Goal: Task Accomplishment & Management: Manage account settings

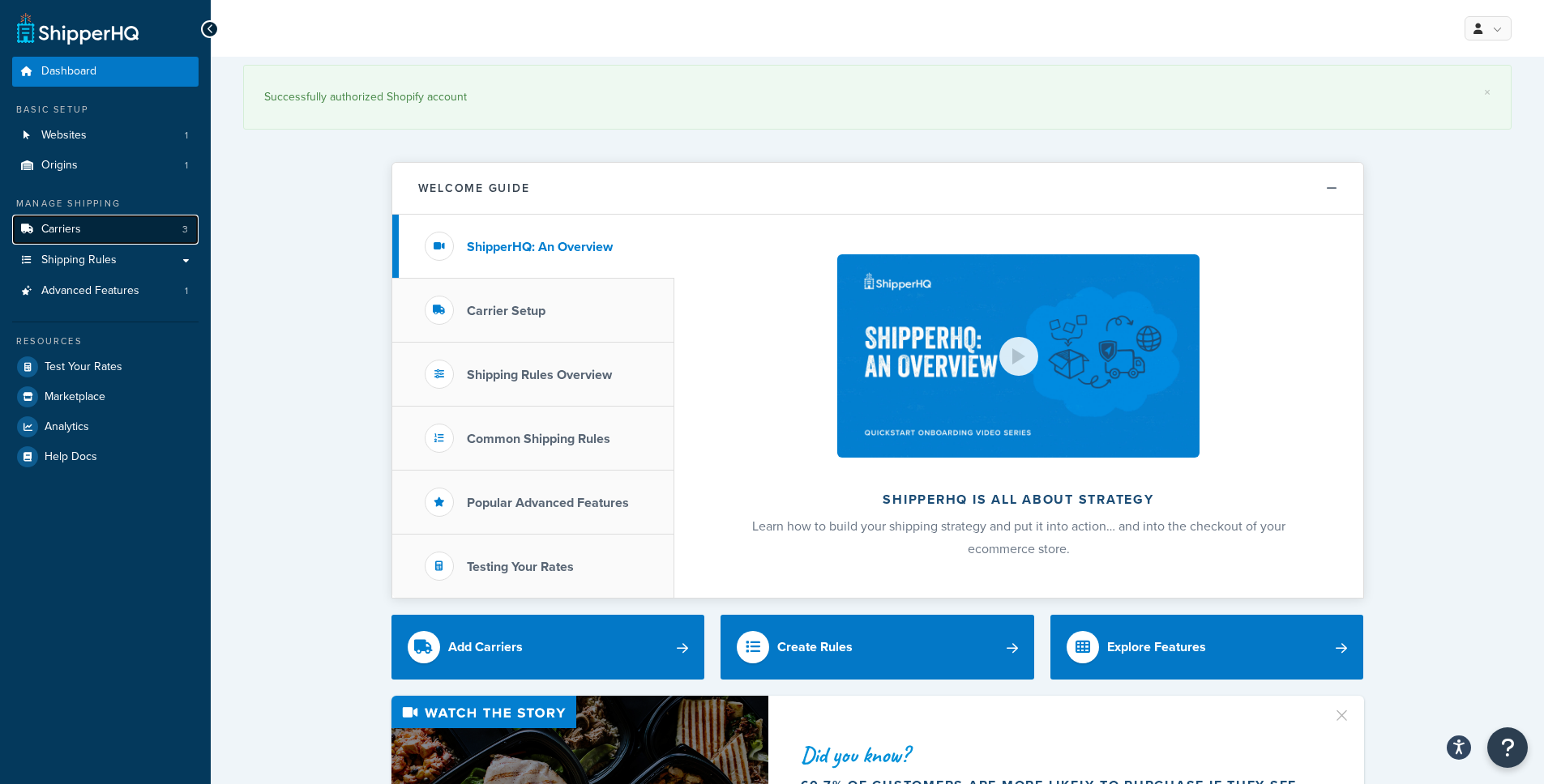
click at [120, 229] on link "Carriers 3" at bounding box center [106, 229] width 186 height 30
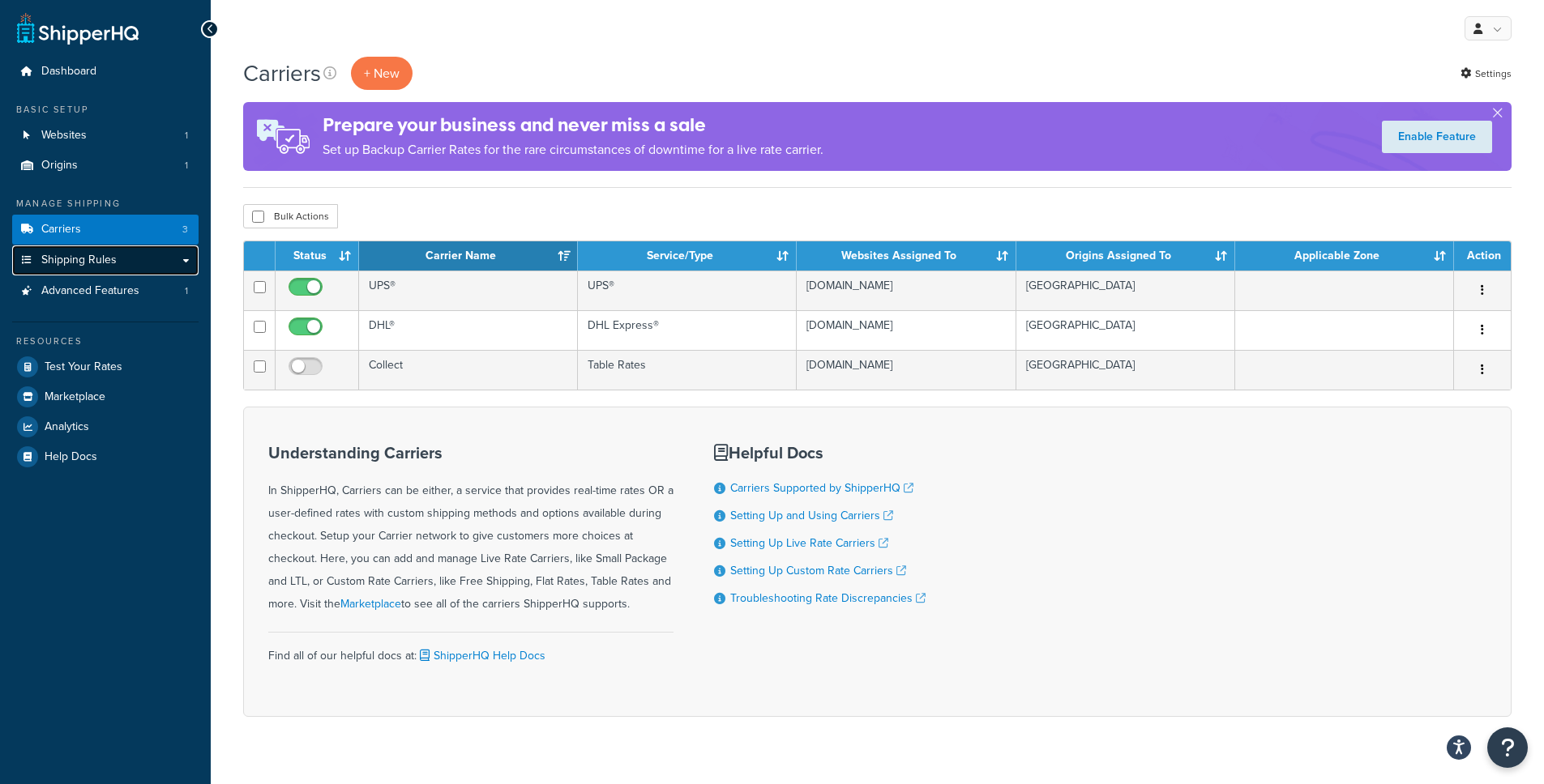
click at [177, 261] on link "Shipping Rules" at bounding box center [106, 260] width 186 height 30
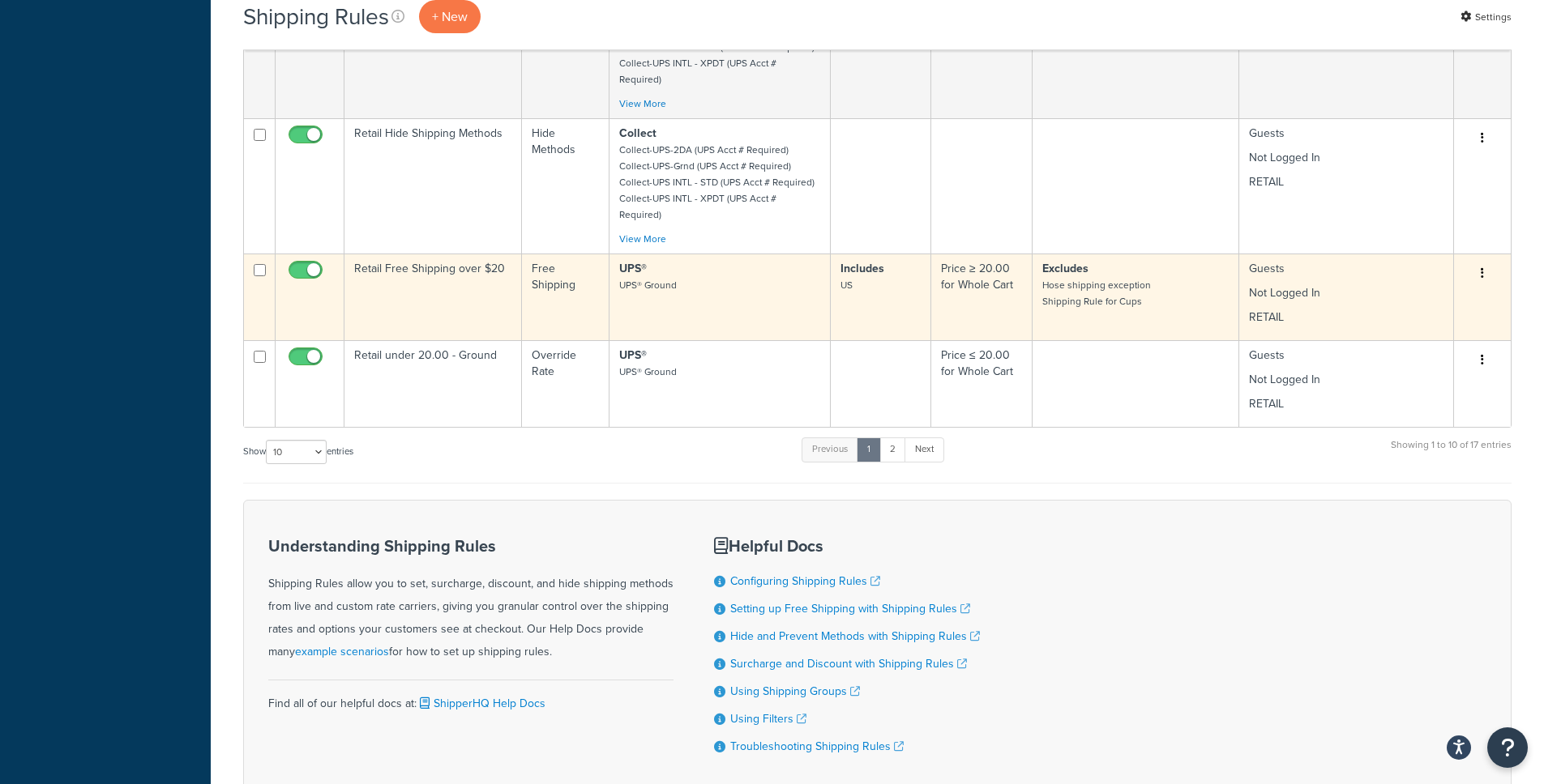
scroll to position [897, 0]
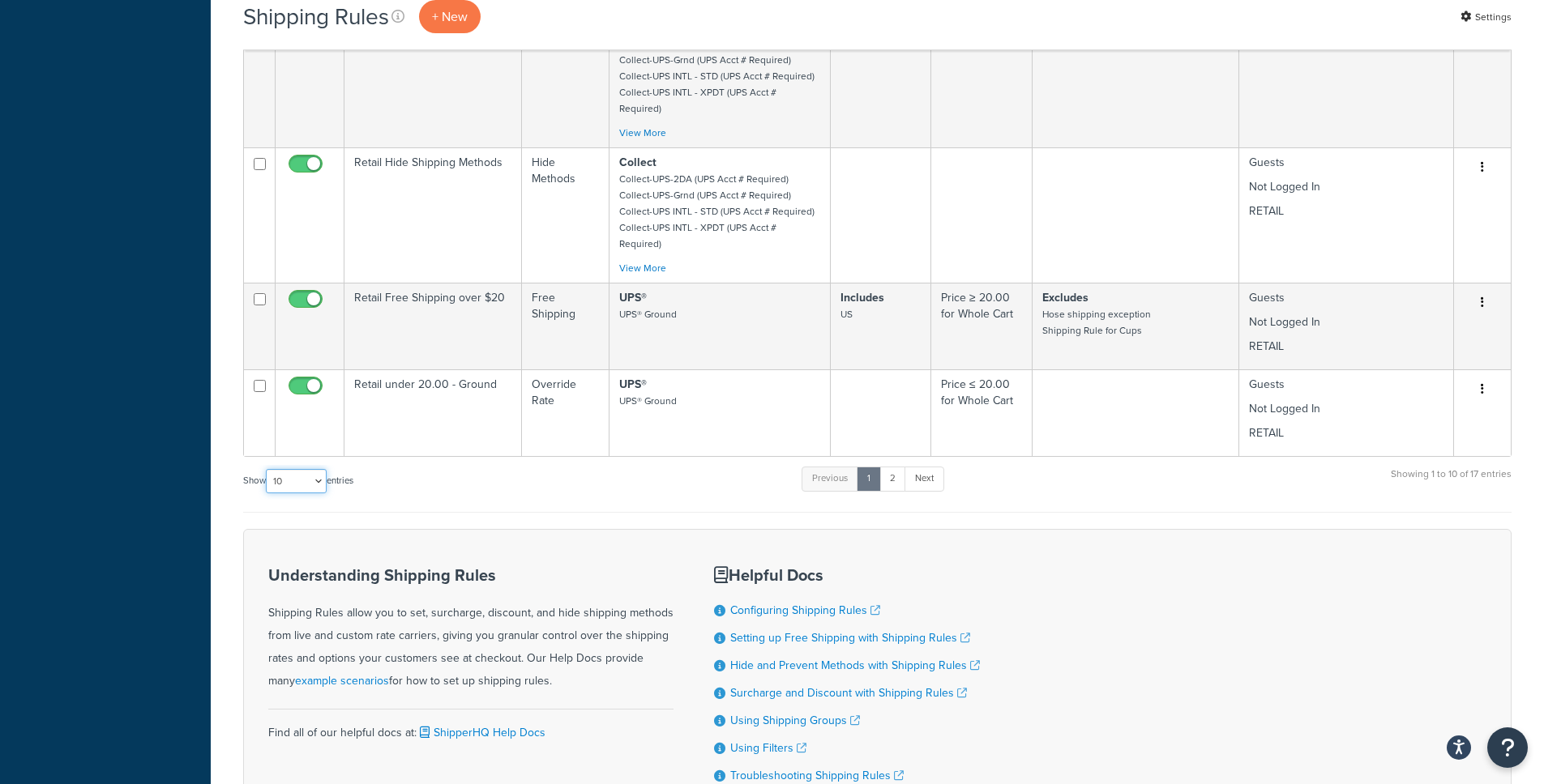
click at [312, 469] on select "10 15 25 50 100 1000" at bounding box center [296, 480] width 61 height 24
select select "25"
click at [268, 469] on select "10 15 25 50 100 1000" at bounding box center [296, 480] width 61 height 24
click at [888, 467] on link "2" at bounding box center [893, 478] width 27 height 24
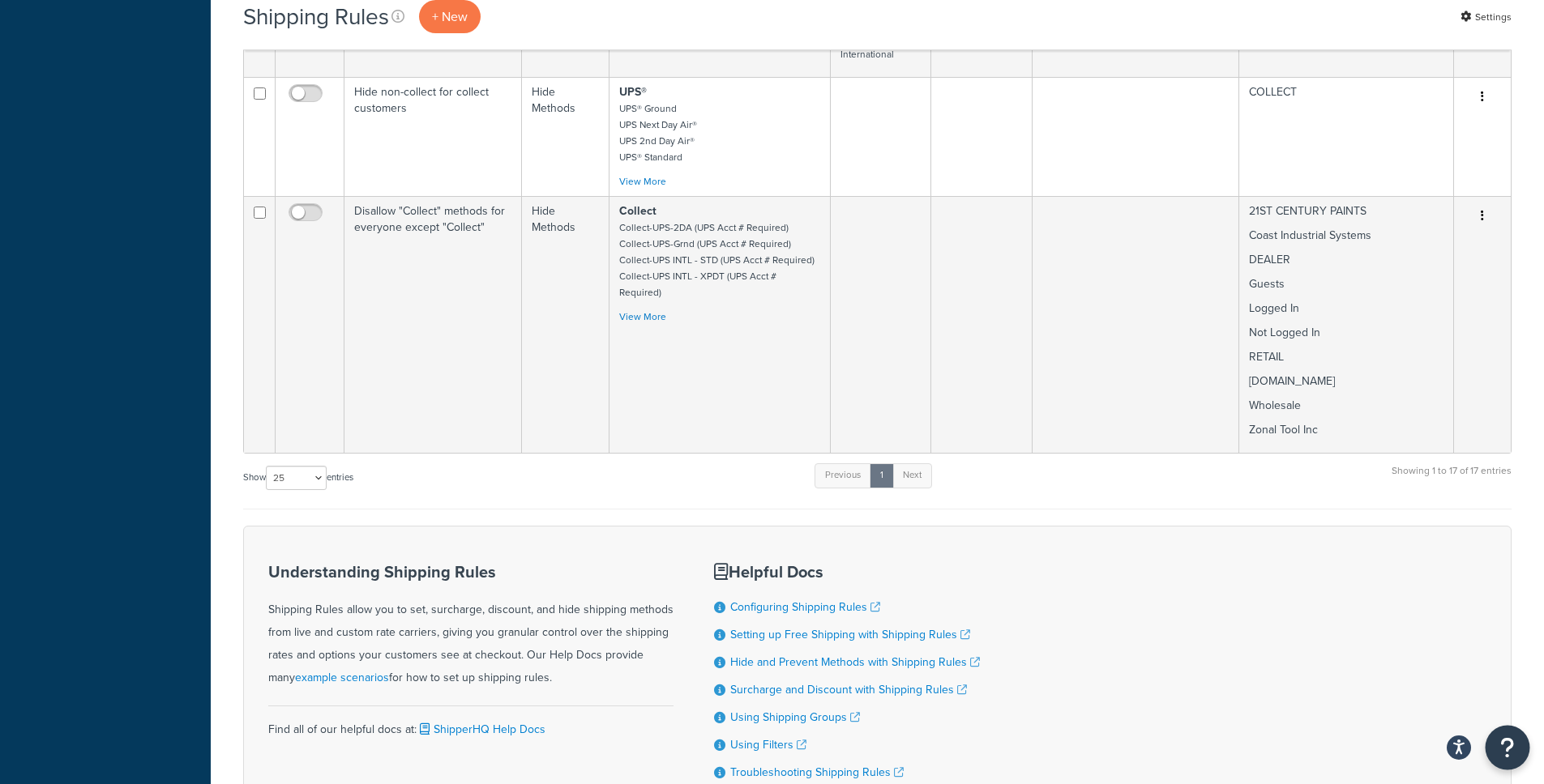
click at [1514, 735] on button "Open Resource Center" at bounding box center [1508, 748] width 45 height 45
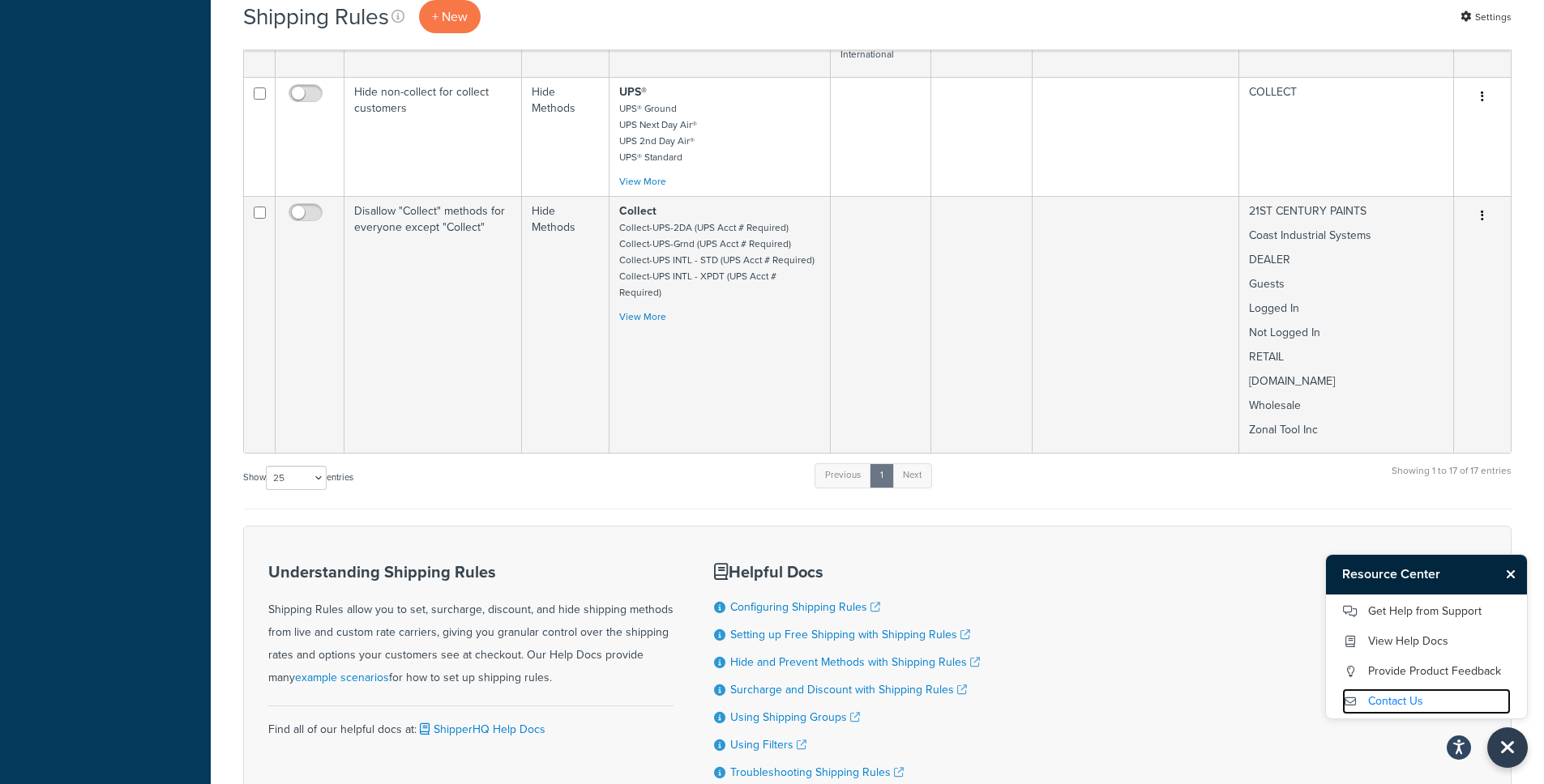
click at [1403, 695] on link "Contact Us" at bounding box center [1427, 702] width 169 height 26
click at [1444, 613] on link "Get Help from Support" at bounding box center [1427, 611] width 169 height 26
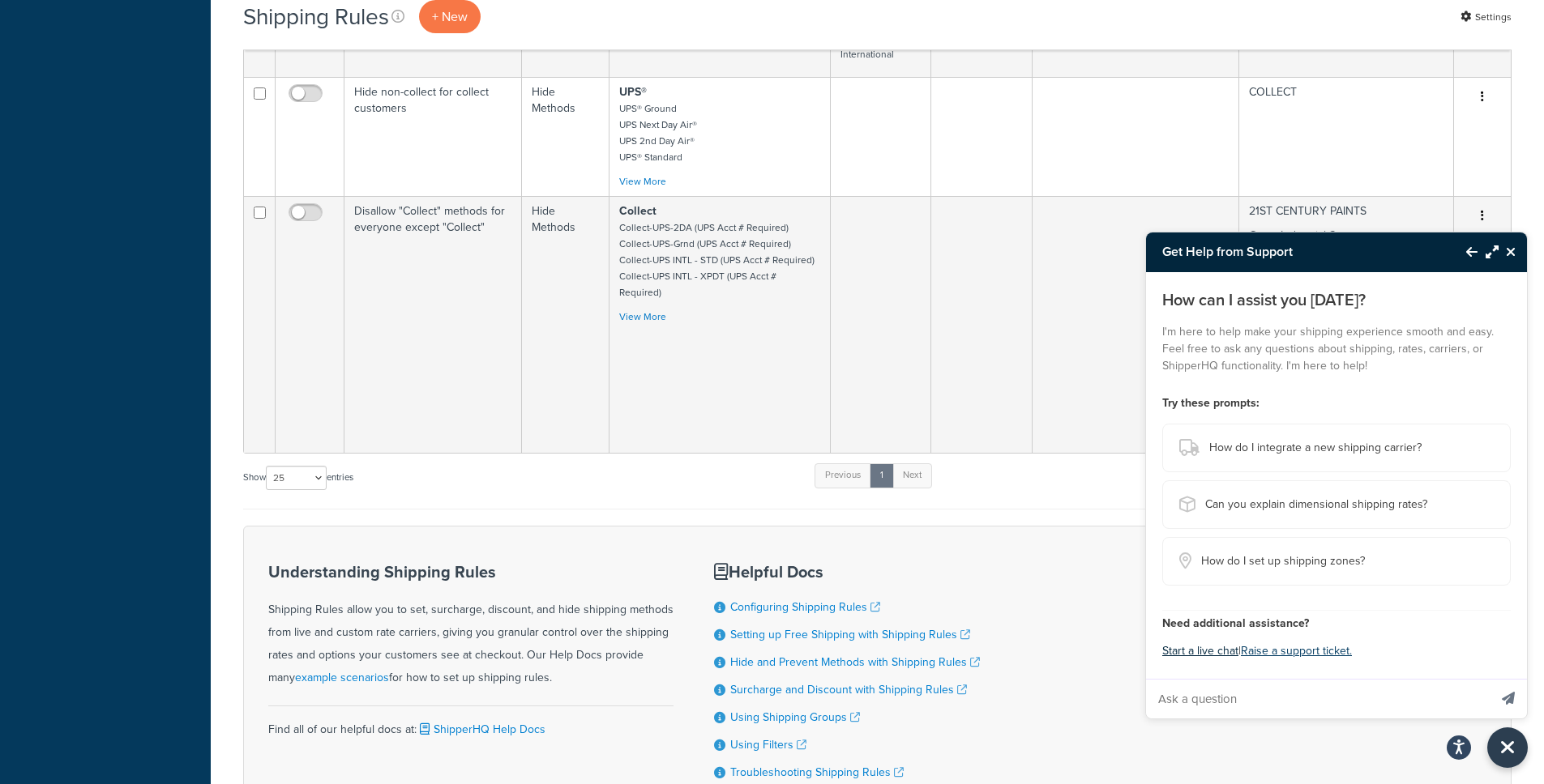
click at [1224, 654] on button "Start a live chat" at bounding box center [1199, 651] width 76 height 22
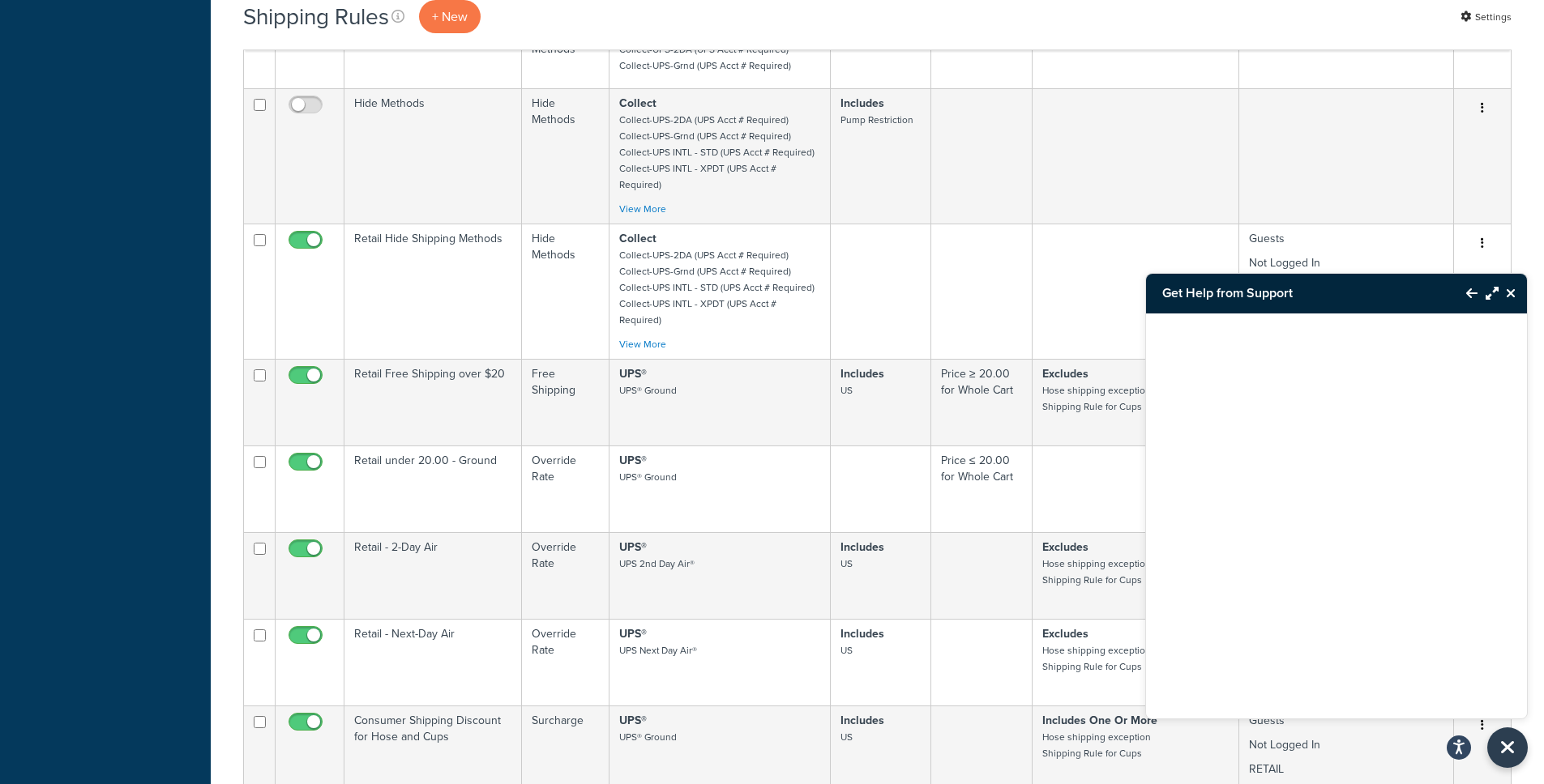
scroll to position [556, 0]
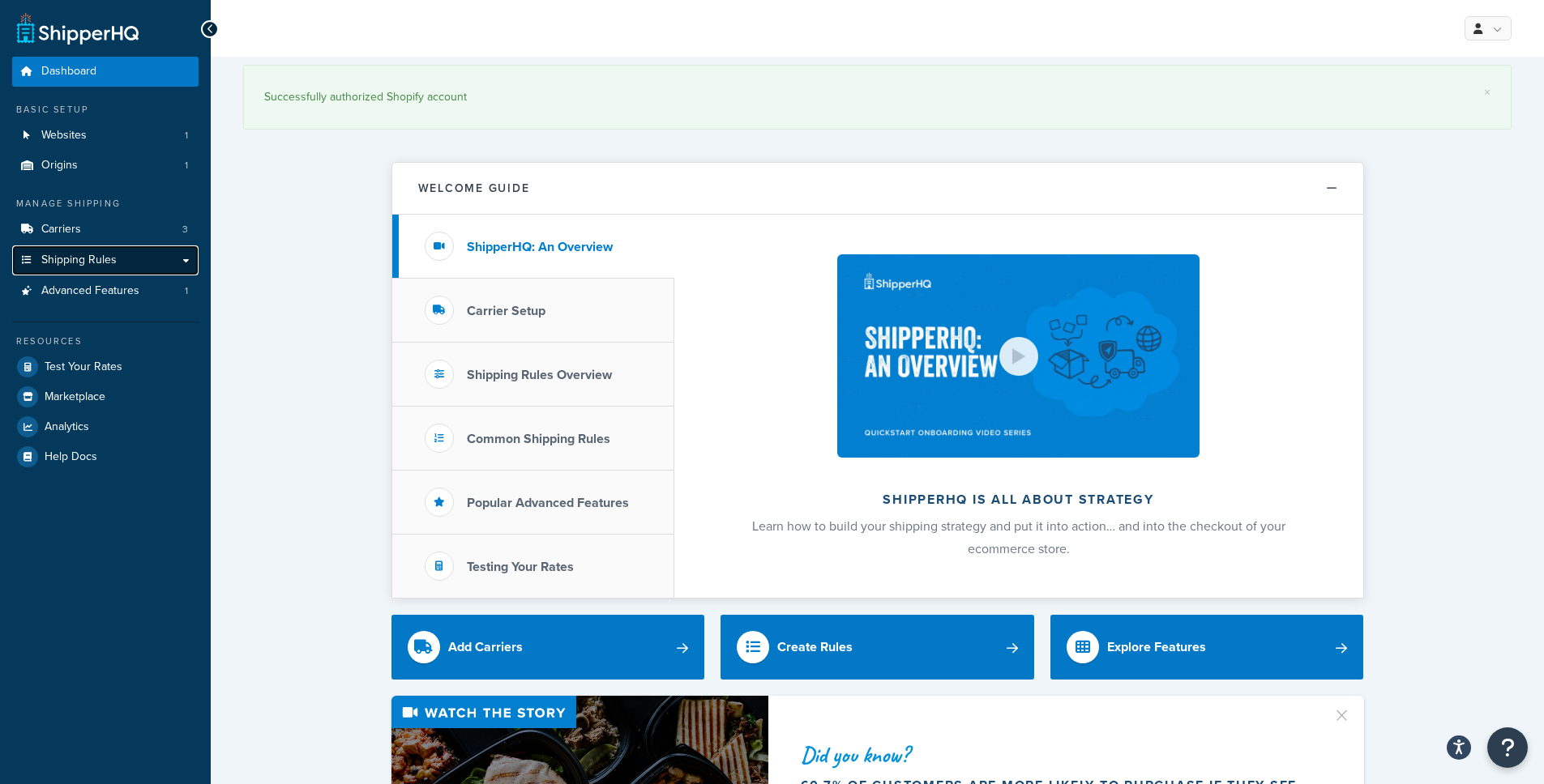
click at [182, 258] on link "Shipping Rules" at bounding box center [106, 260] width 186 height 30
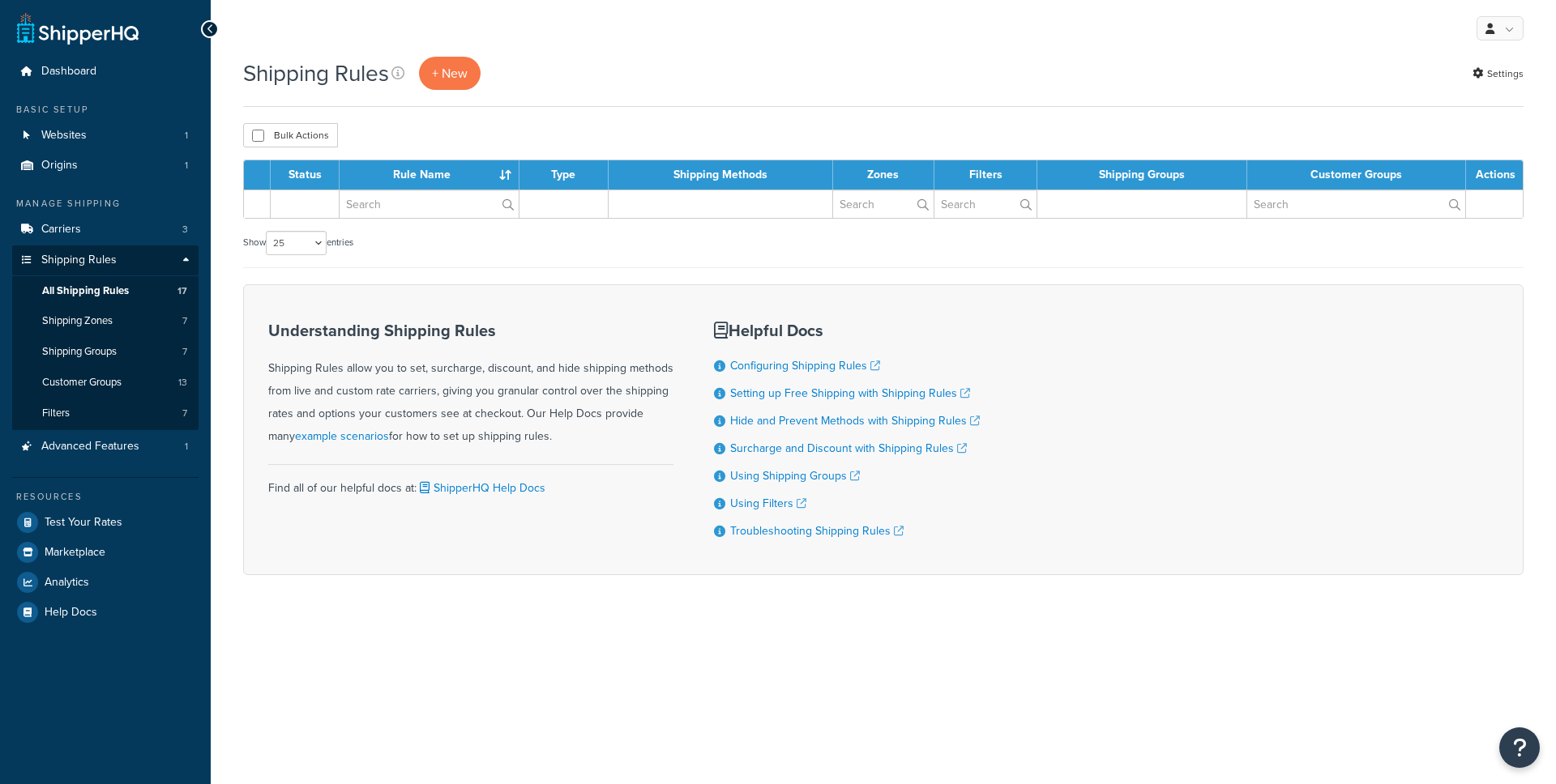
select select "25"
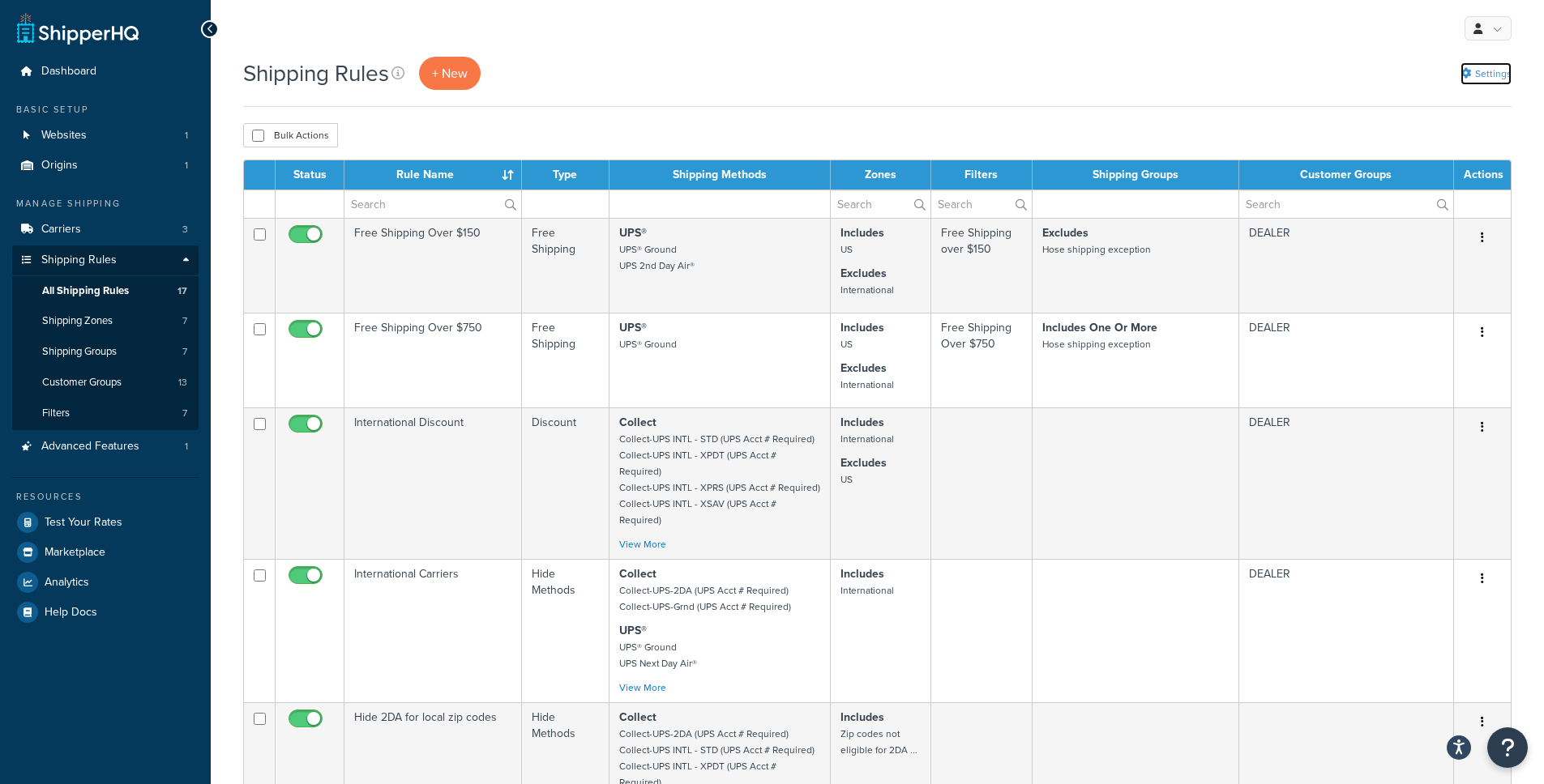
click at [1497, 77] on link "Settings" at bounding box center [1486, 73] width 51 height 22
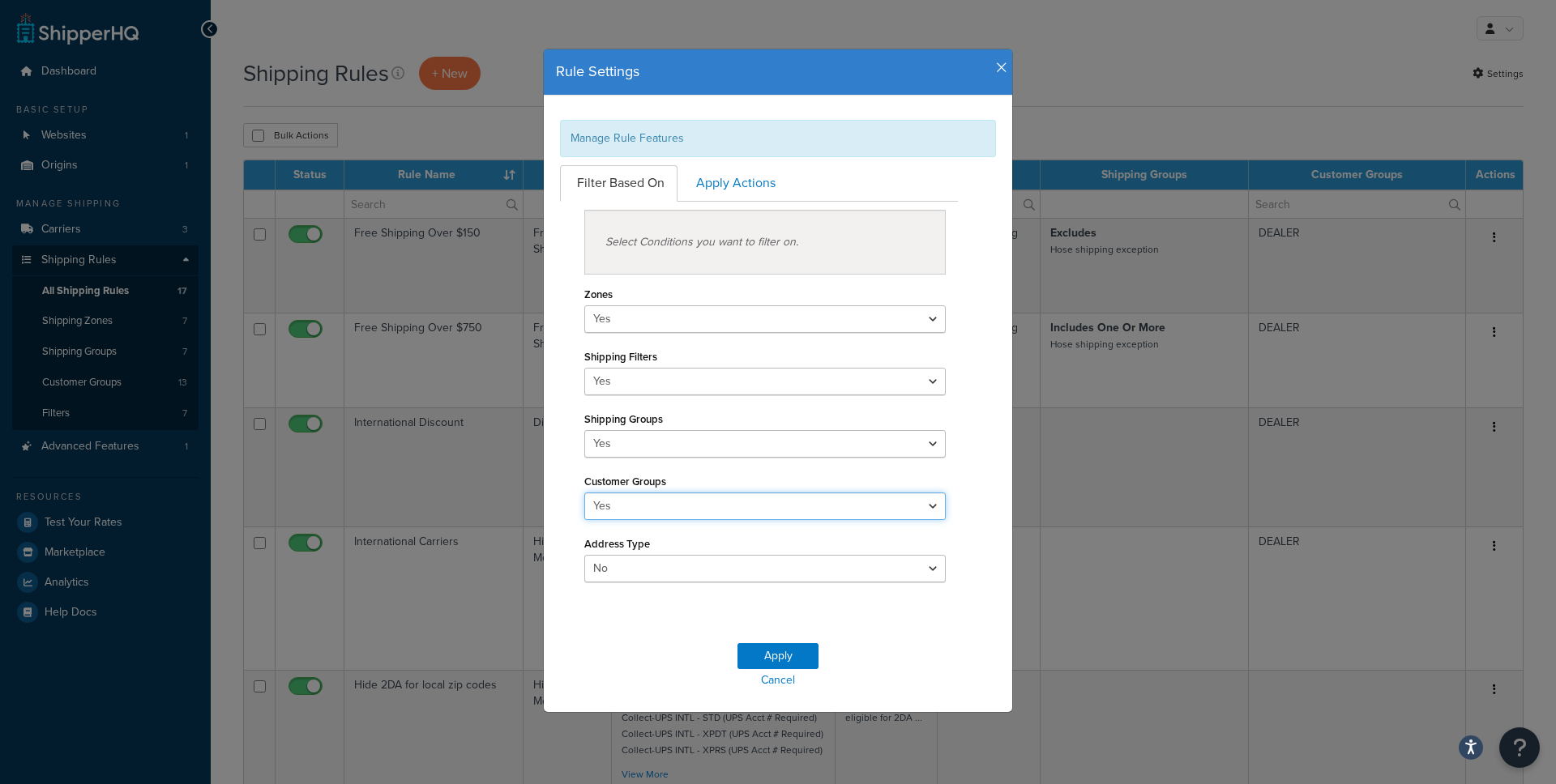
click at [623, 500] on select "Yes No" at bounding box center [765, 506] width 361 height 27
click at [584, 493] on select "Yes No" at bounding box center [765, 506] width 361 height 27
click at [997, 71] on icon "button" at bounding box center [1002, 68] width 12 height 15
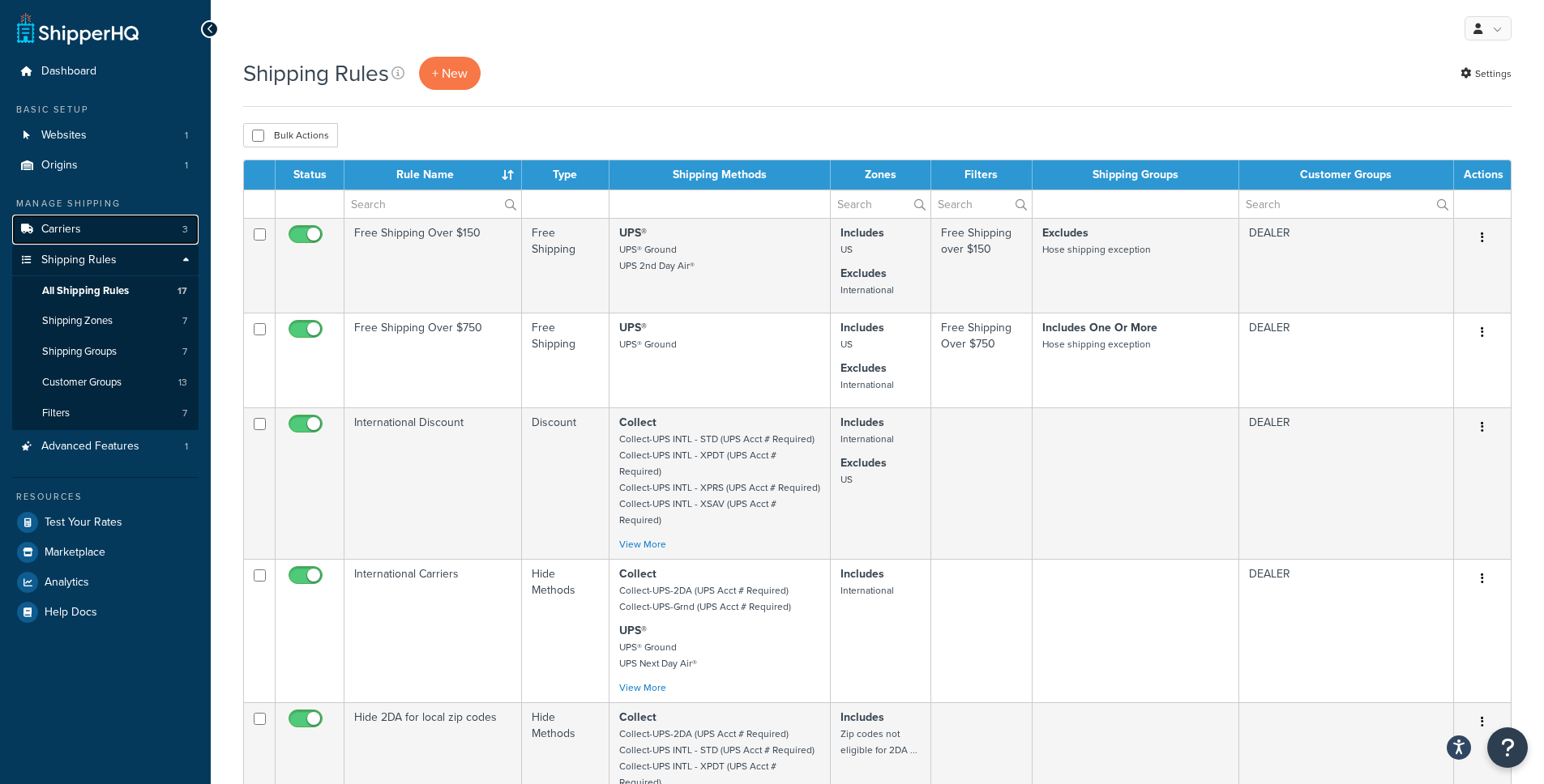
click at [156, 224] on link "Carriers 3" at bounding box center [106, 229] width 186 height 30
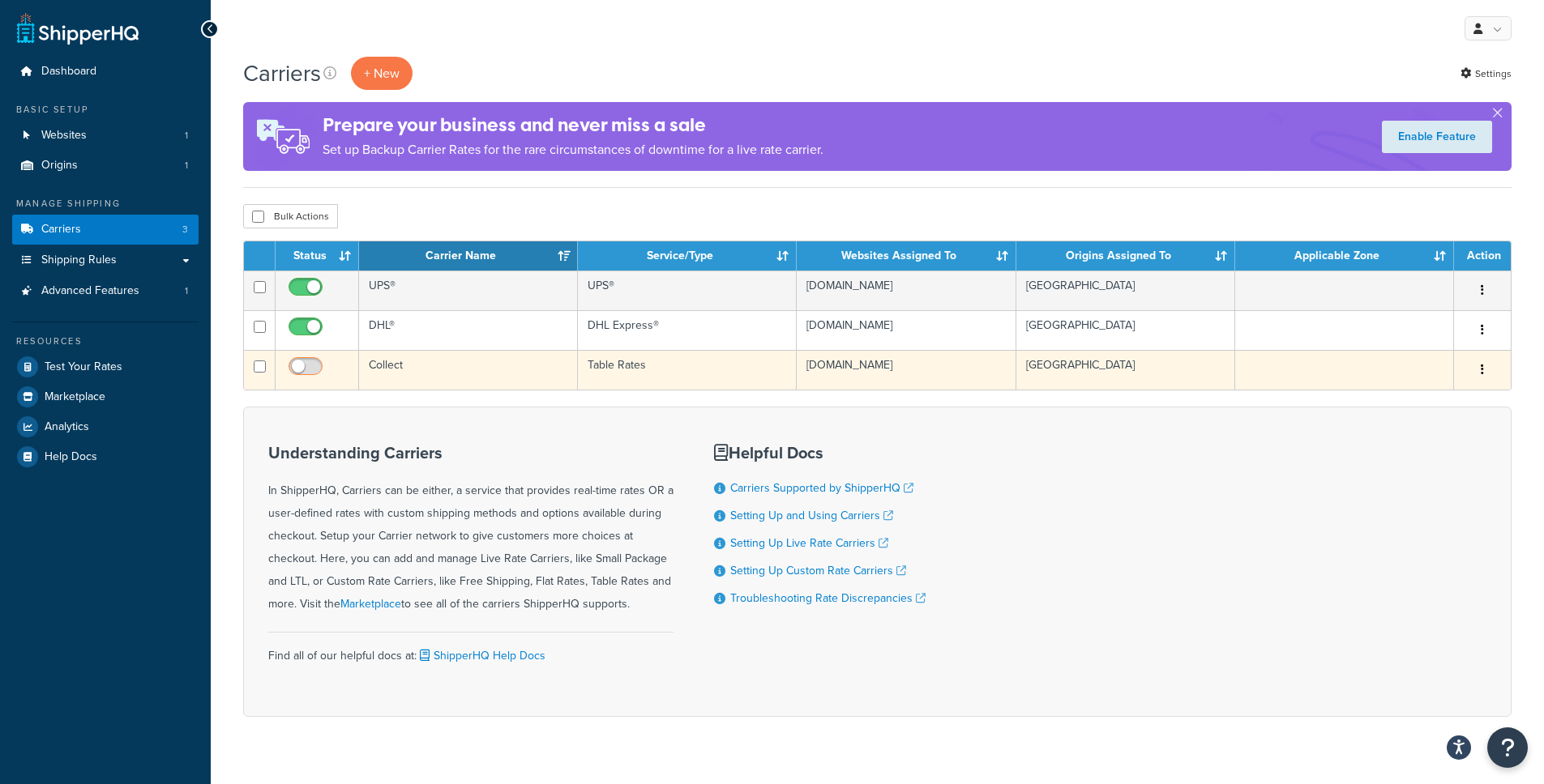
click at [304, 371] on input "checkbox" at bounding box center [308, 371] width 45 height 20
checkbox input "true"
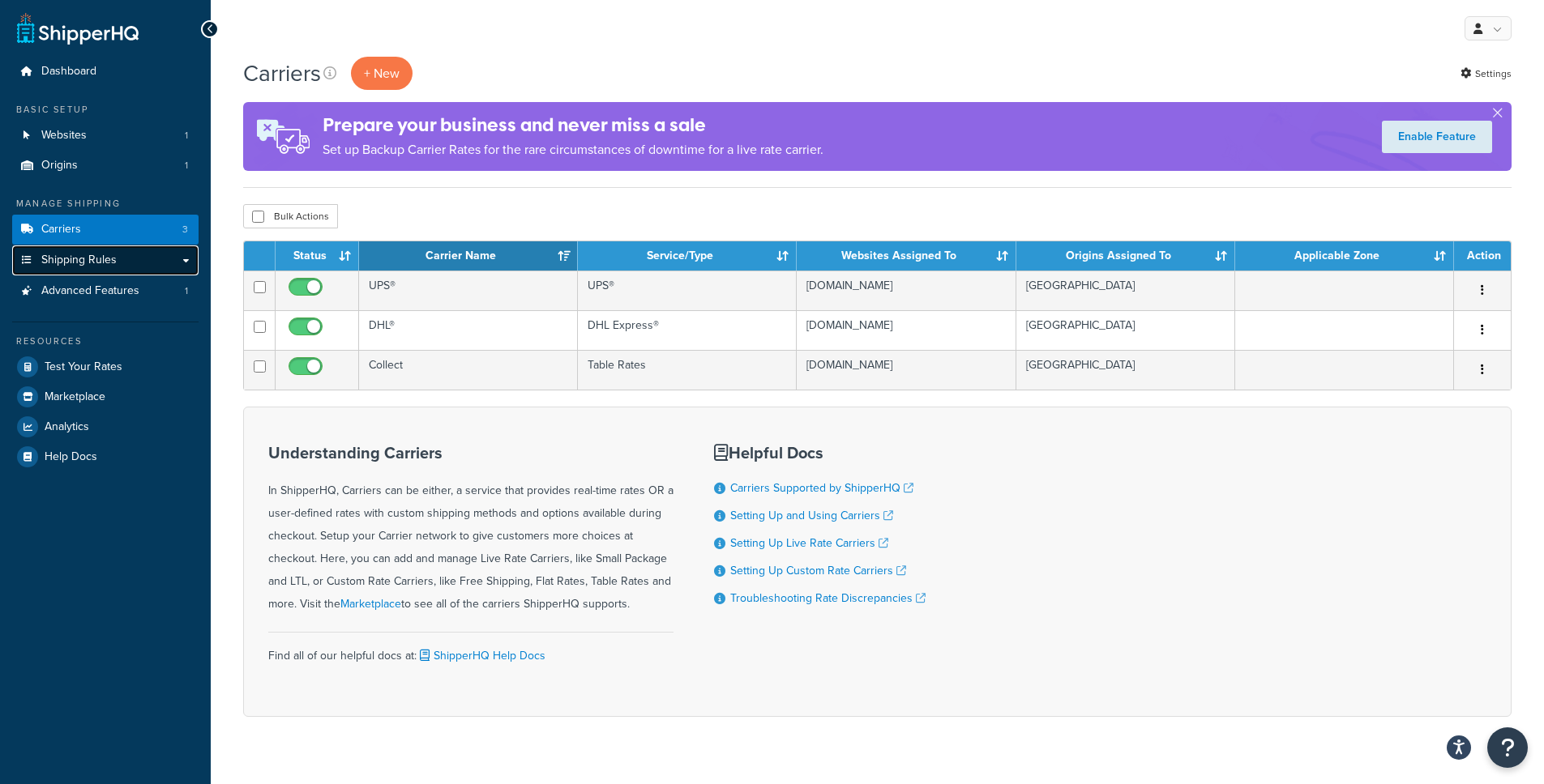
click at [141, 252] on link "Shipping Rules" at bounding box center [106, 260] width 186 height 30
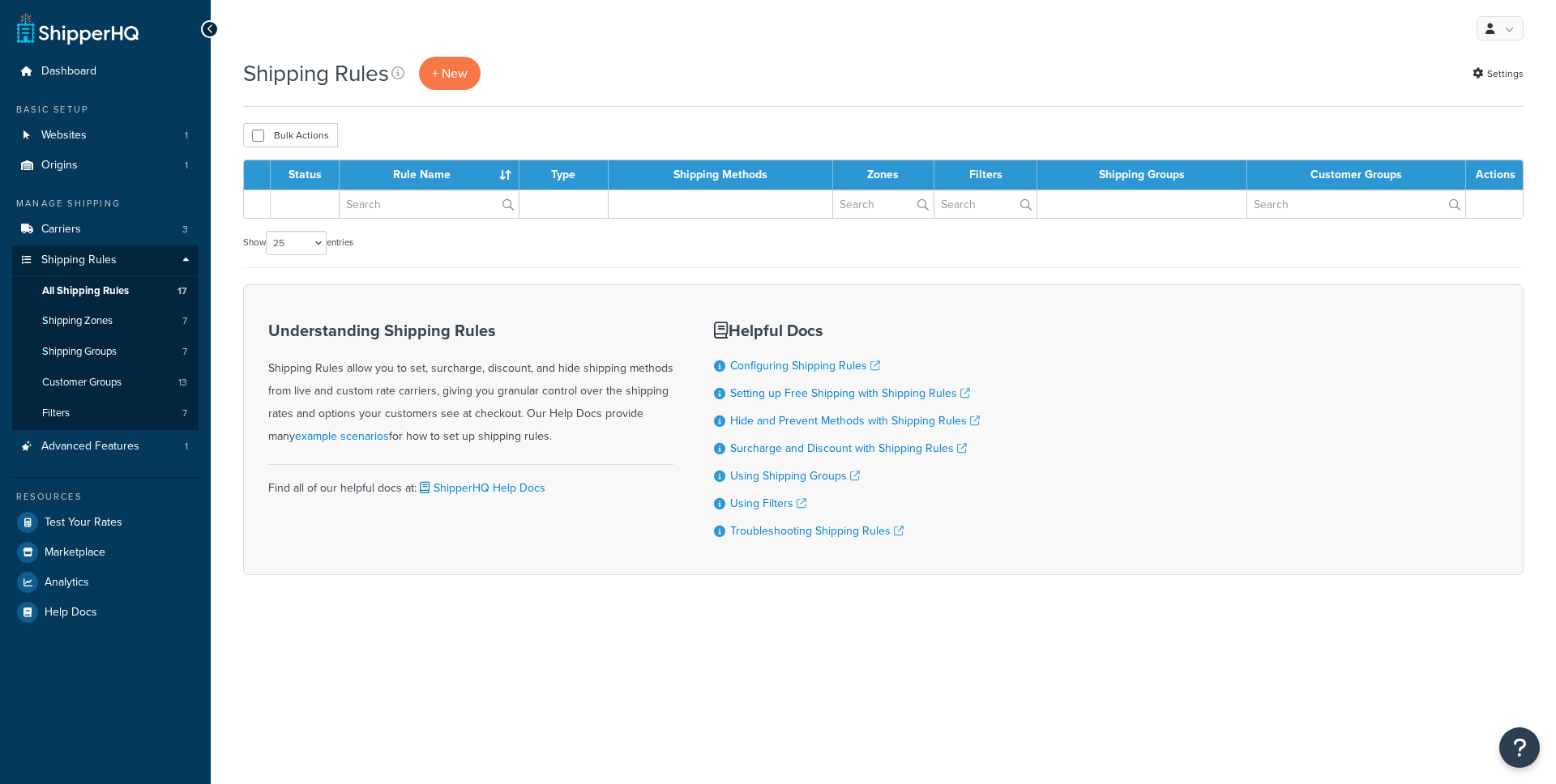
select select "25"
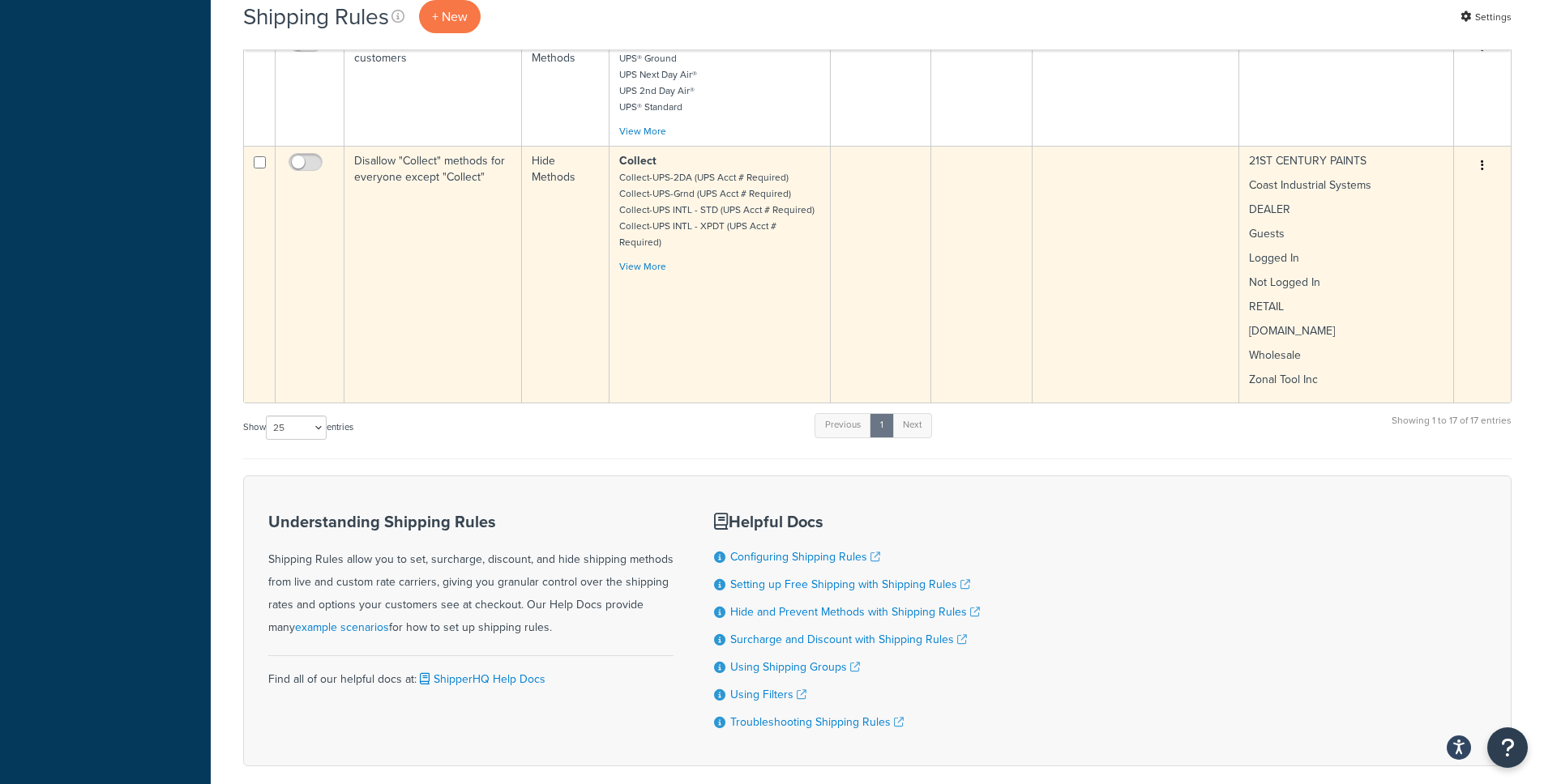
scroll to position [1471, 0]
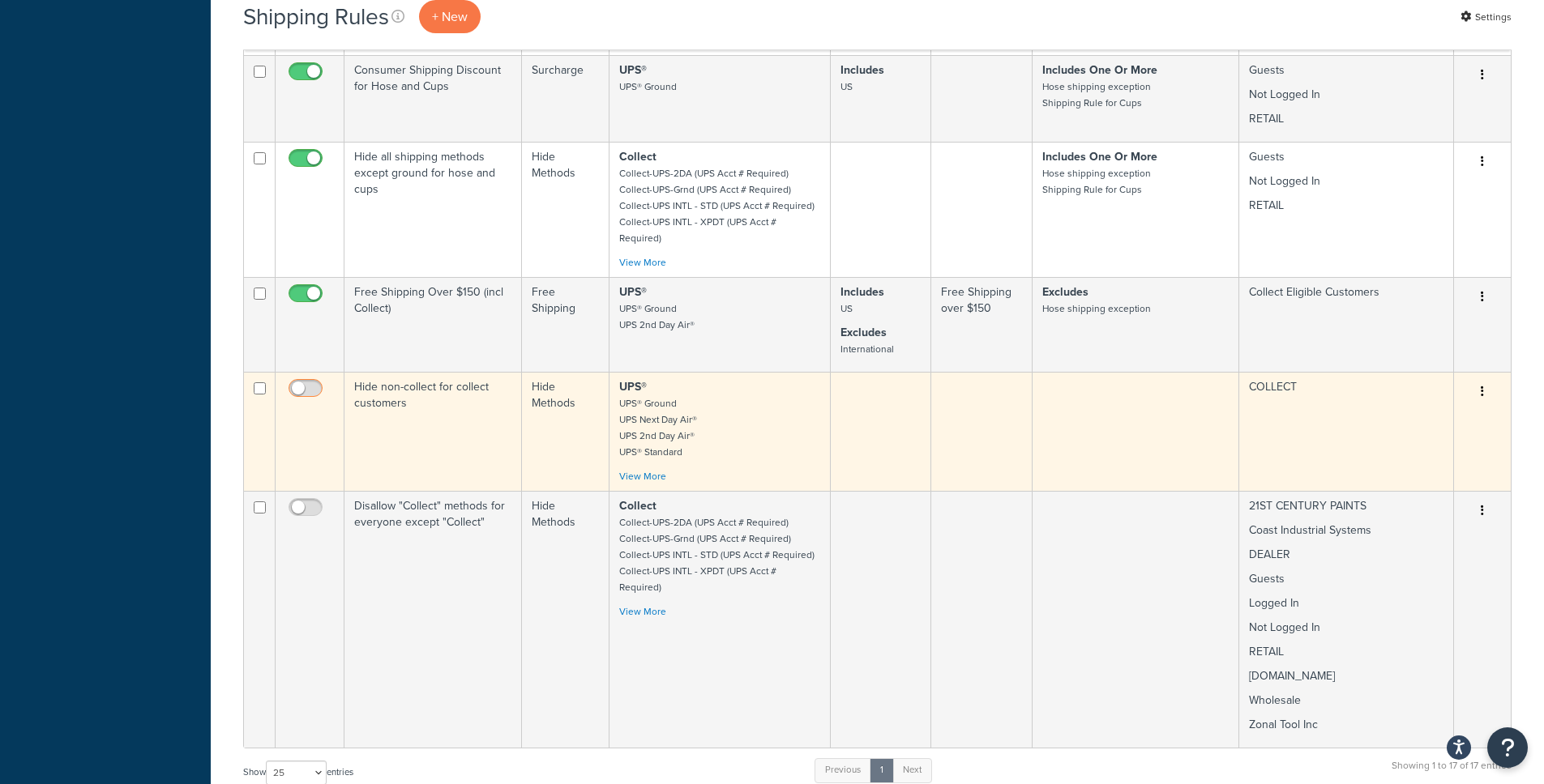
click at [317, 382] on input "checkbox" at bounding box center [308, 392] width 45 height 20
checkbox input "true"
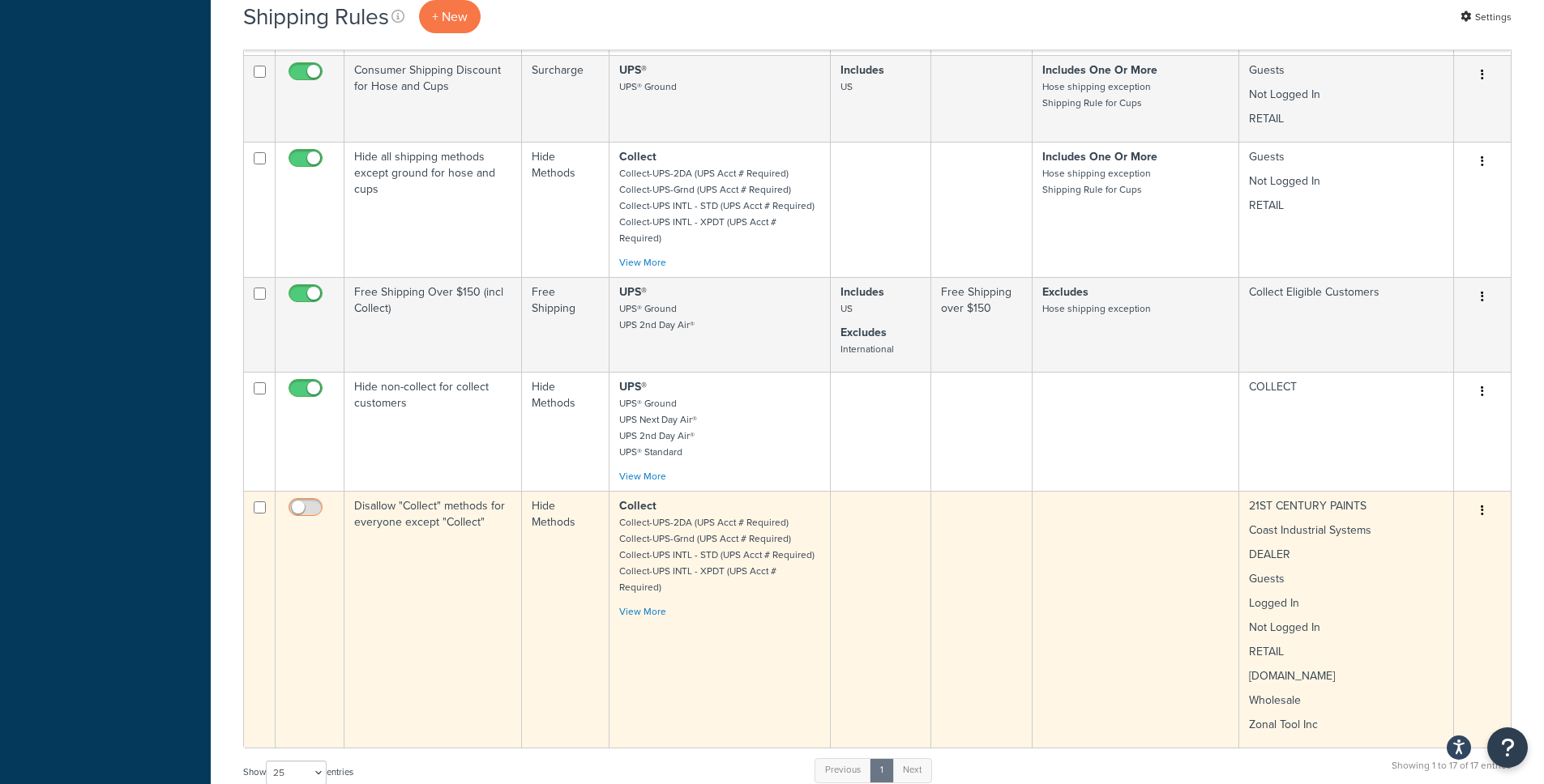
click at [317, 499] on span at bounding box center [305, 508] width 34 height 19
click at [317, 502] on input "checkbox" at bounding box center [308, 511] width 45 height 20
checkbox input "true"
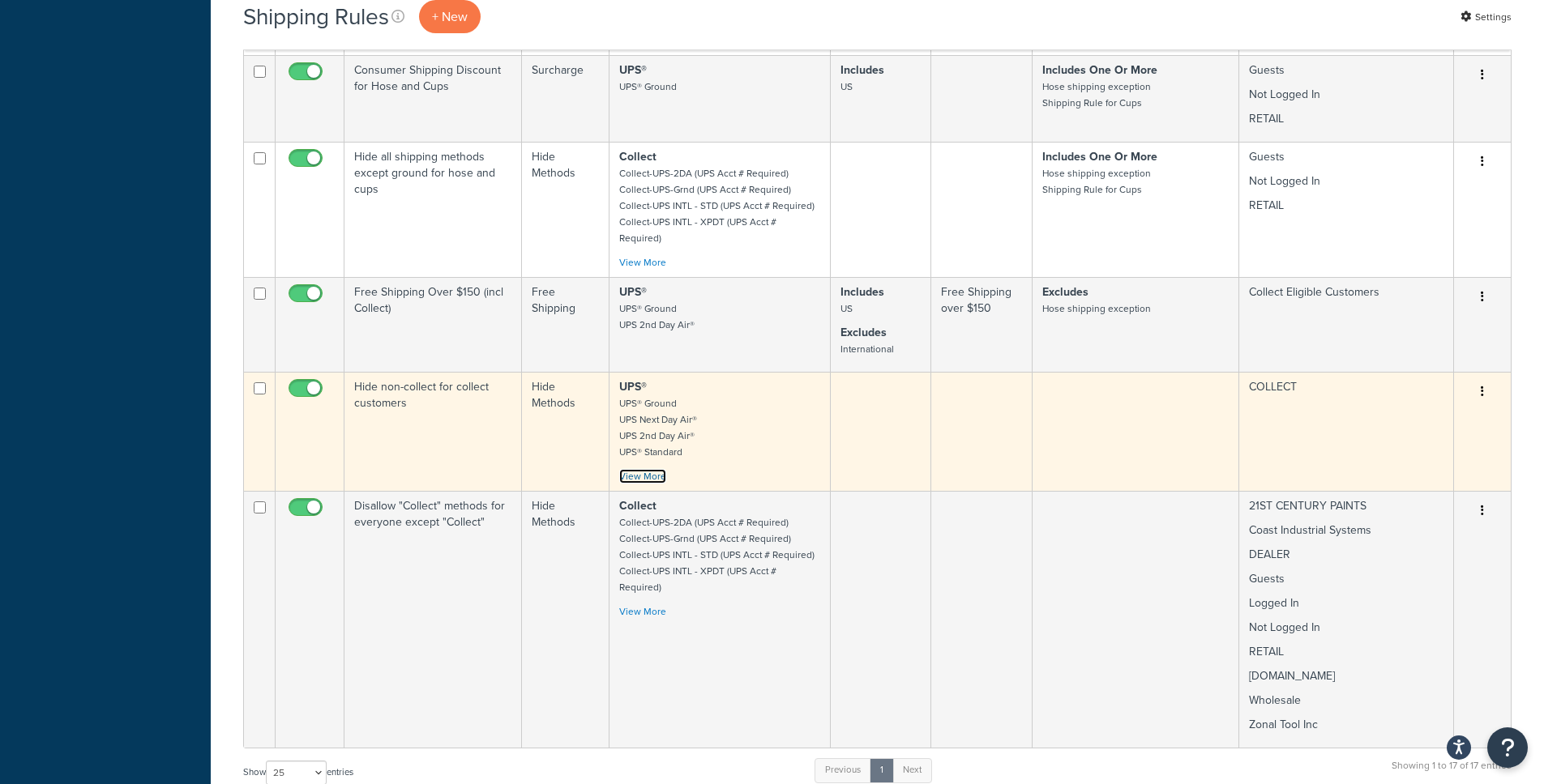
click at [641, 469] on link "View More" at bounding box center [642, 475] width 47 height 15
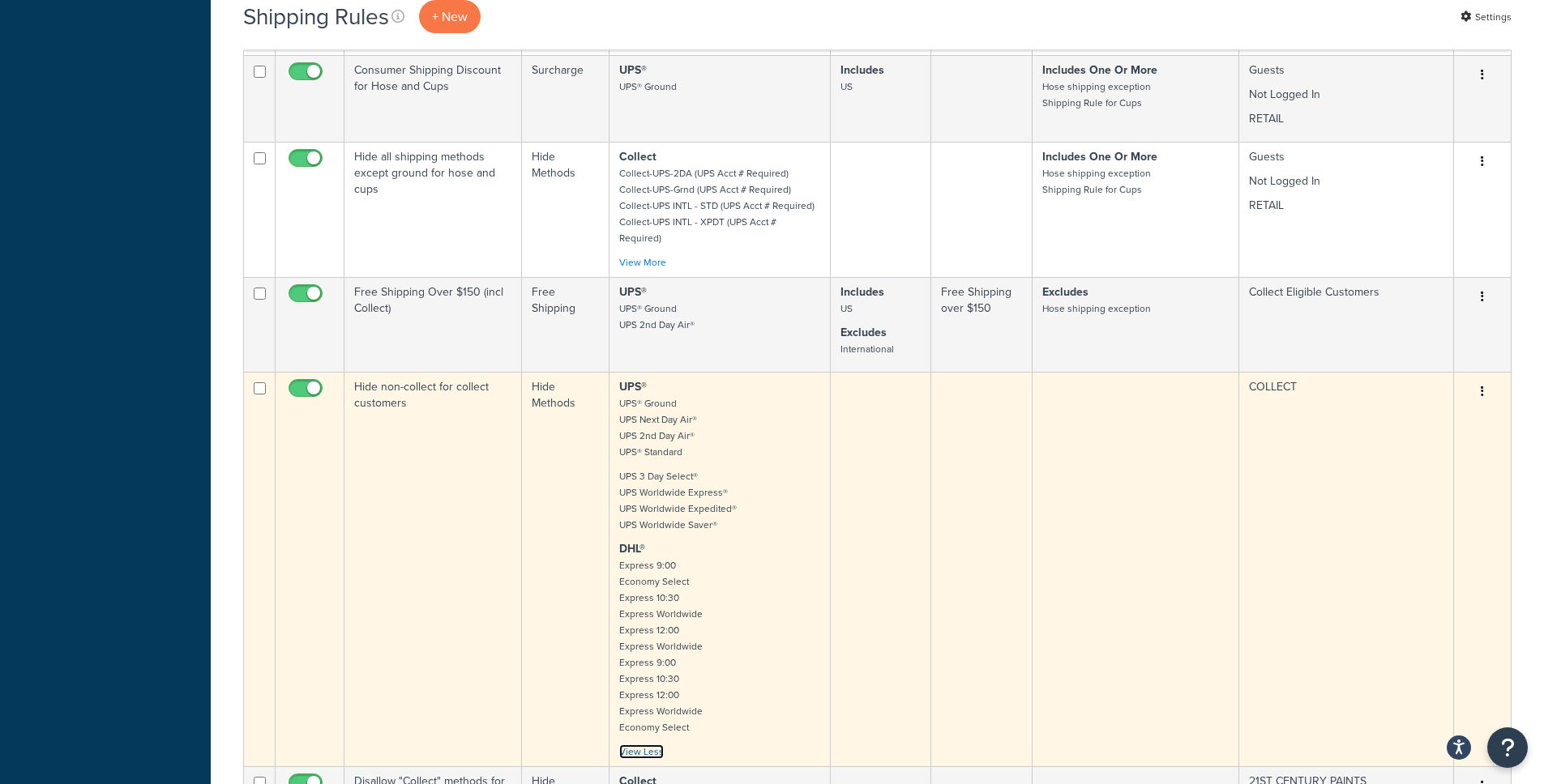
click at [643, 744] on link "View Less" at bounding box center [641, 751] width 45 height 15
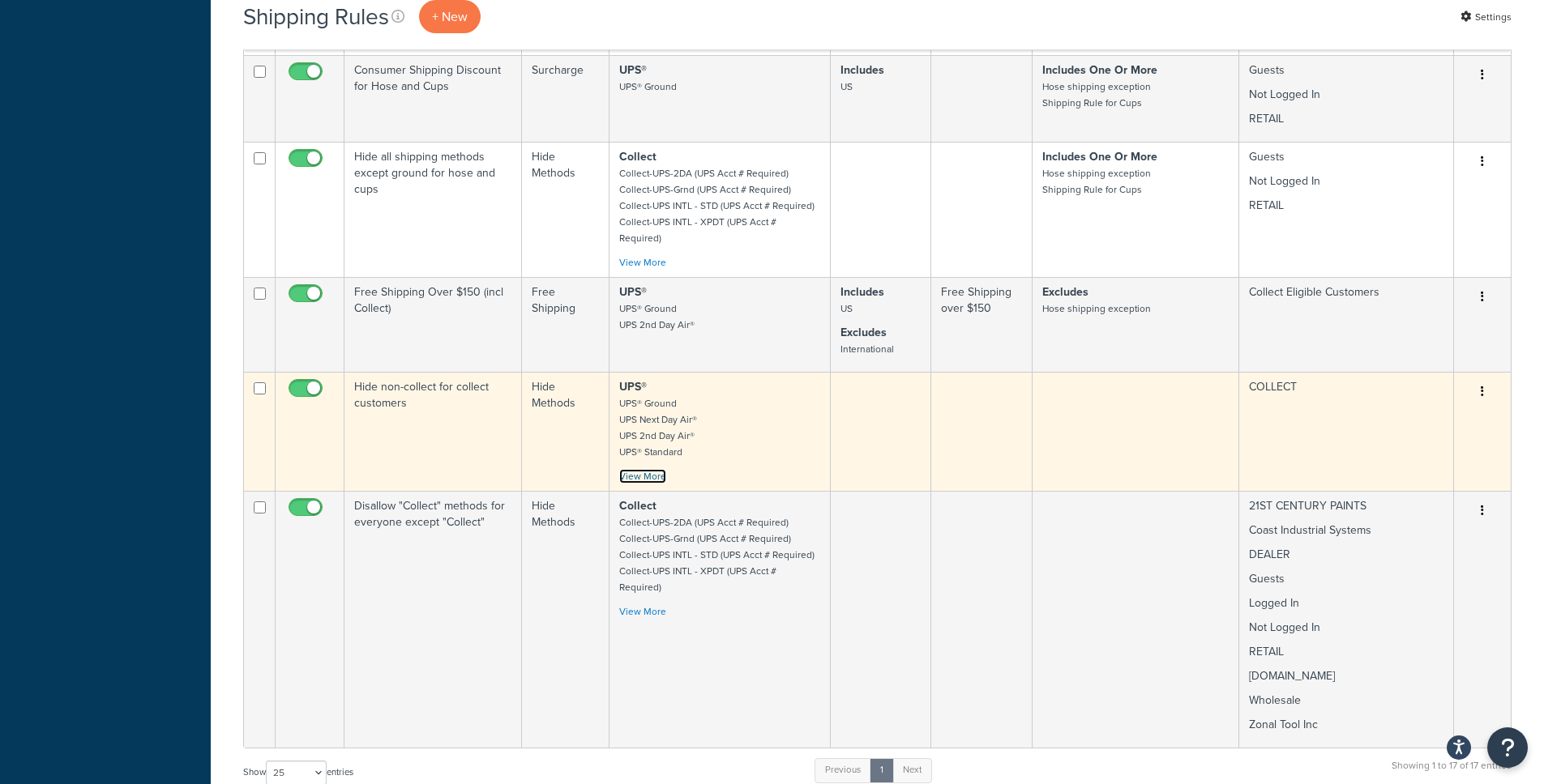
click at [645, 469] on link "View More" at bounding box center [642, 475] width 47 height 15
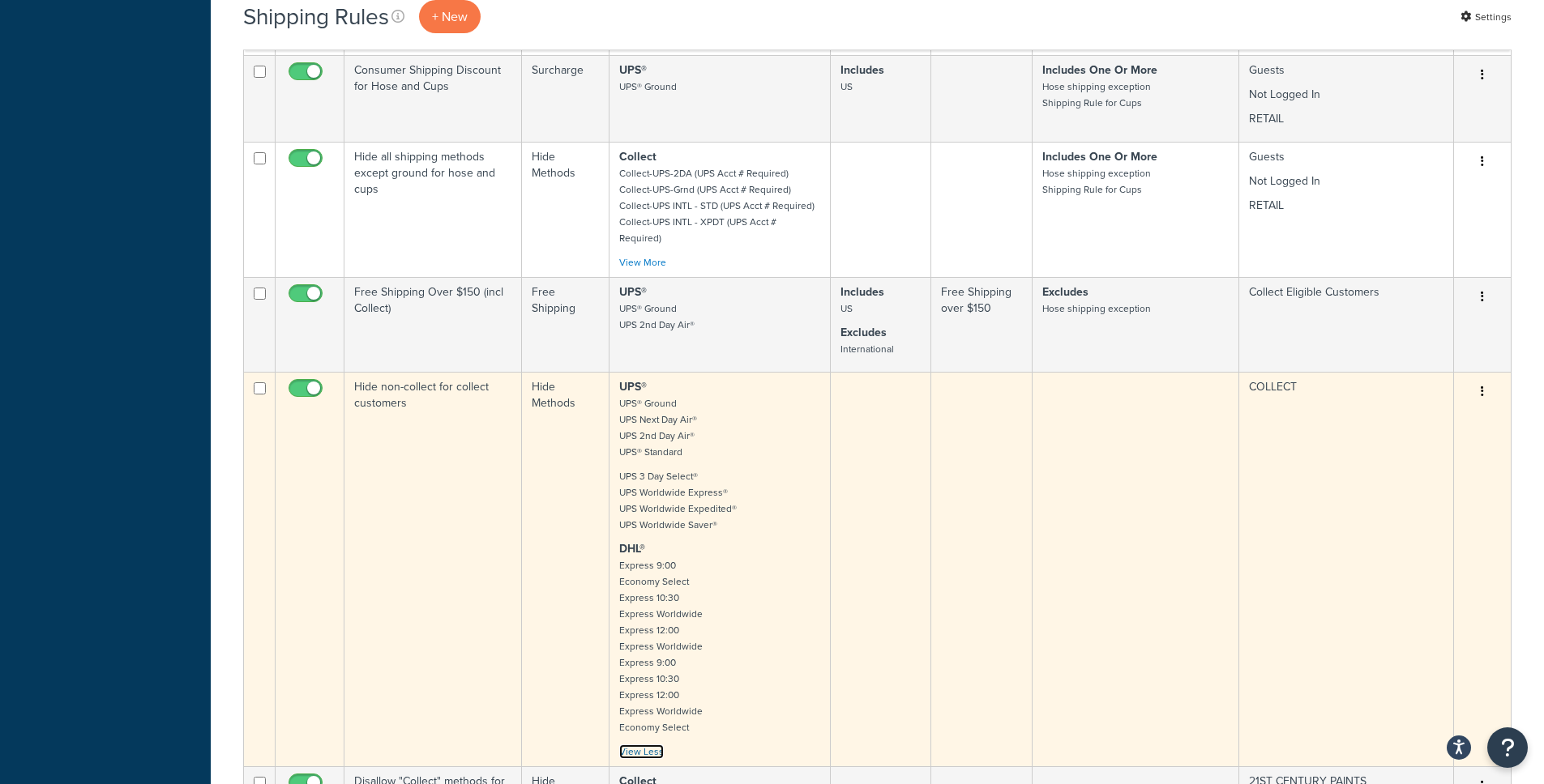
click at [632, 744] on link "View Less" at bounding box center [641, 751] width 45 height 15
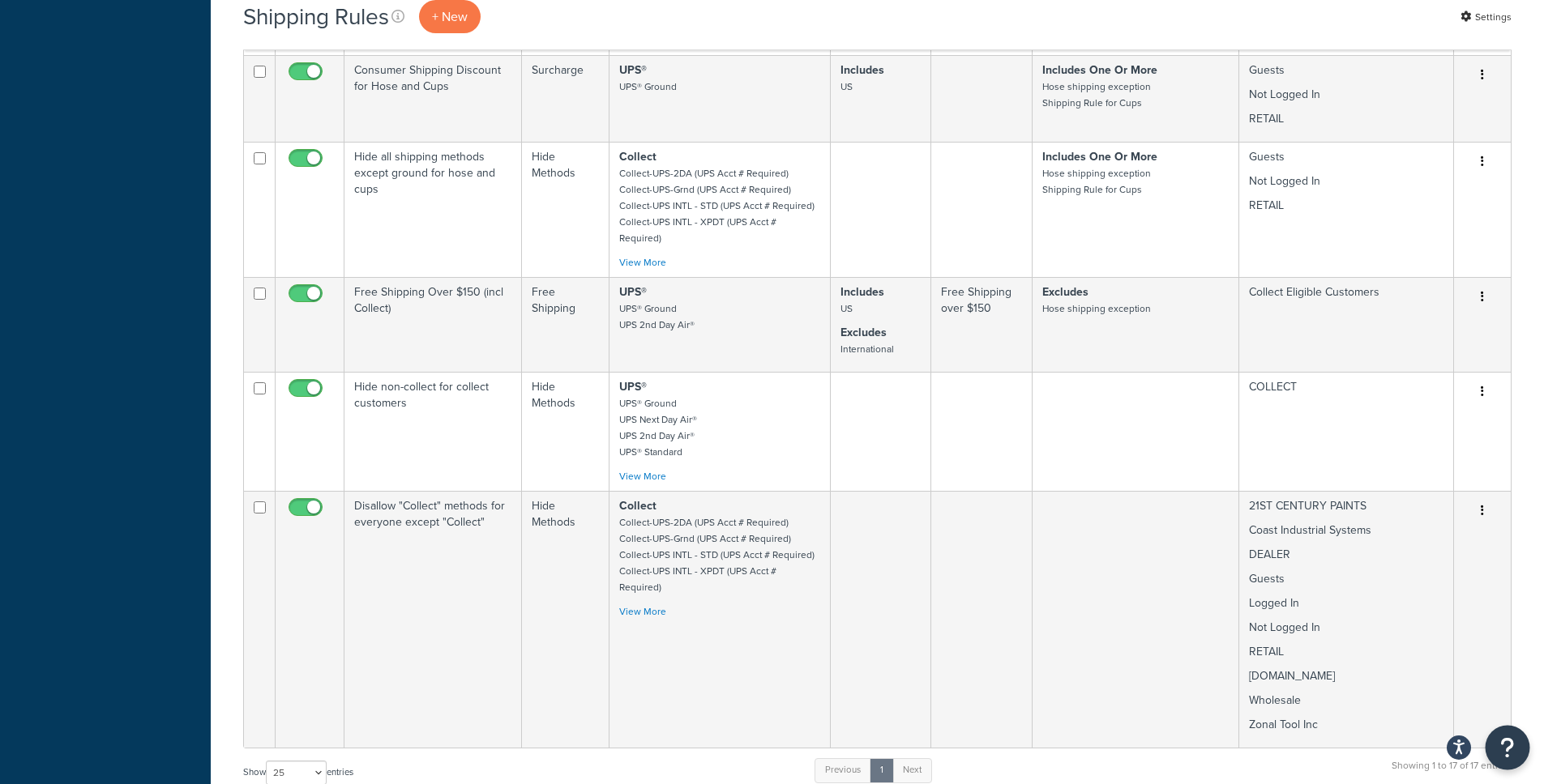
click at [1515, 742] on button "Open Resource Center" at bounding box center [1508, 748] width 45 height 45
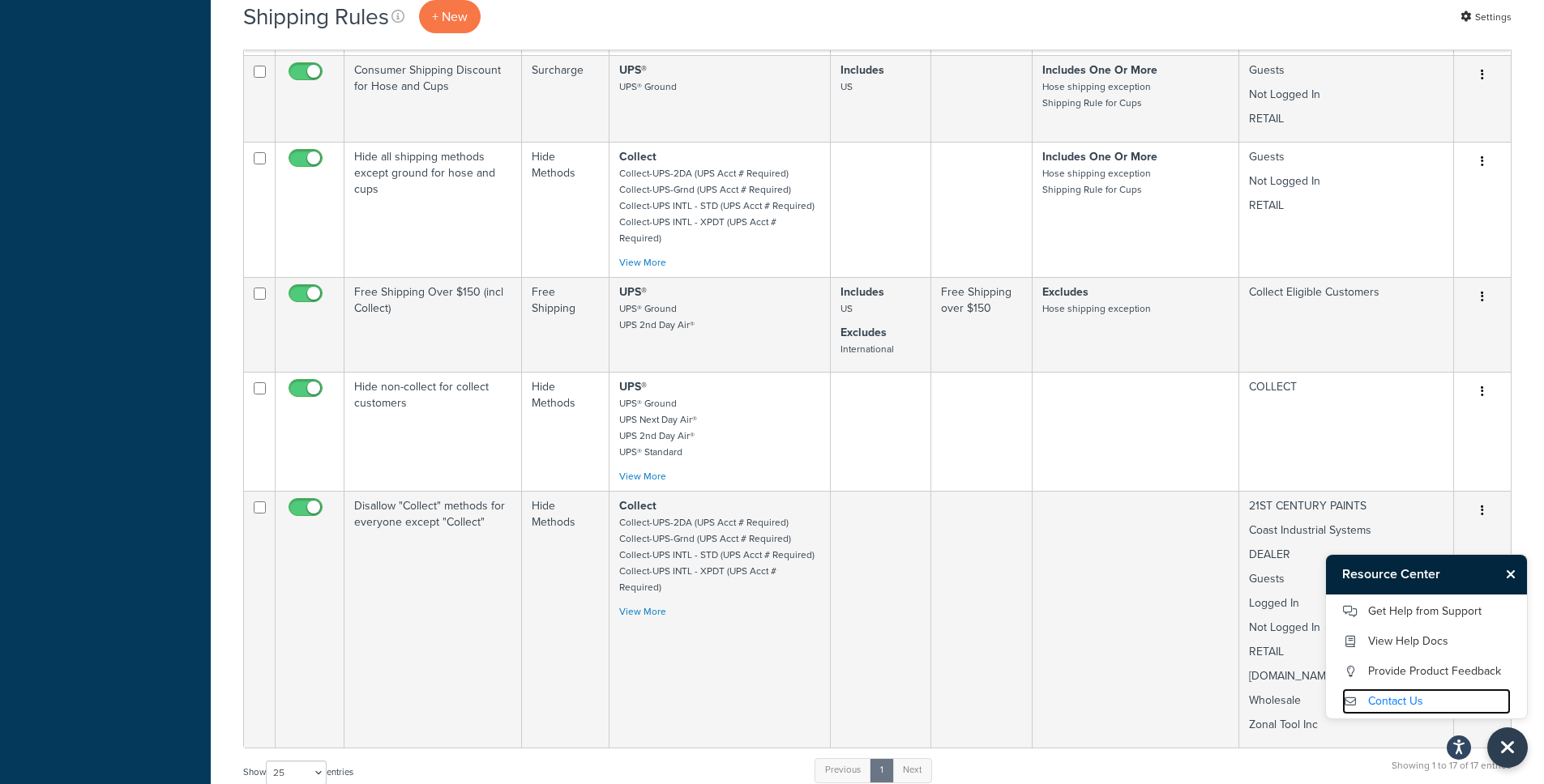
click at [1388, 695] on link "Contact Us" at bounding box center [1427, 702] width 169 height 26
click at [1396, 623] on link "Get Help from Support" at bounding box center [1427, 611] width 169 height 26
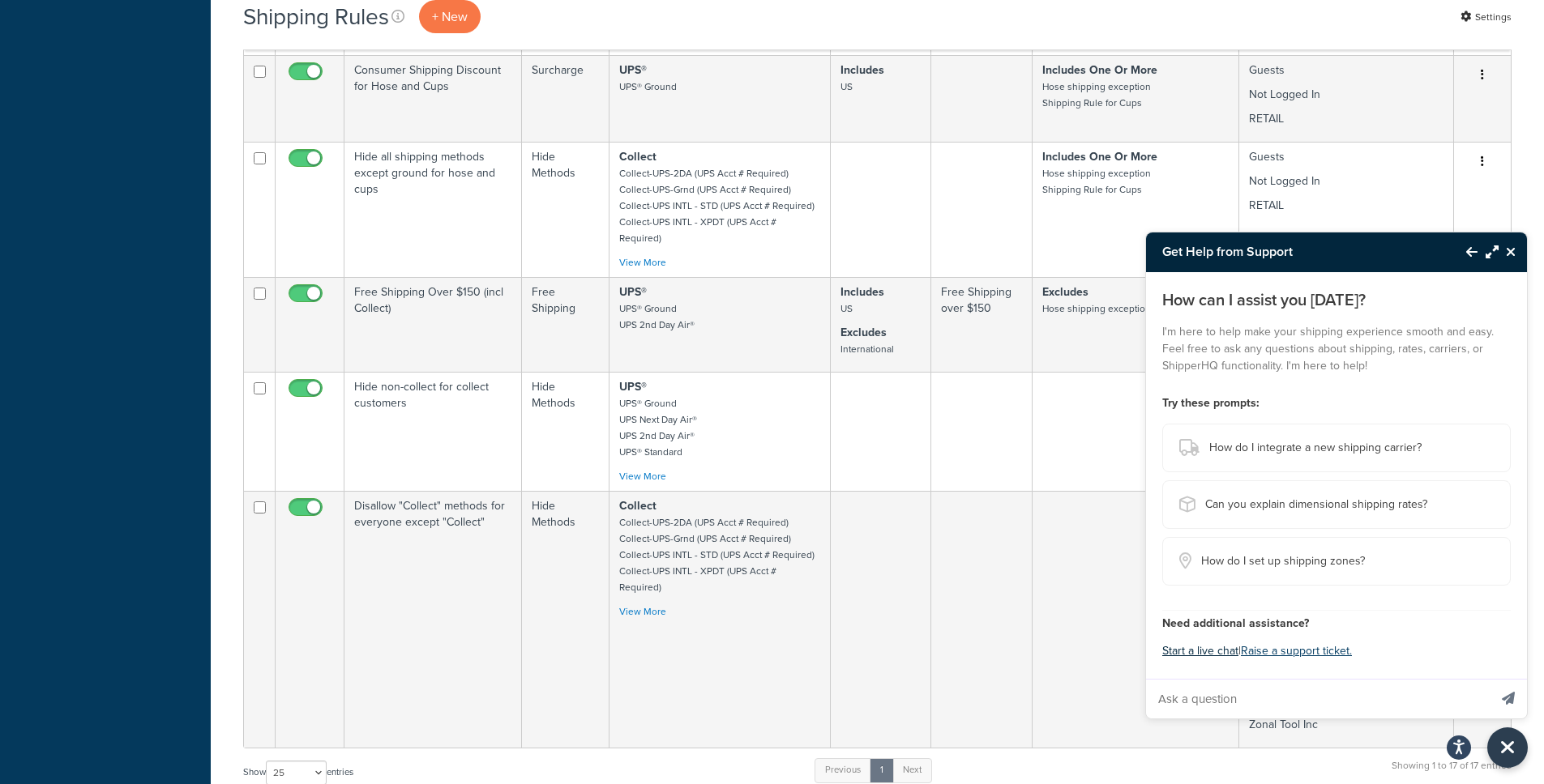
click at [1202, 659] on button "Start a live chat" at bounding box center [1199, 651] width 76 height 22
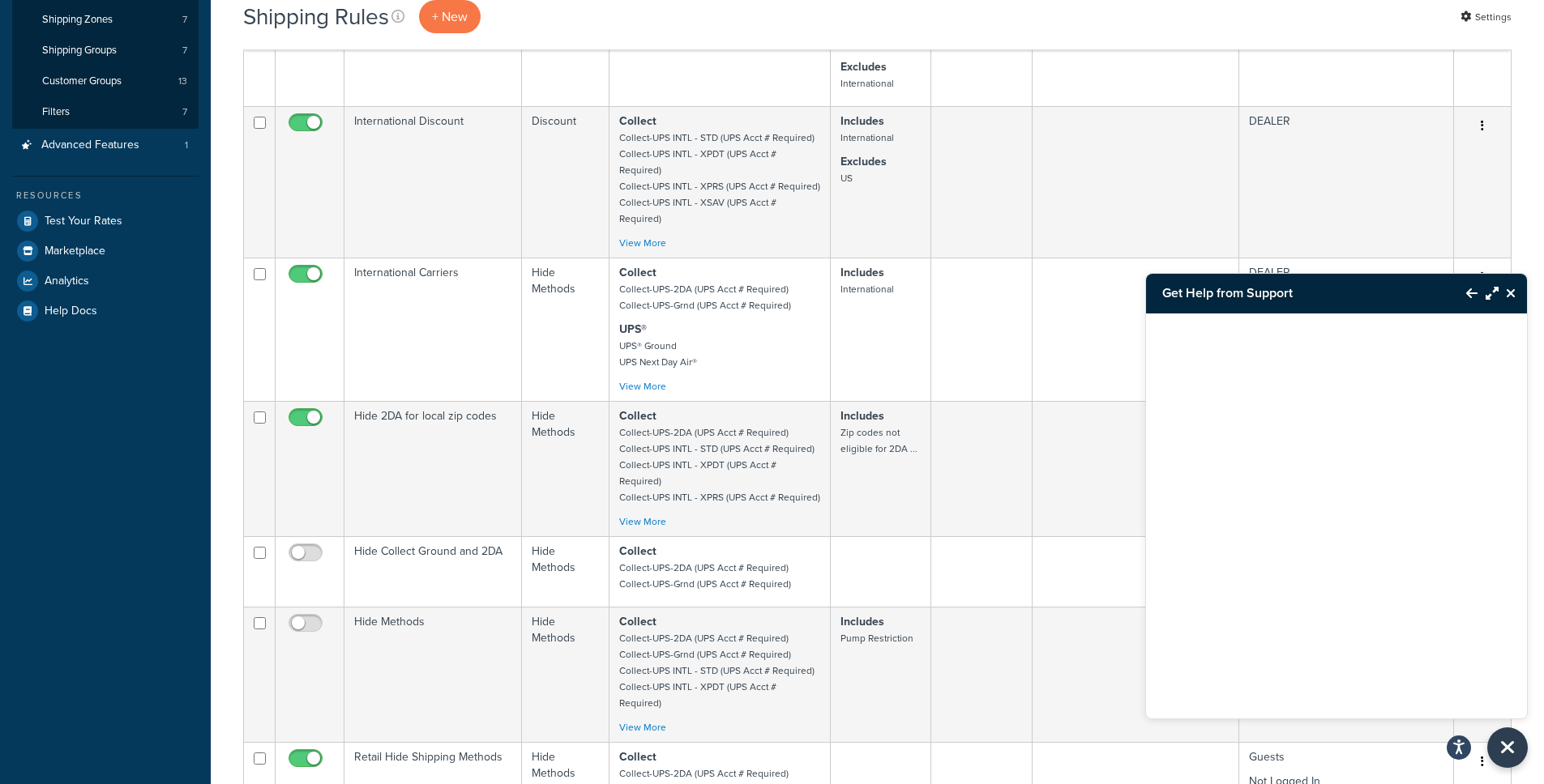
scroll to position [291, 0]
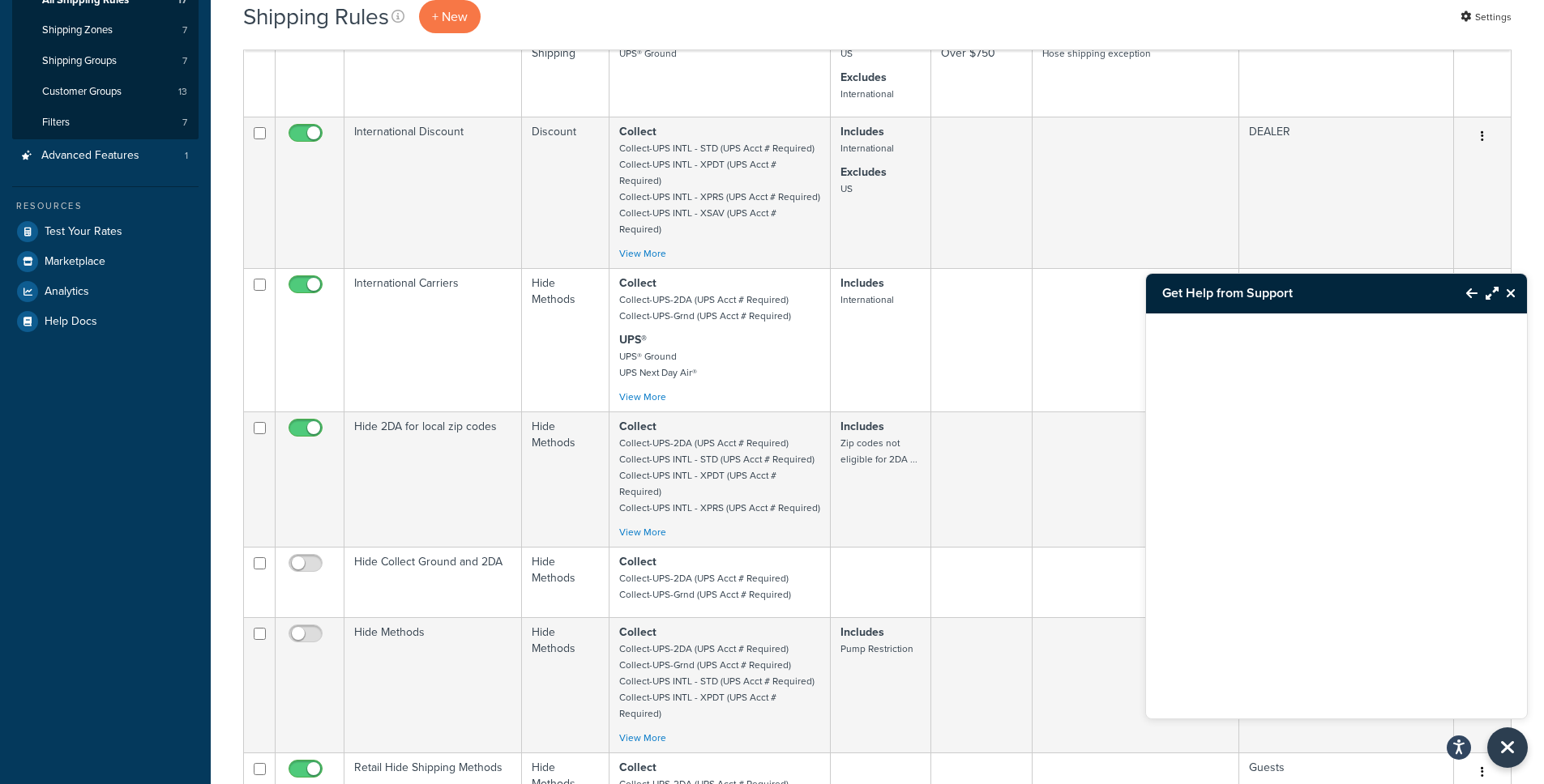
click at [1490, 297] on icon "Maximize Resource Center" at bounding box center [1492, 293] width 13 height 13
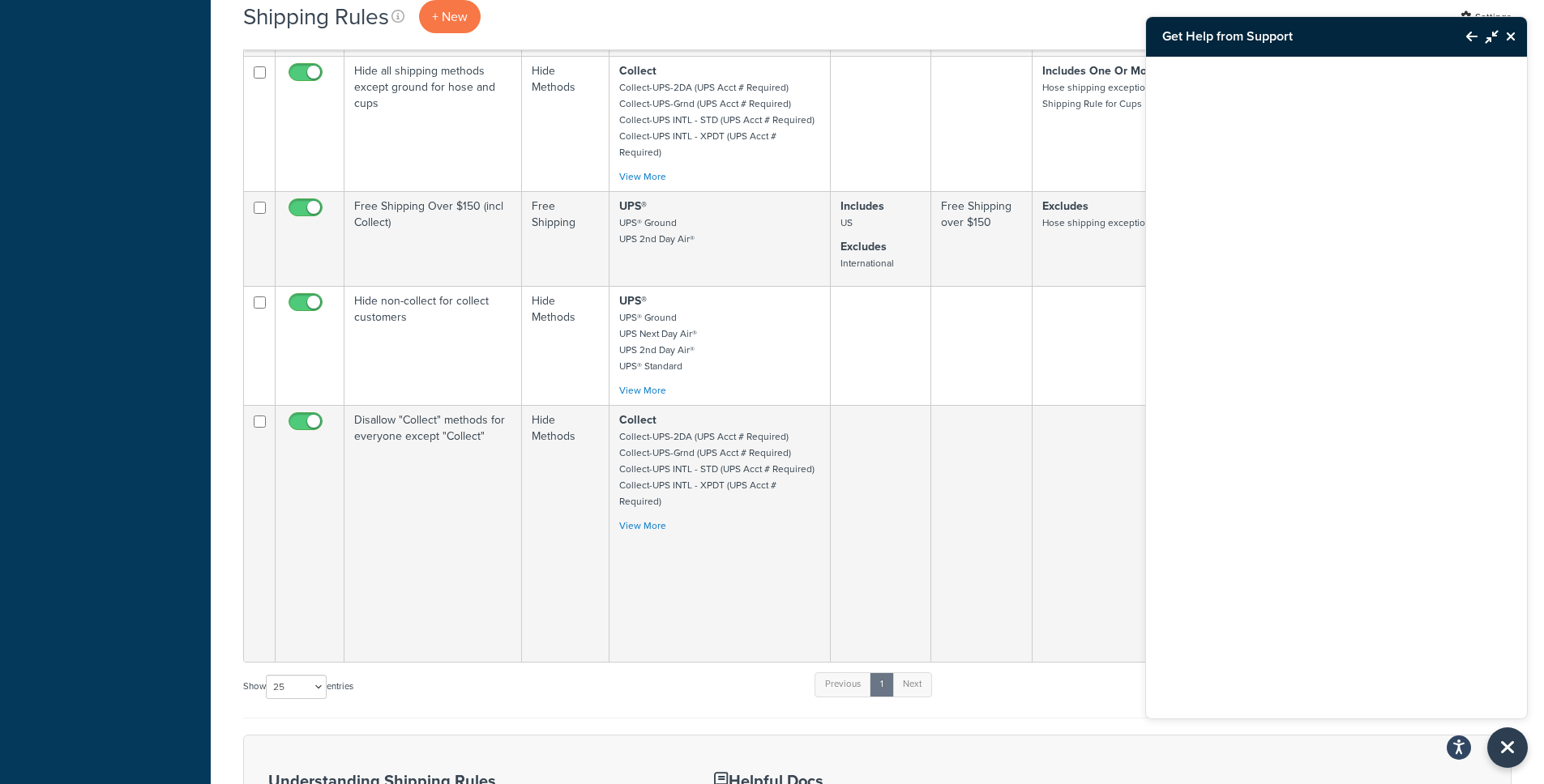
scroll to position [1499, 0]
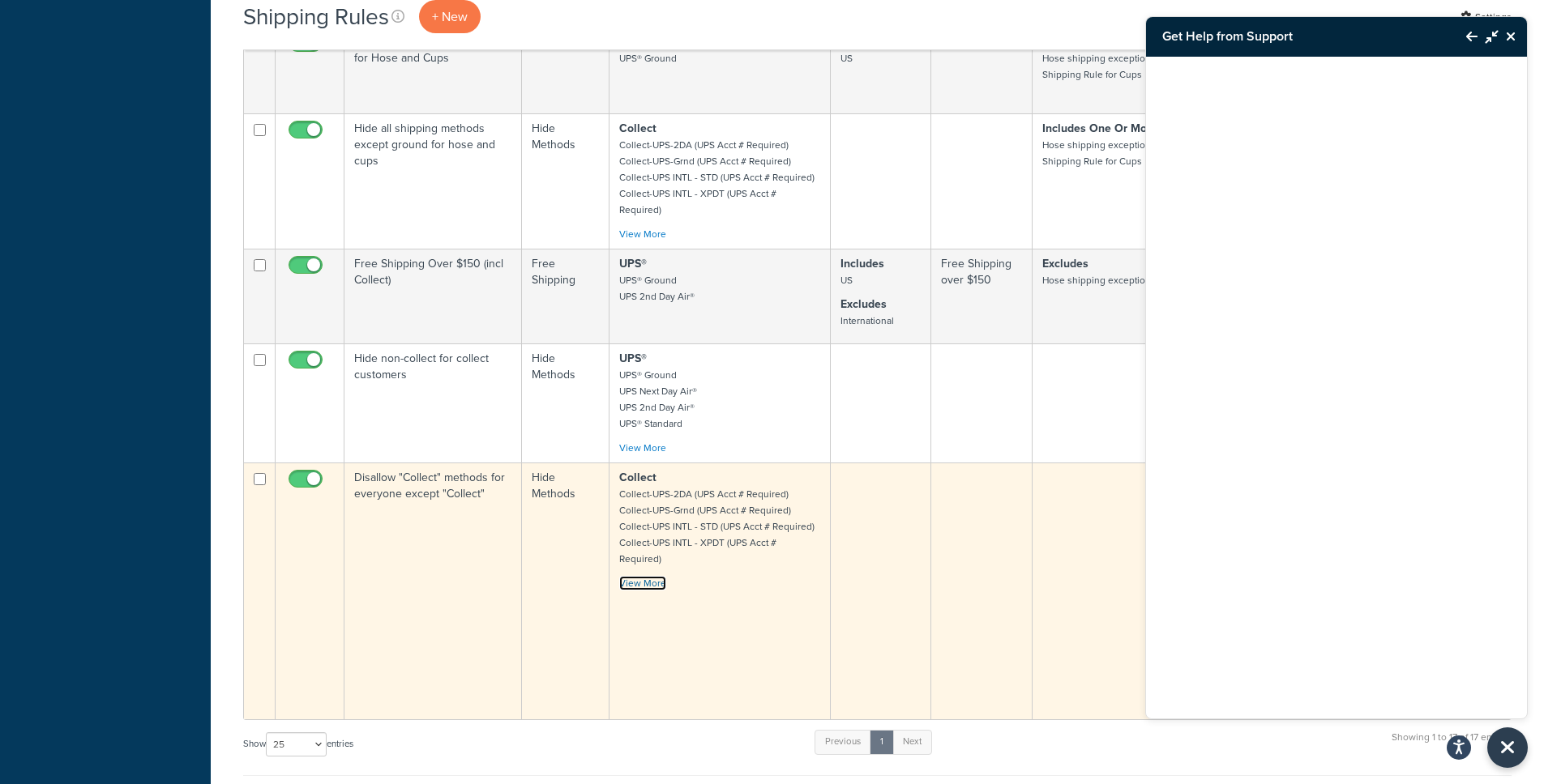
click at [658, 576] on link "View More" at bounding box center [642, 583] width 47 height 15
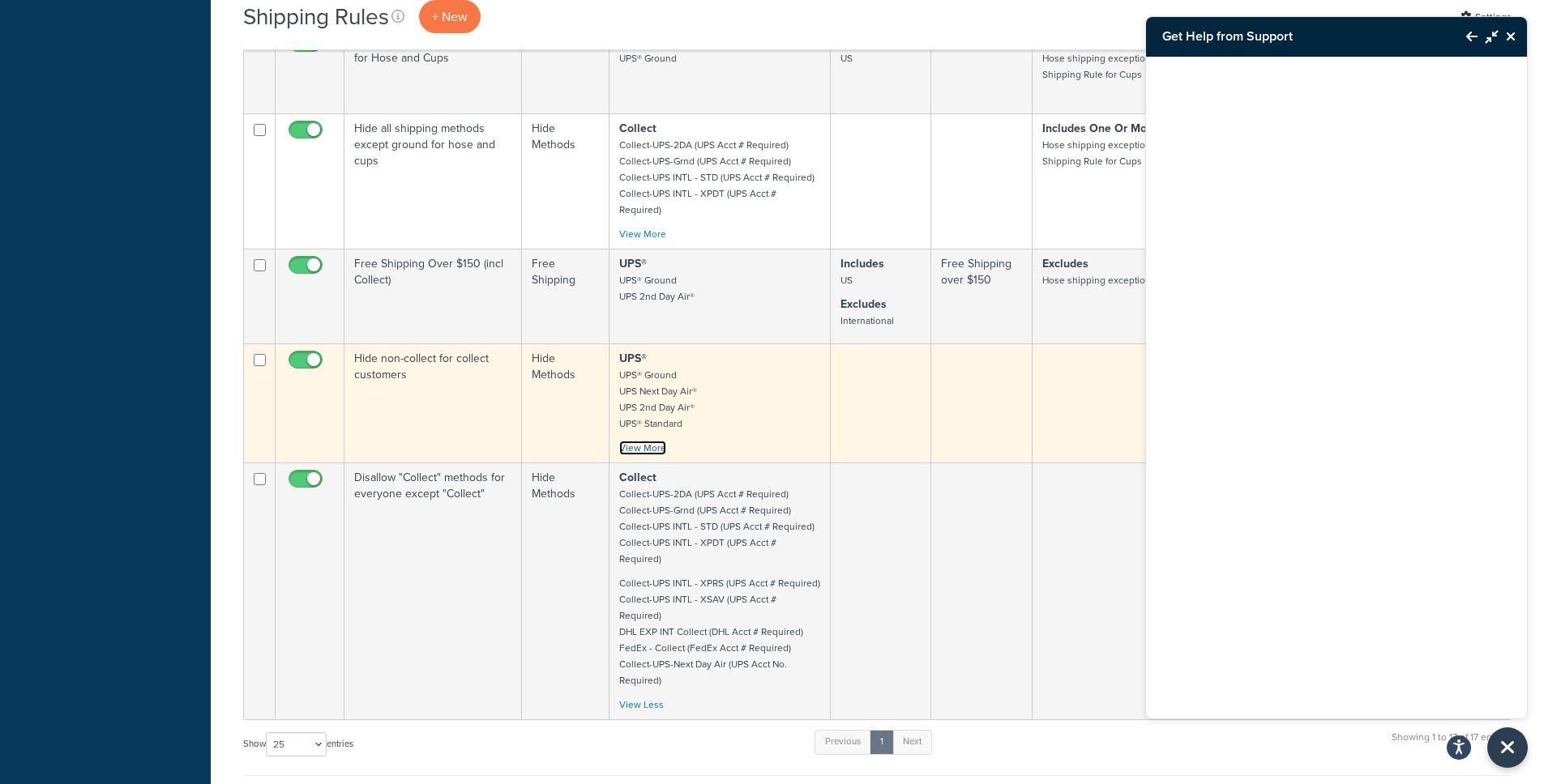
click at [641, 441] on link "View More" at bounding box center [642, 447] width 47 height 15
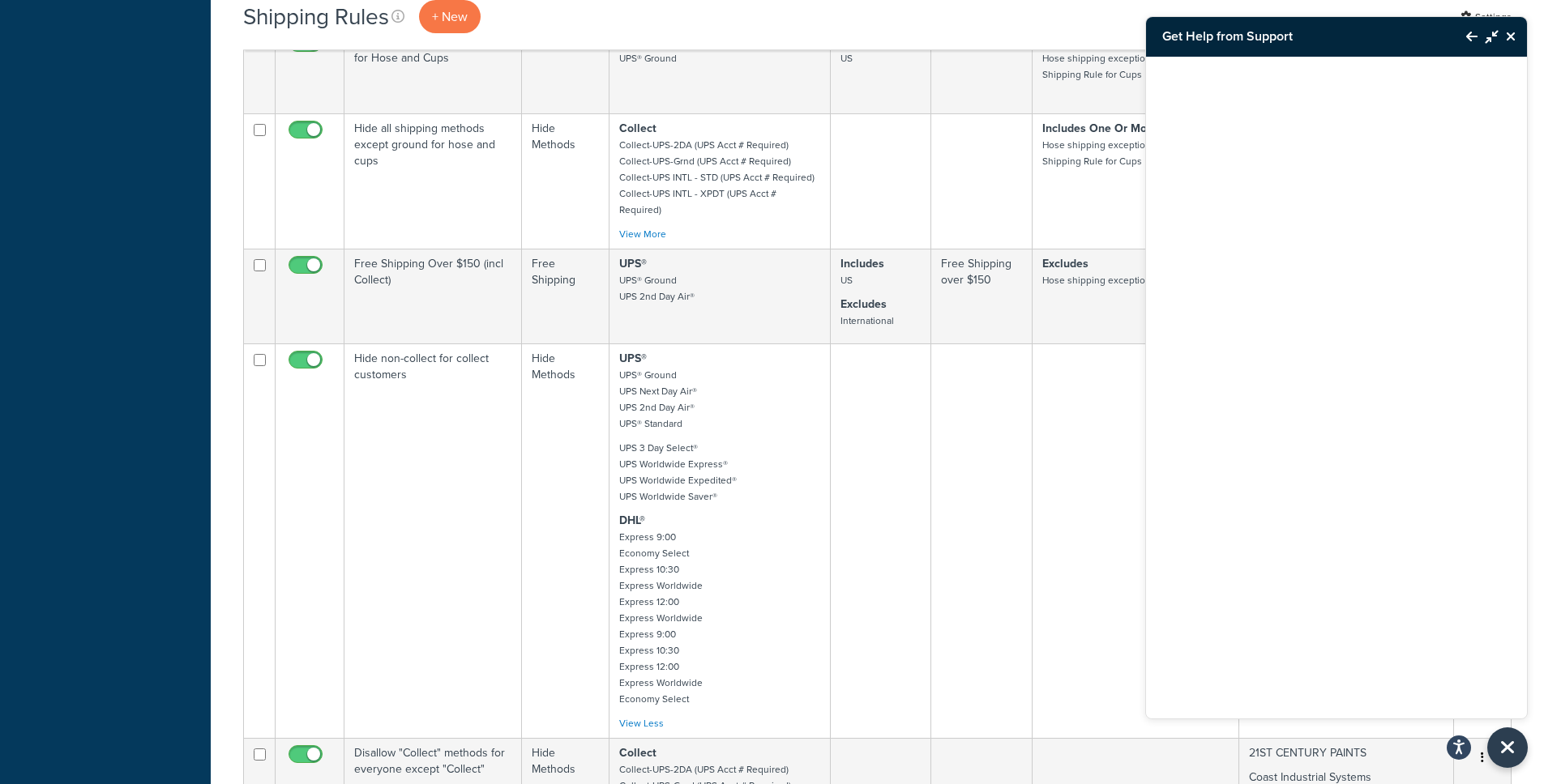
drag, startPoint x: 1340, startPoint y: 44, endPoint x: 1312, endPoint y: 49, distance: 28.4
click at [1312, 49] on h3 "Get Help from Support" at bounding box center [1298, 37] width 304 height 39
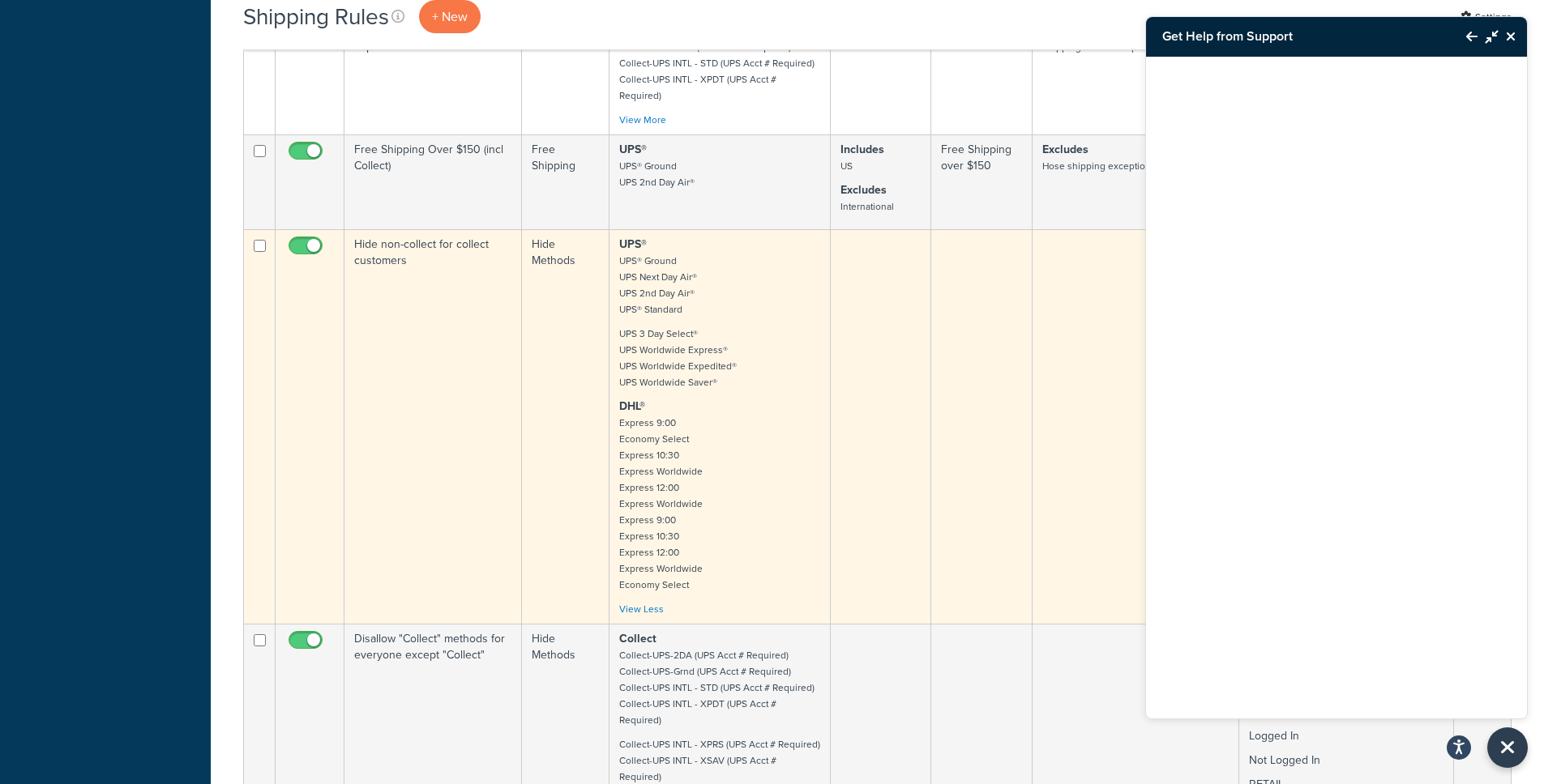
scroll to position [1602, 0]
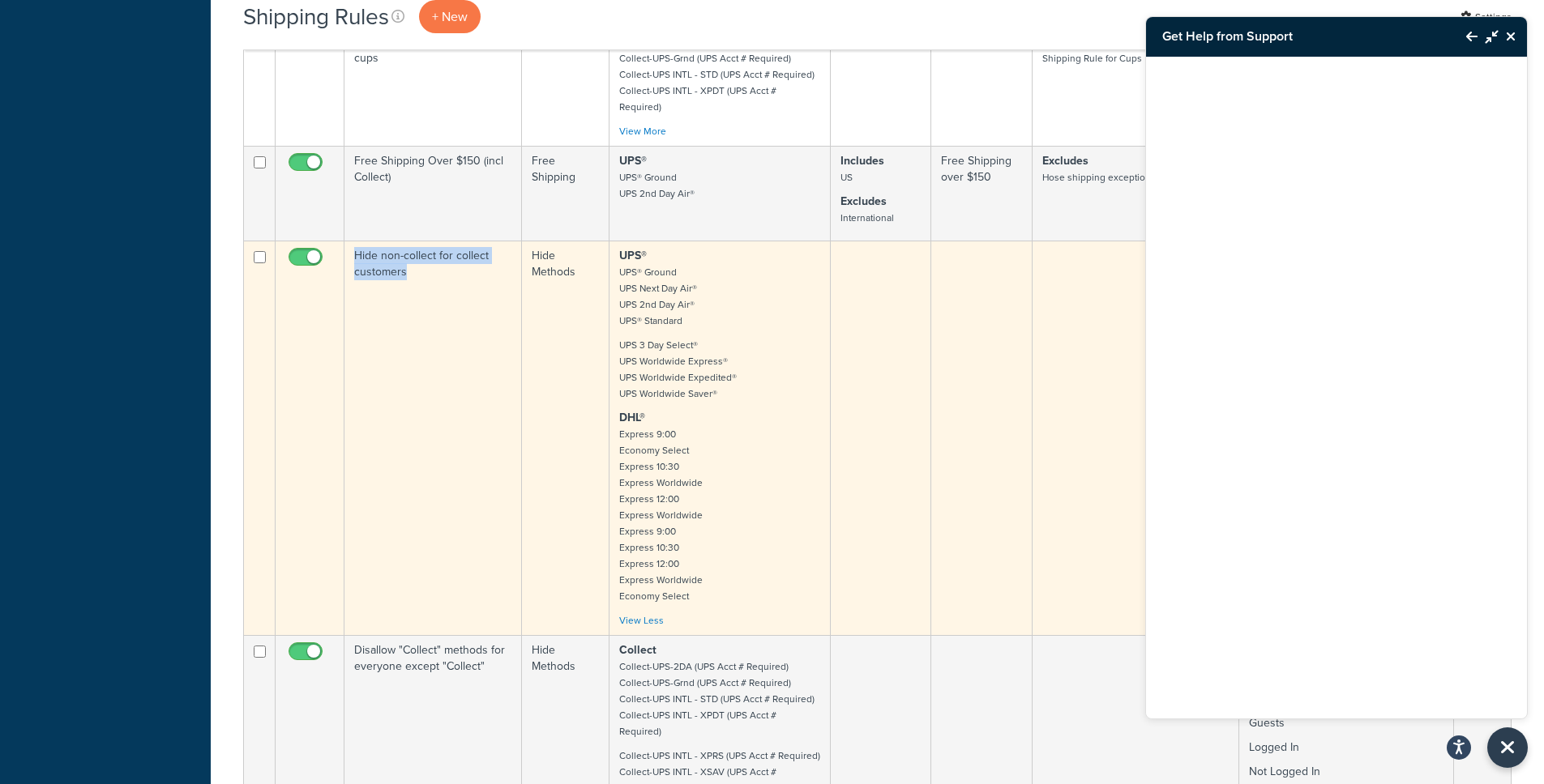
copy td "Hide non-collect for collect customers"
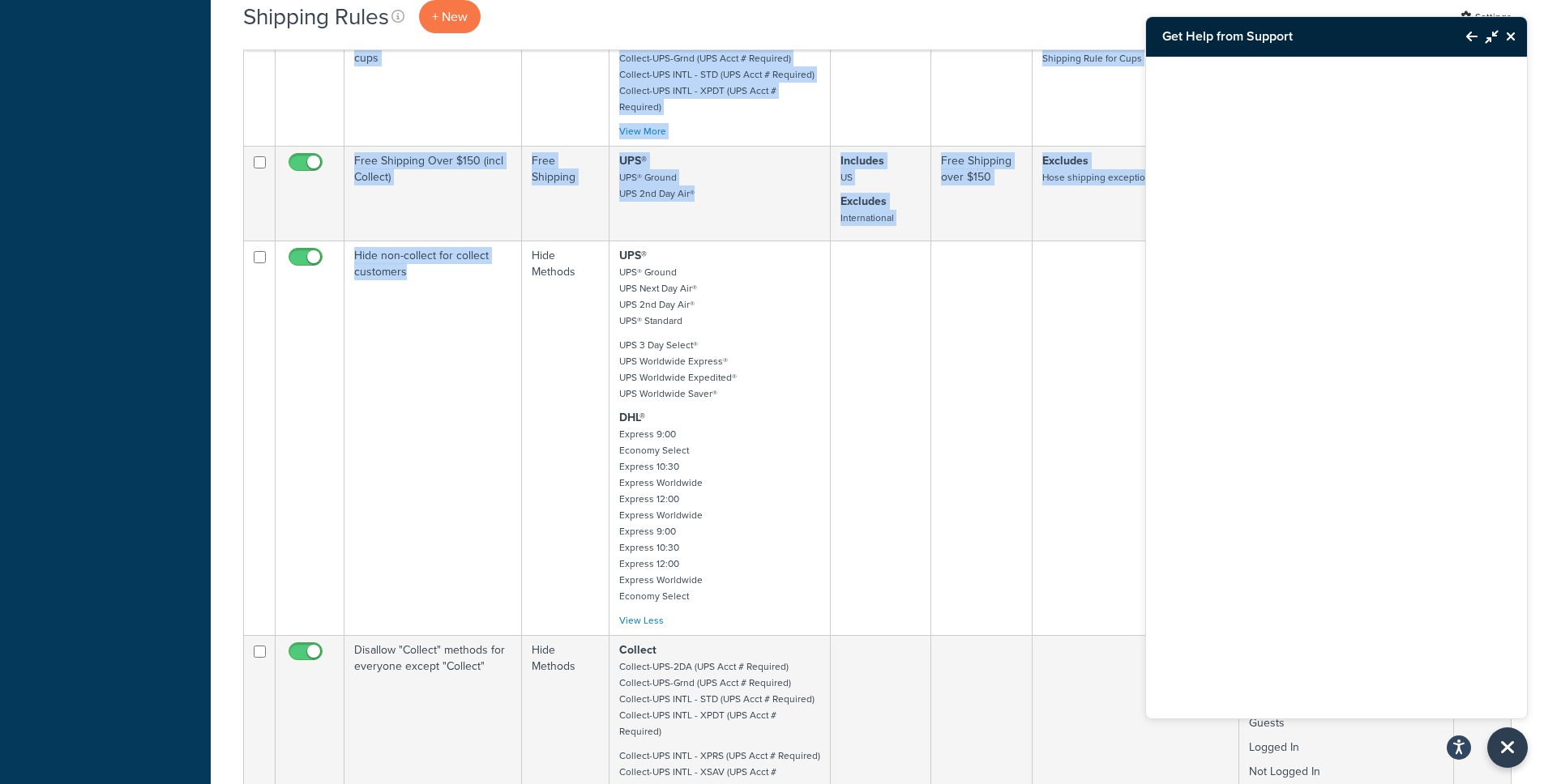
drag, startPoint x: 429, startPoint y: 184, endPoint x: 215, endPoint y: 154, distance: 216.1
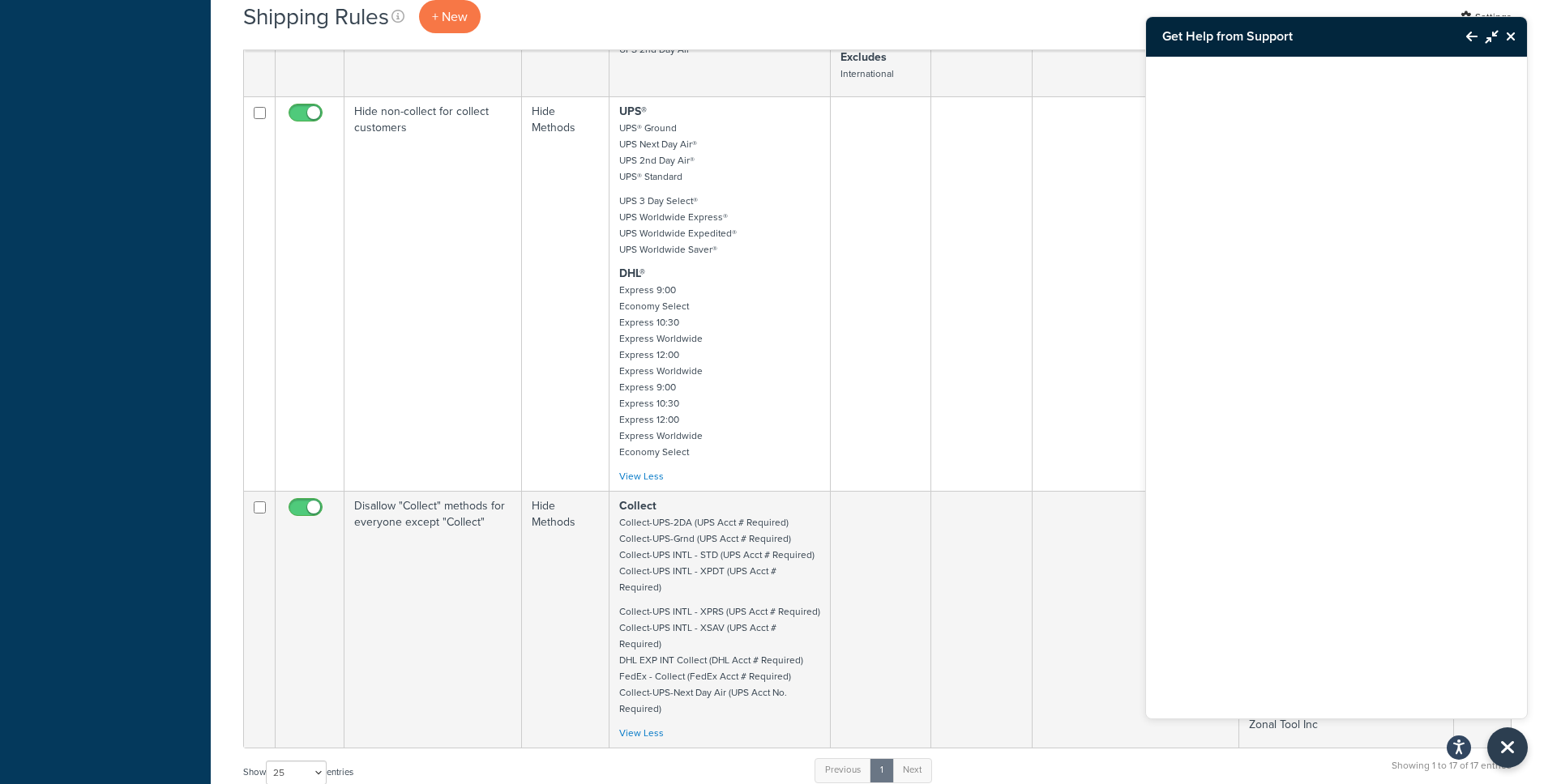
scroll to position [1751, 0]
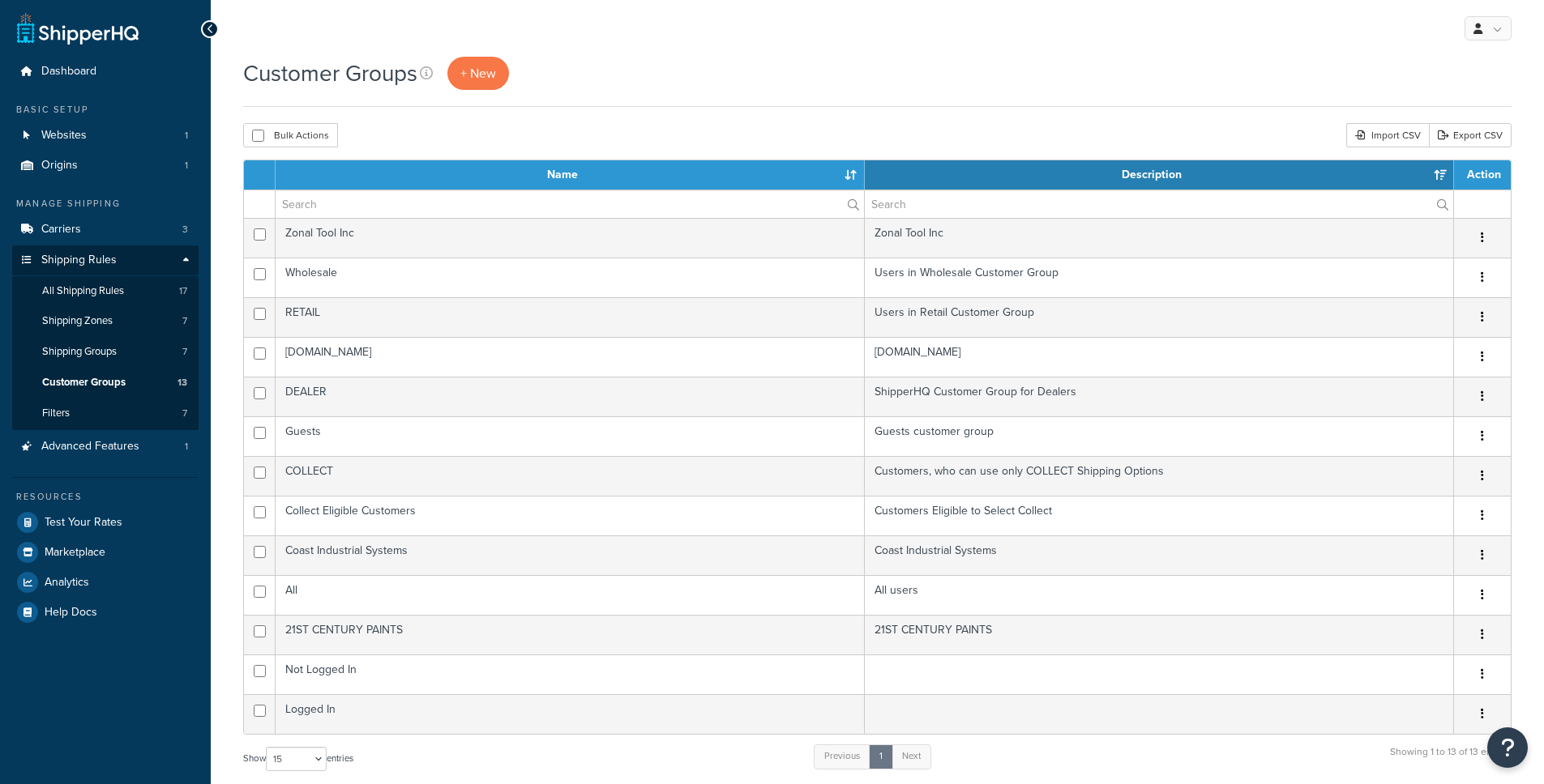
select select "15"
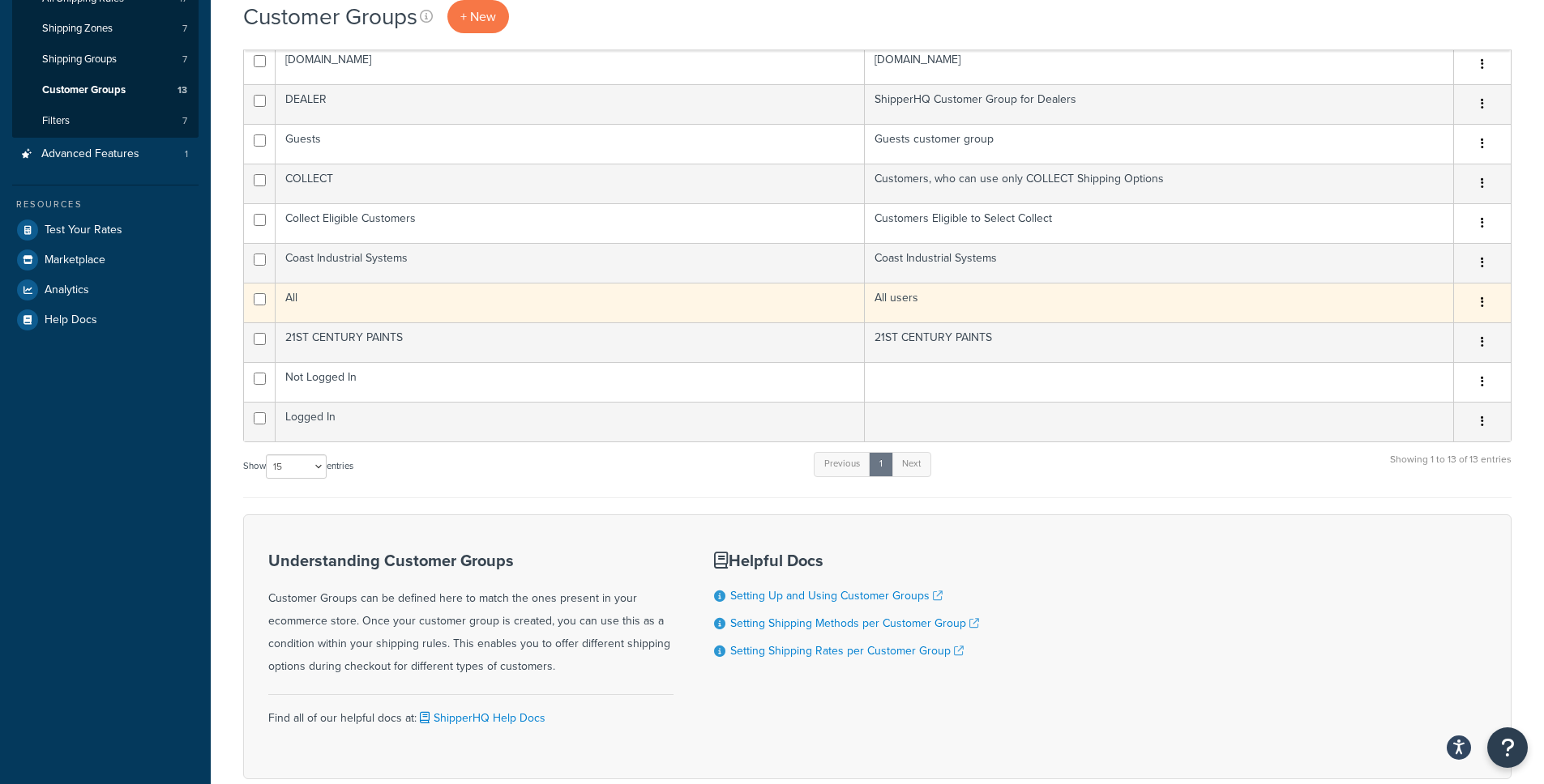
scroll to position [278, 0]
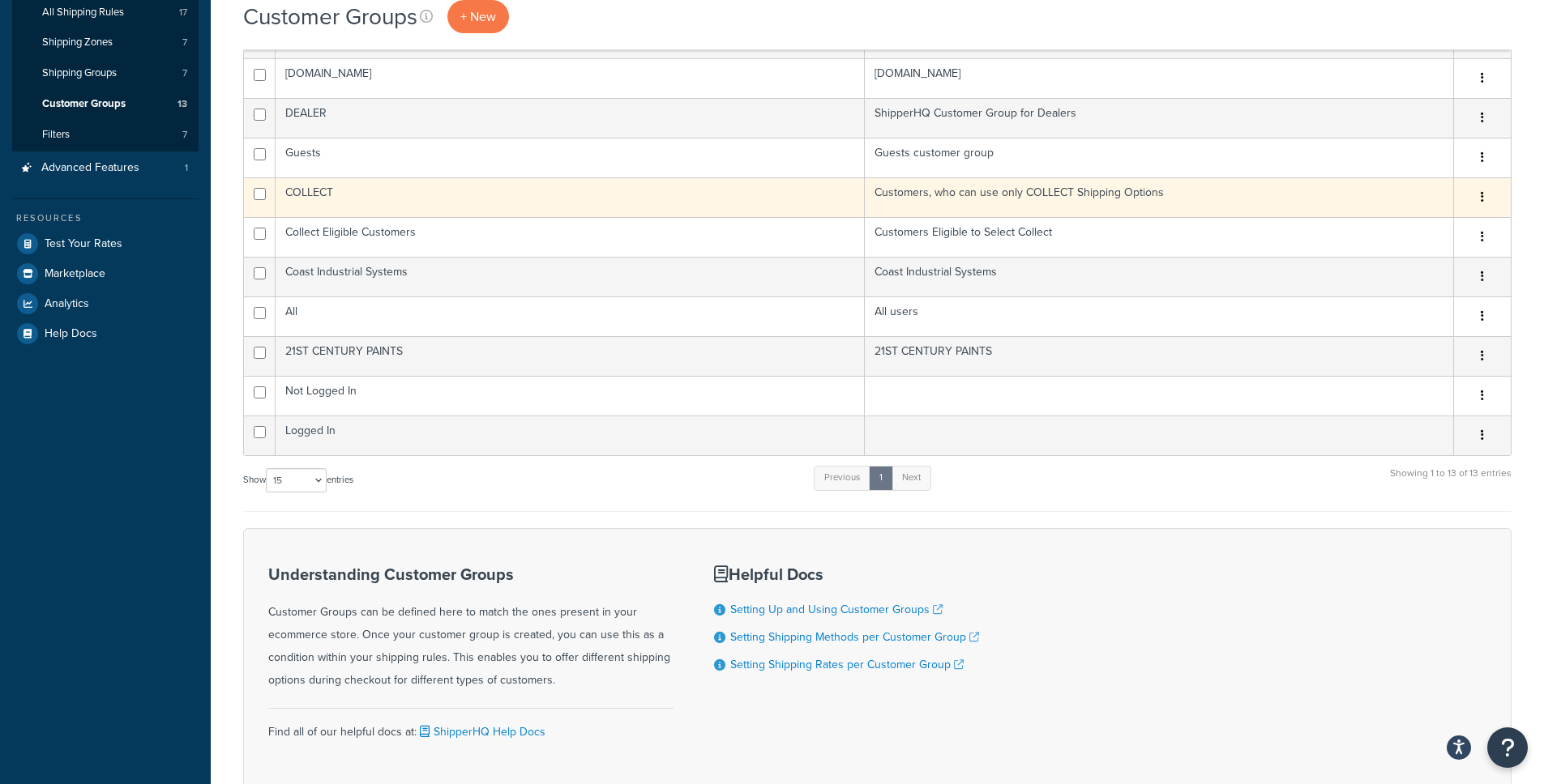
click at [1479, 199] on button "button" at bounding box center [1482, 197] width 22 height 26
click at [1460, 222] on link "Edit" at bounding box center [1417, 230] width 128 height 33
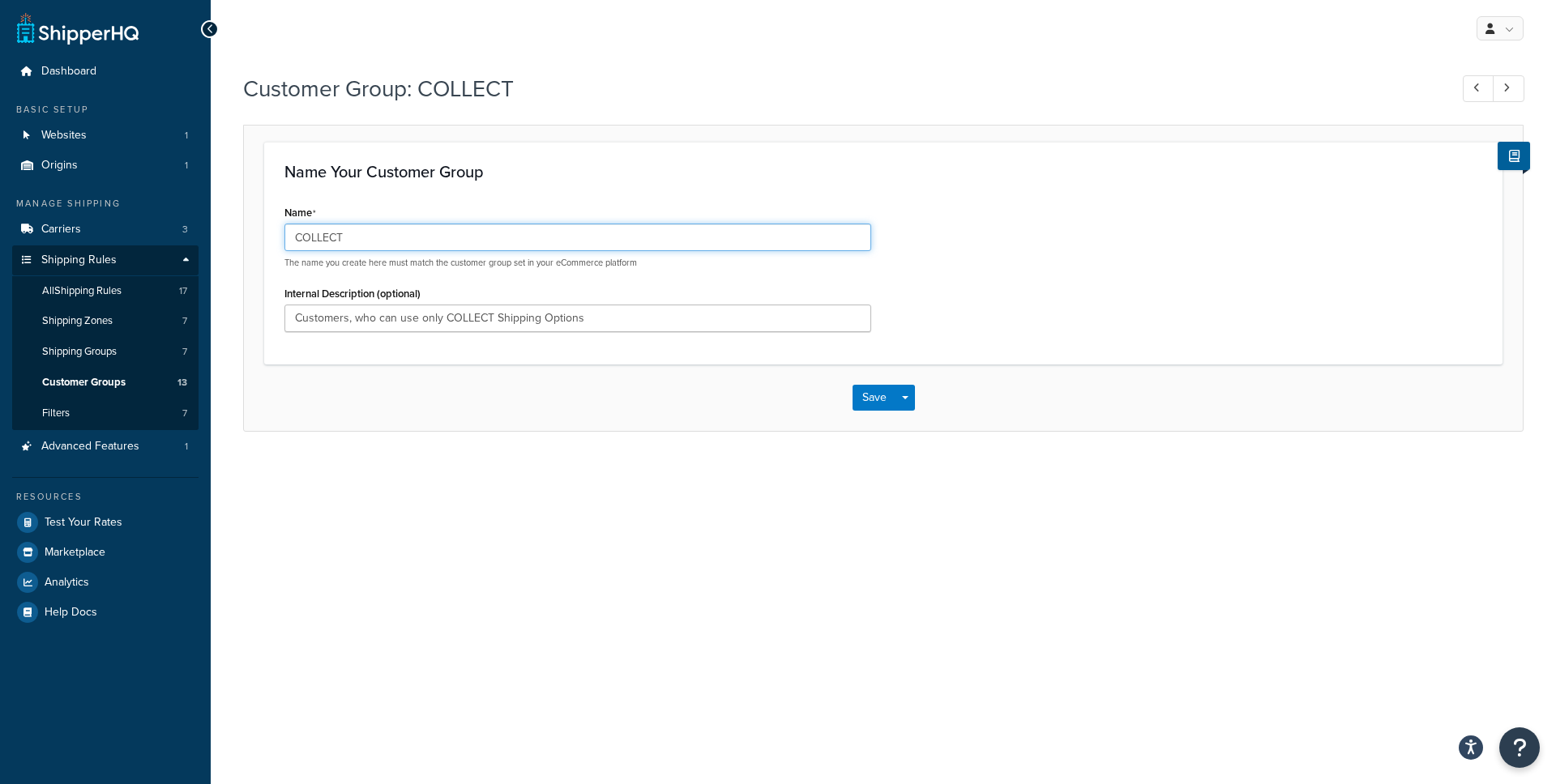
click at [502, 240] on input "COLLECT" at bounding box center [578, 237] width 587 height 27
click at [447, 195] on div "Name Your Customer Group Name COLLECT The name you create here must match the c…" at bounding box center [883, 252] width 1239 height 222
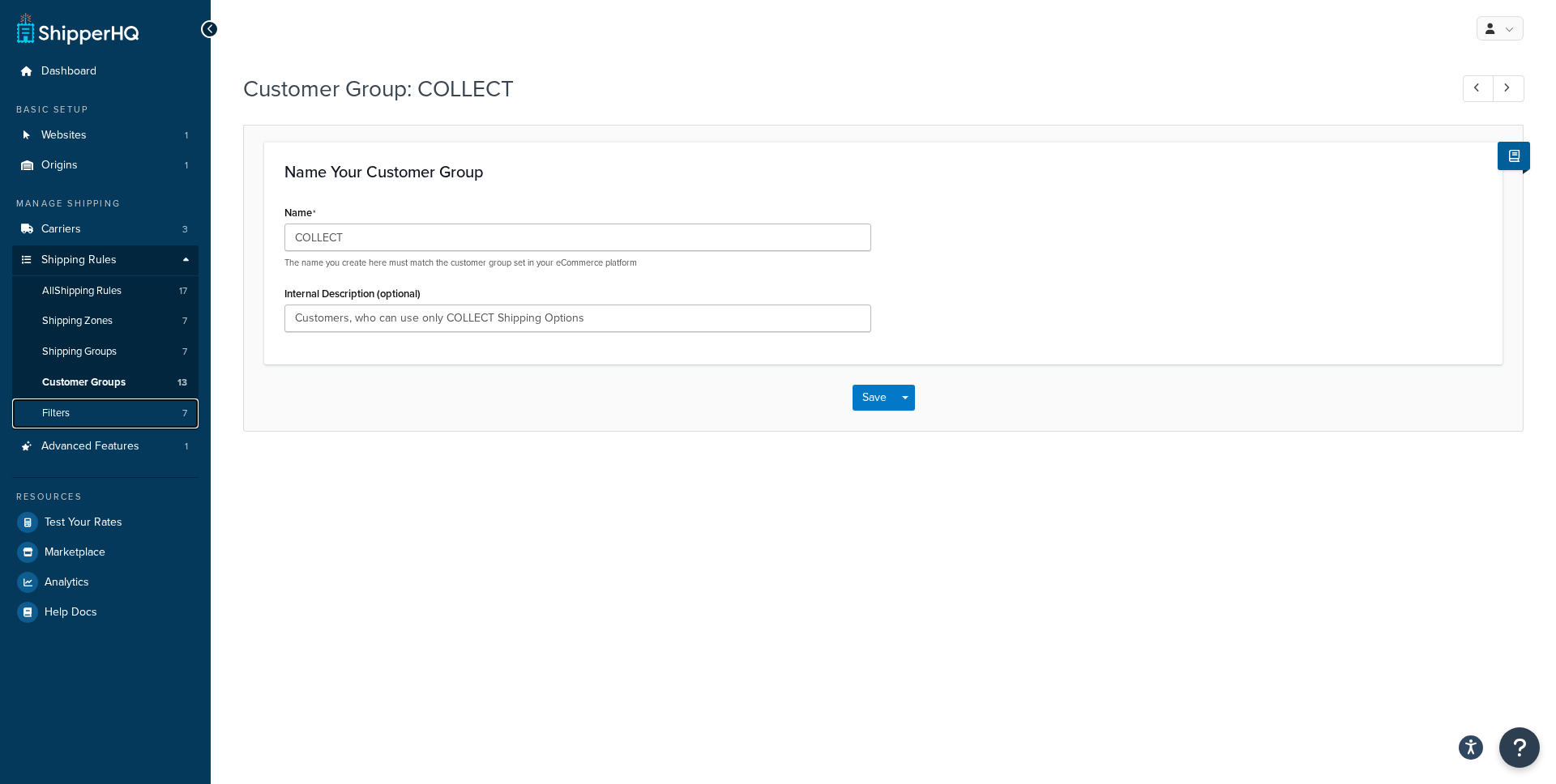
click at [123, 406] on link "Filters 7" at bounding box center [106, 413] width 186 height 30
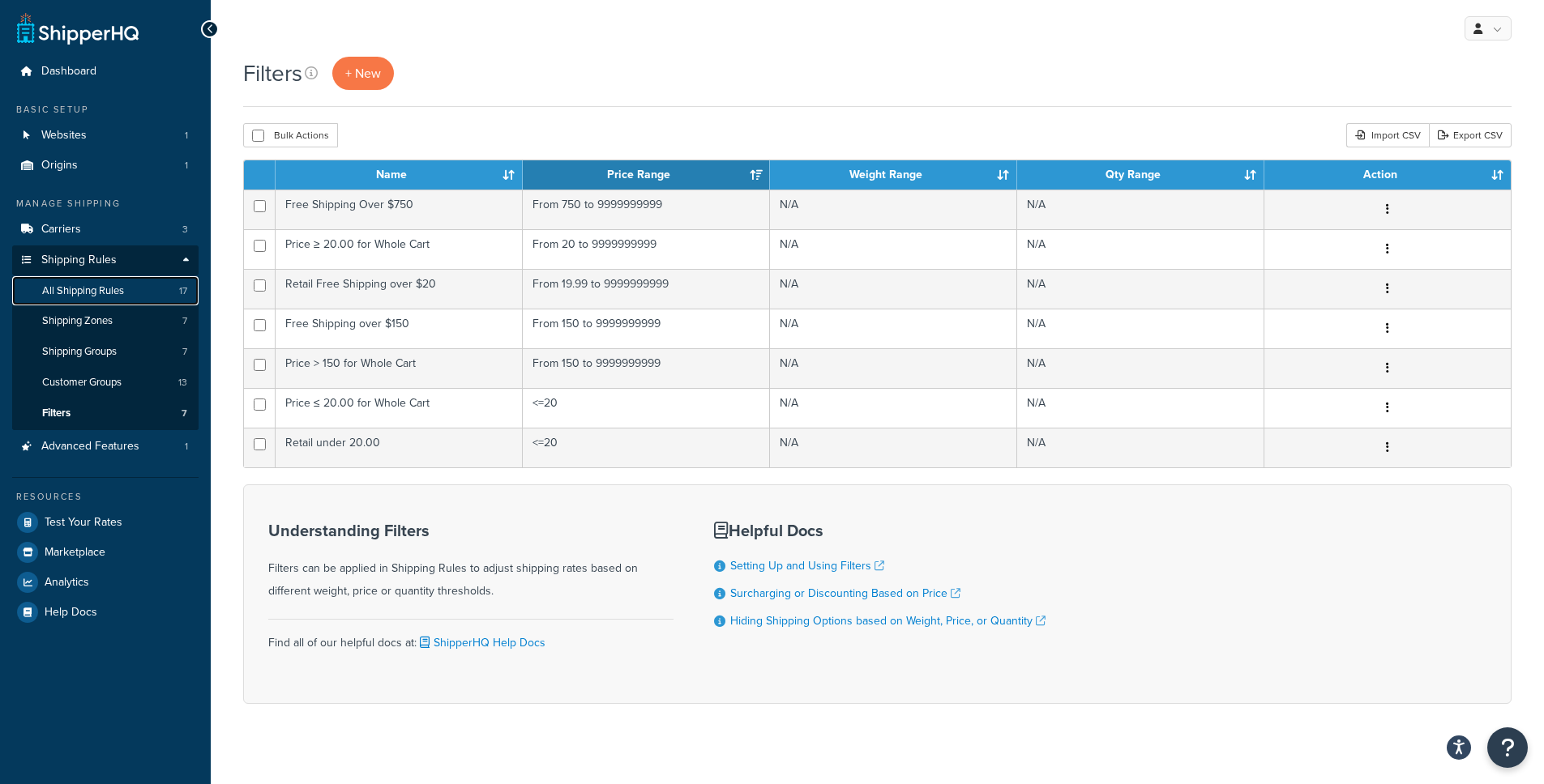
click at [111, 294] on span "All Shipping Rules" at bounding box center [82, 291] width 82 height 14
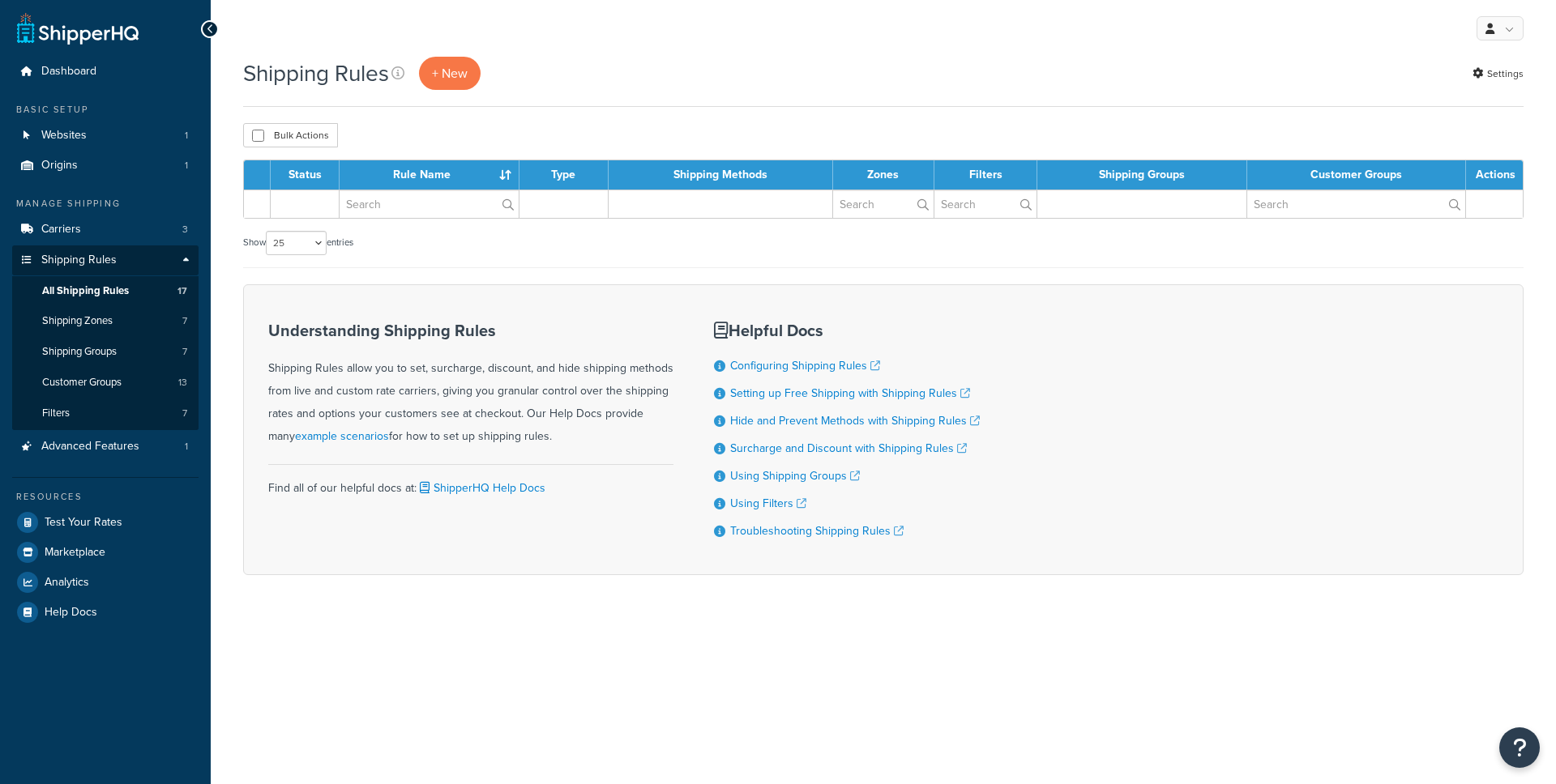
select select "25"
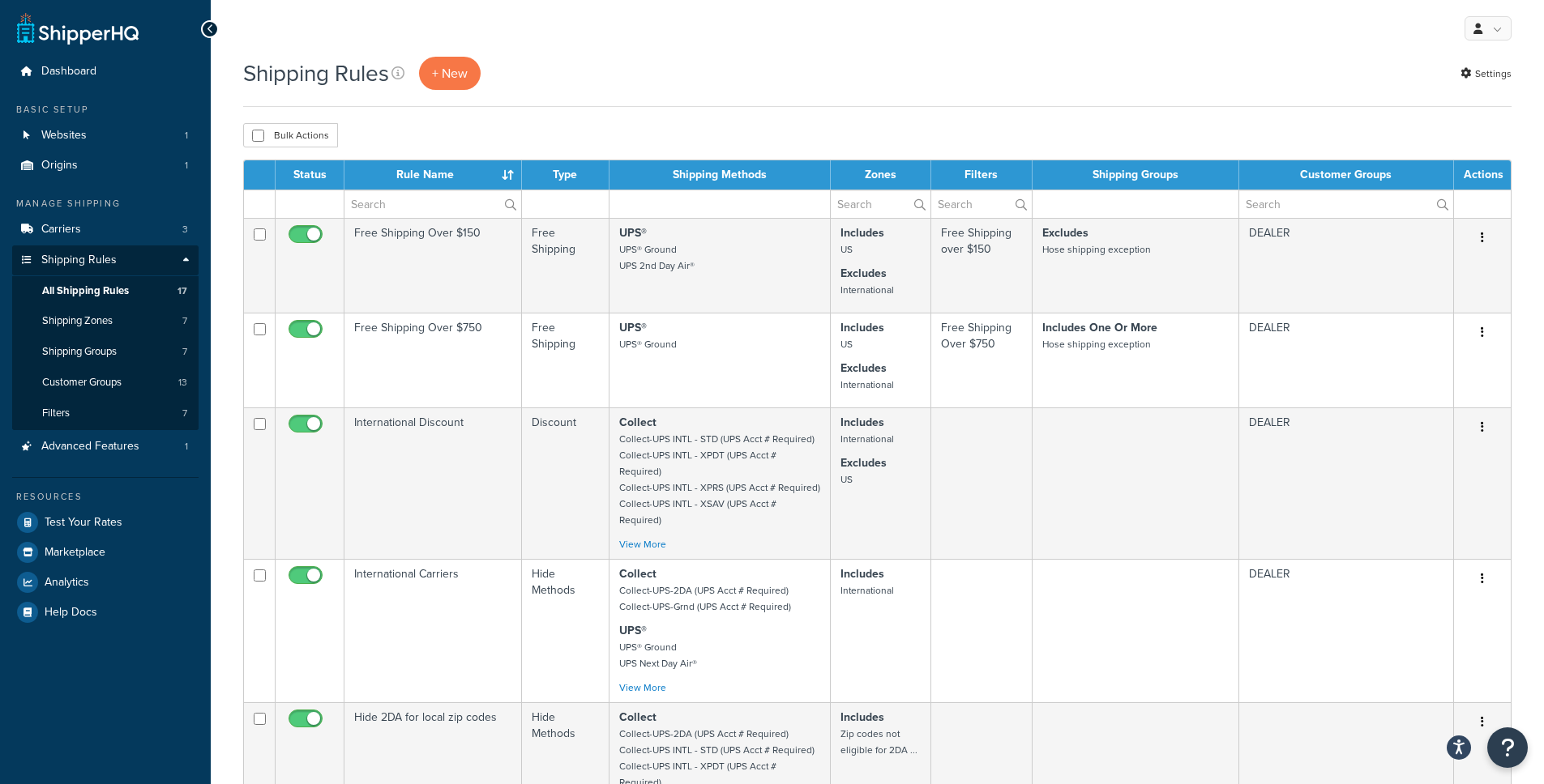
click at [612, 97] on div "Shipping Rules + New Settings" at bounding box center [877, 82] width 1268 height 50
click at [1506, 72] on link "Settings" at bounding box center [1486, 73] width 51 height 22
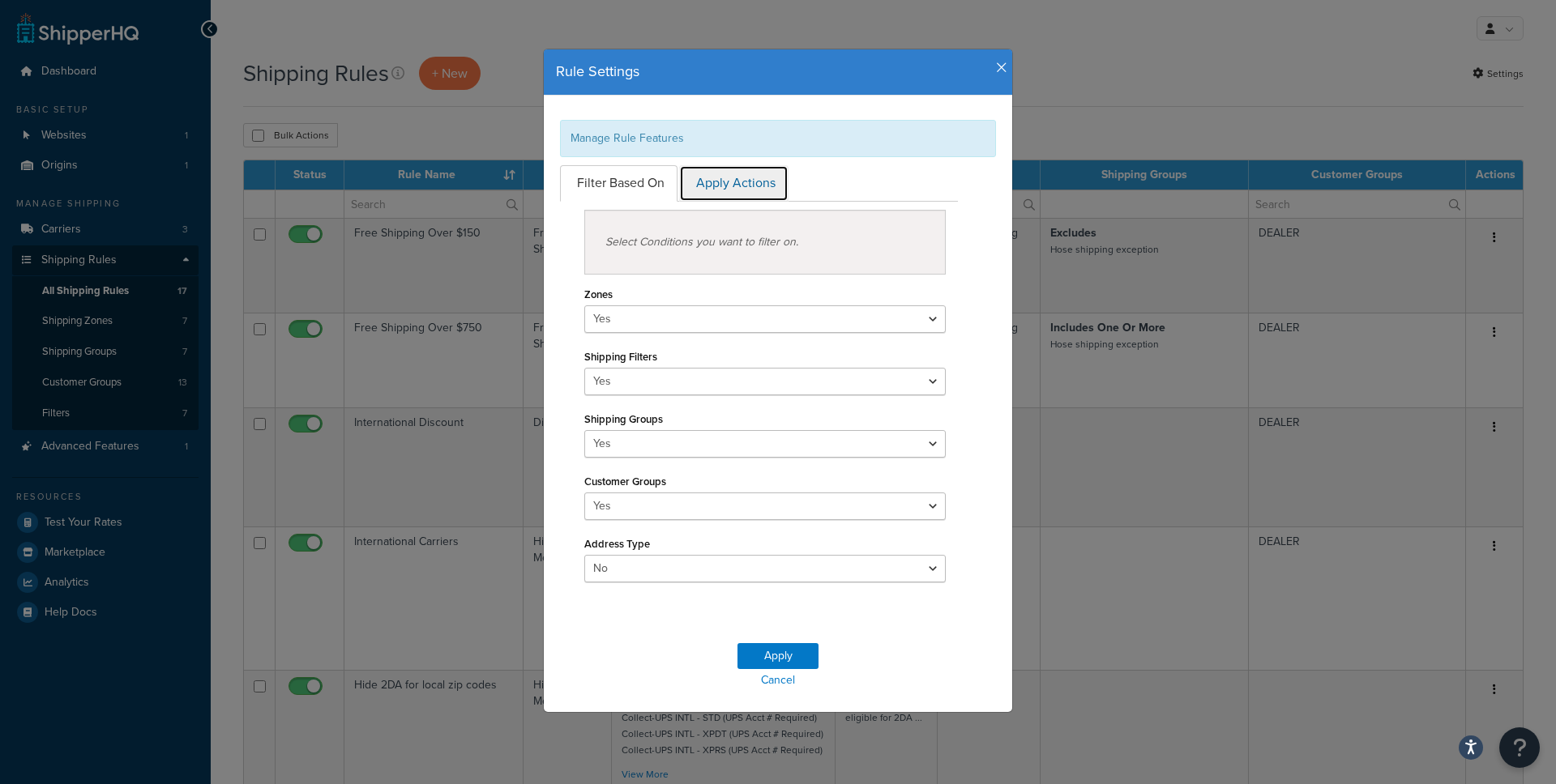
drag, startPoint x: 738, startPoint y: 193, endPoint x: 729, endPoint y: 191, distance: 9.2
click at [738, 192] on link "Apply Actions" at bounding box center [734, 183] width 110 height 37
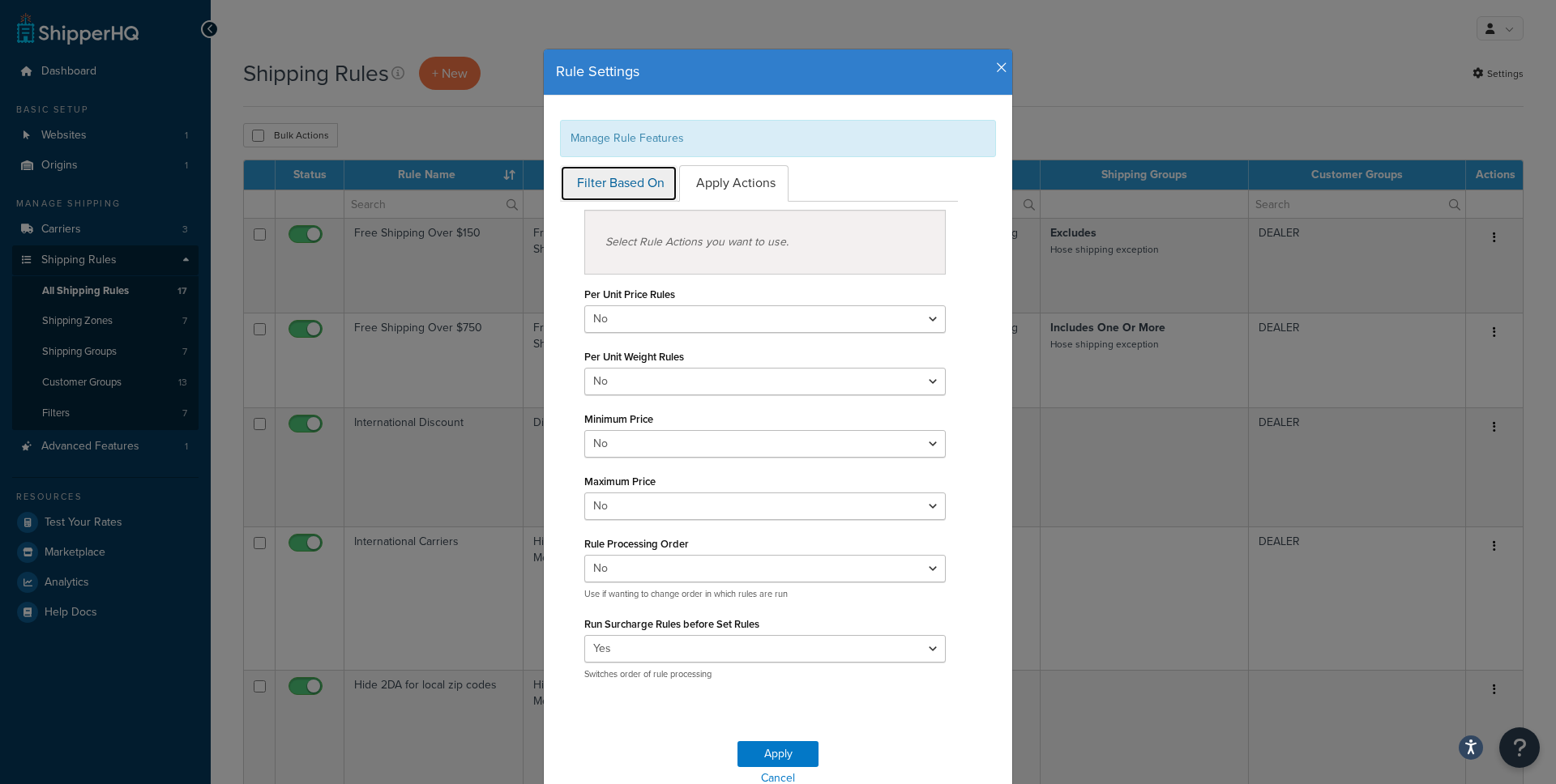
click at [604, 194] on link "Filter Based On" at bounding box center [618, 183] width 117 height 37
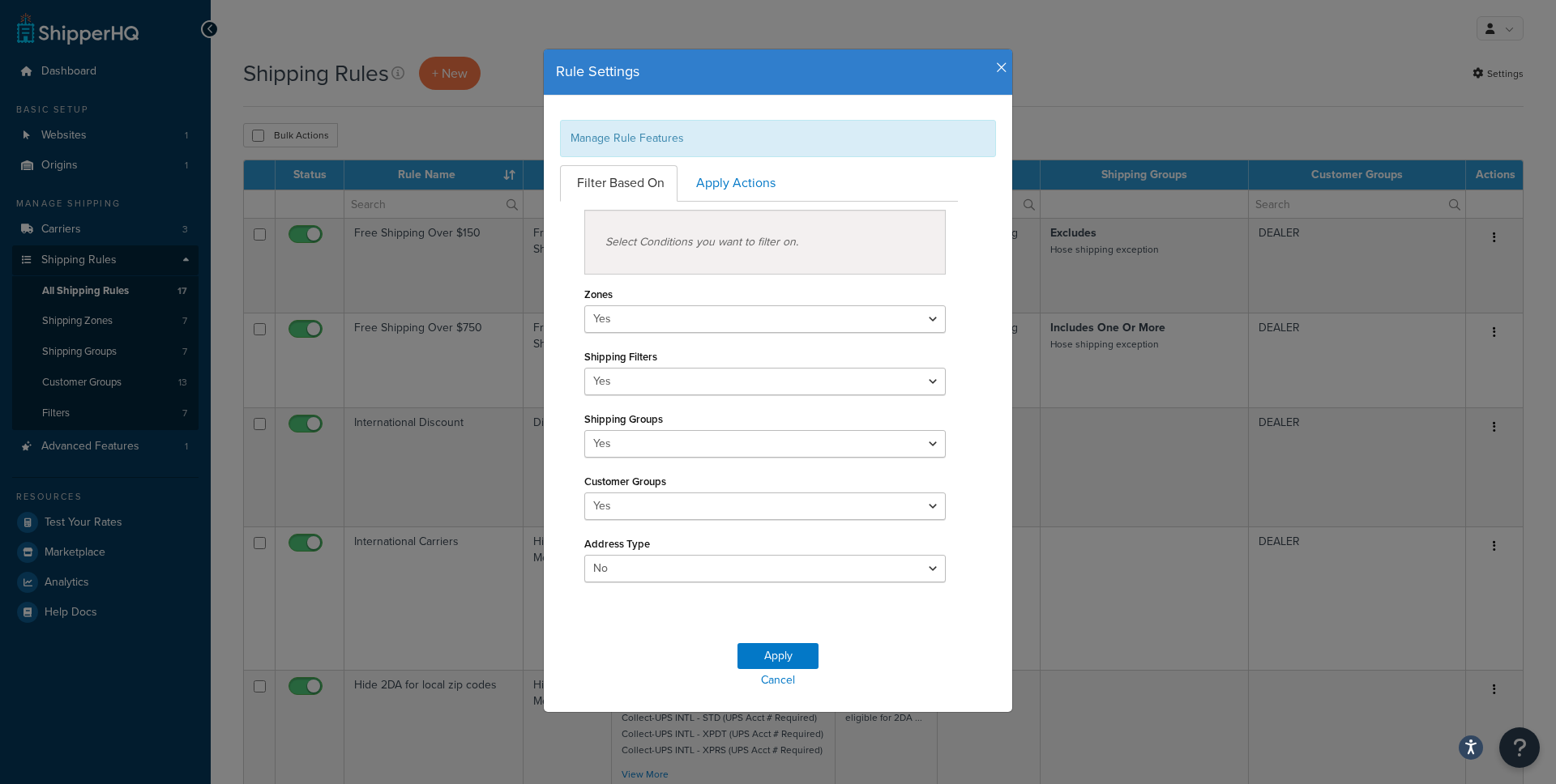
click at [990, 80] on h4 "Rule Settings" at bounding box center [778, 72] width 445 height 21
click at [996, 68] on icon "button" at bounding box center [1002, 68] width 12 height 15
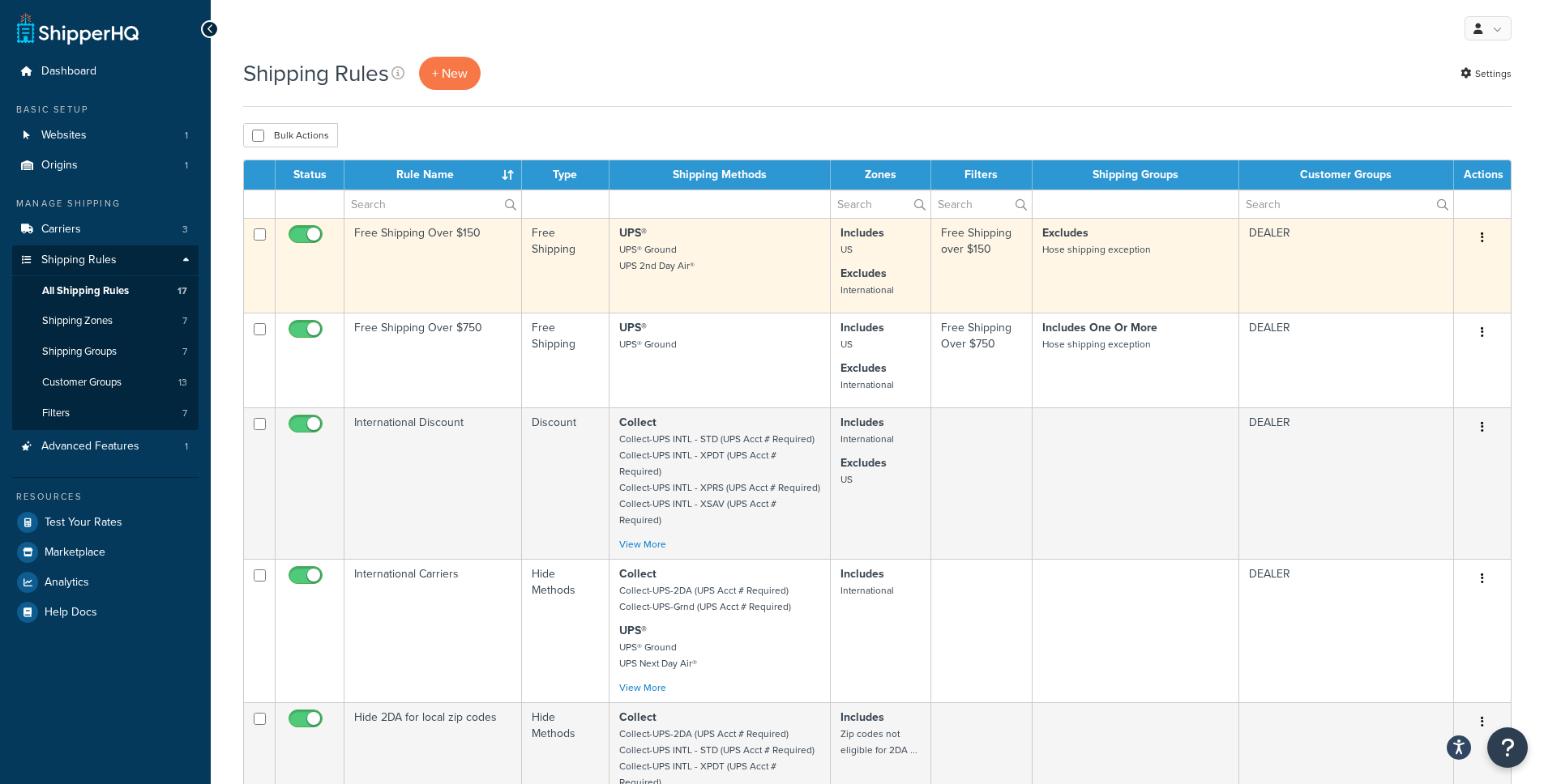
scroll to position [3, 0]
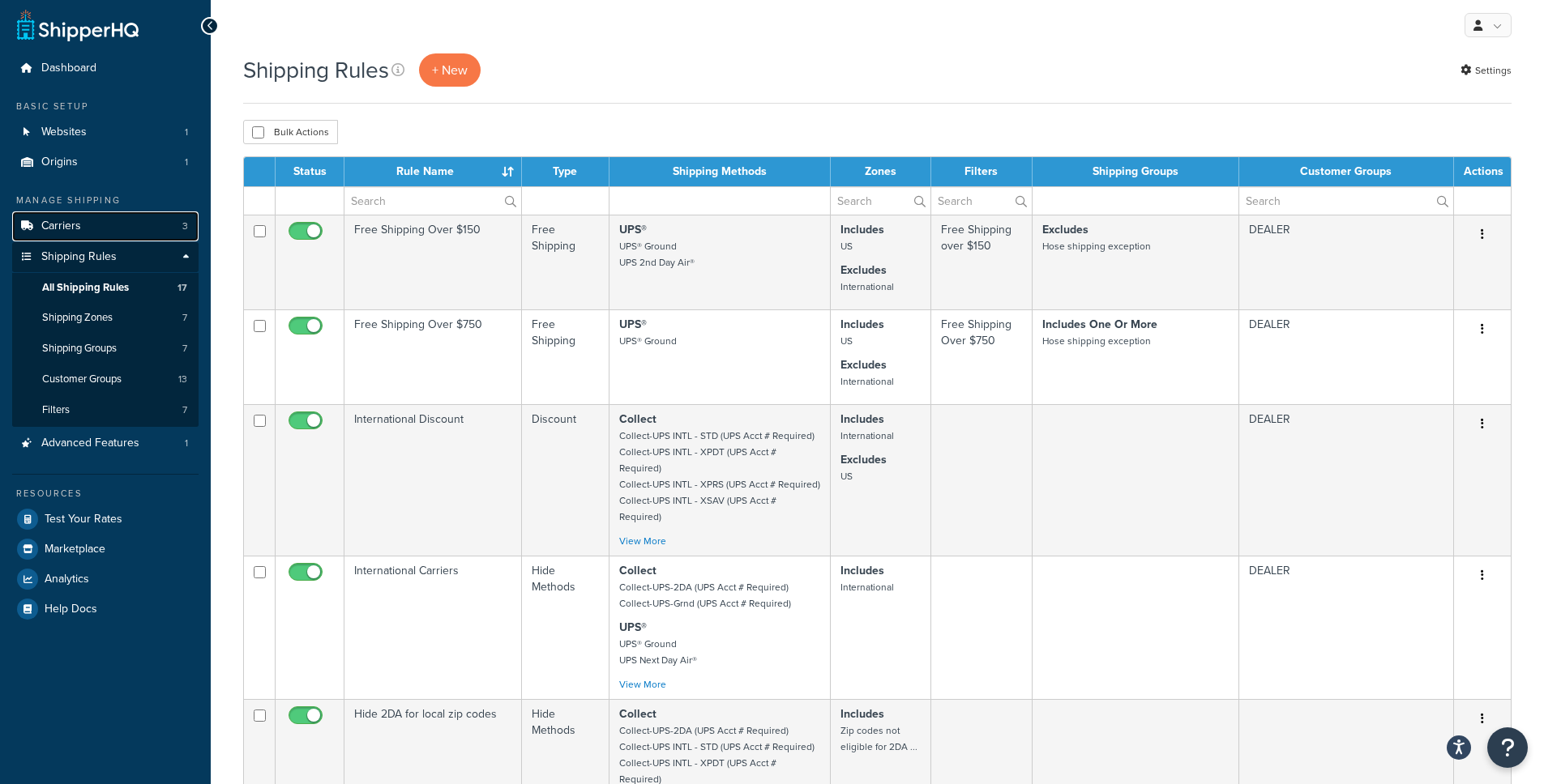
click at [82, 213] on link "Carriers 3" at bounding box center [106, 226] width 186 height 30
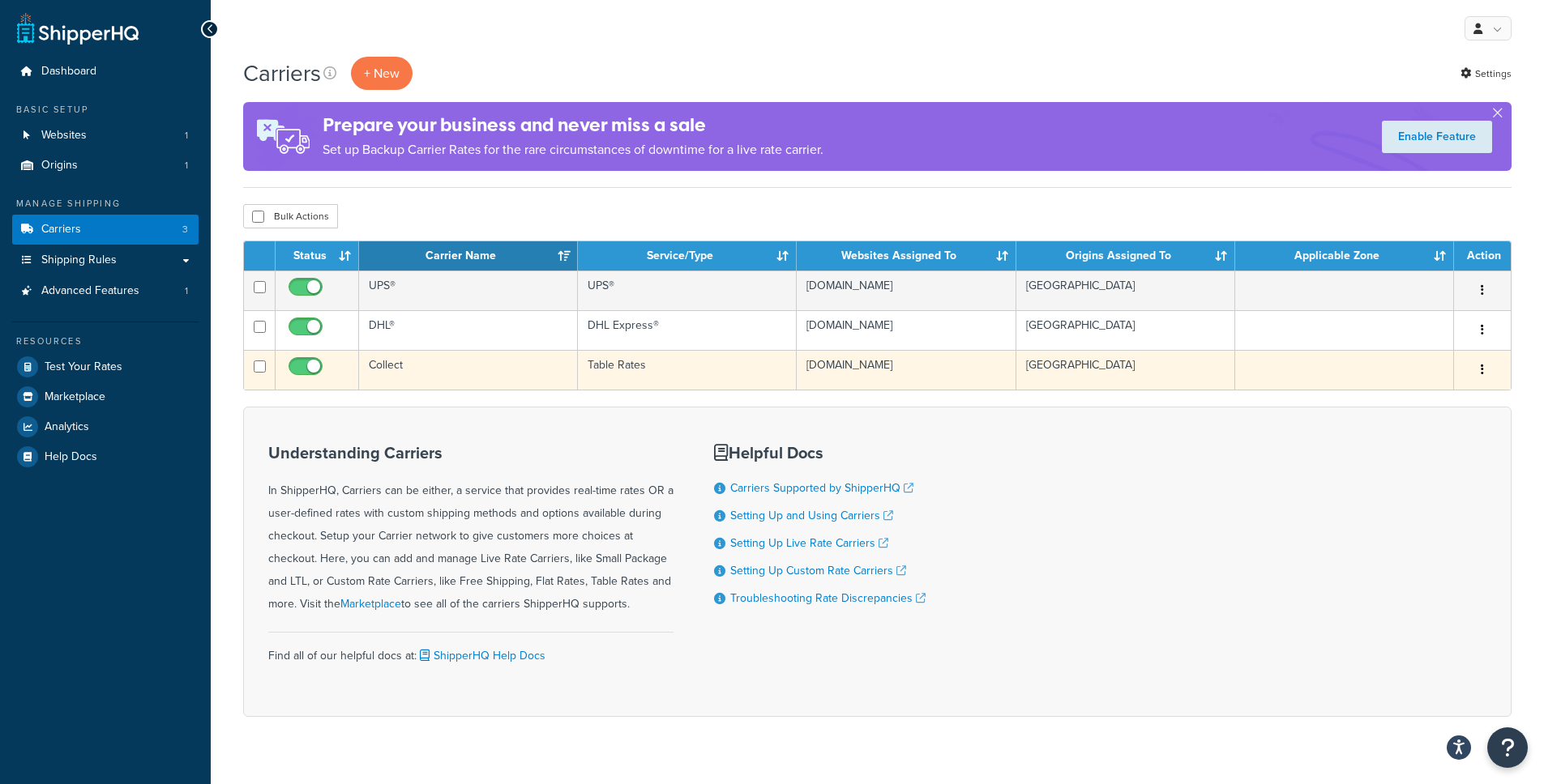
click at [310, 371] on input "checkbox" at bounding box center [308, 371] width 45 height 20
checkbox input "false"
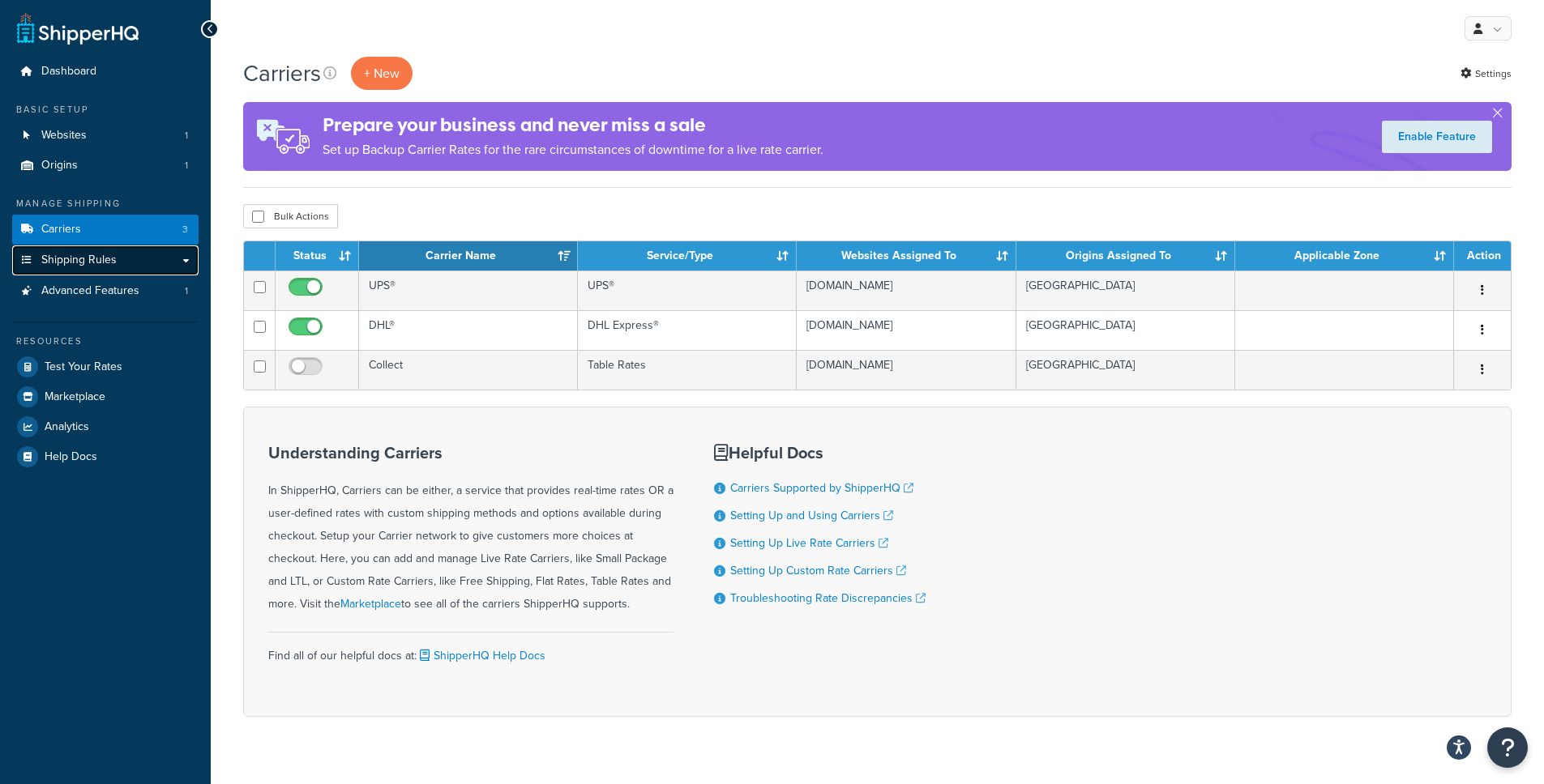
click at [83, 267] on span "Shipping Rules" at bounding box center [80, 260] width 76 height 14
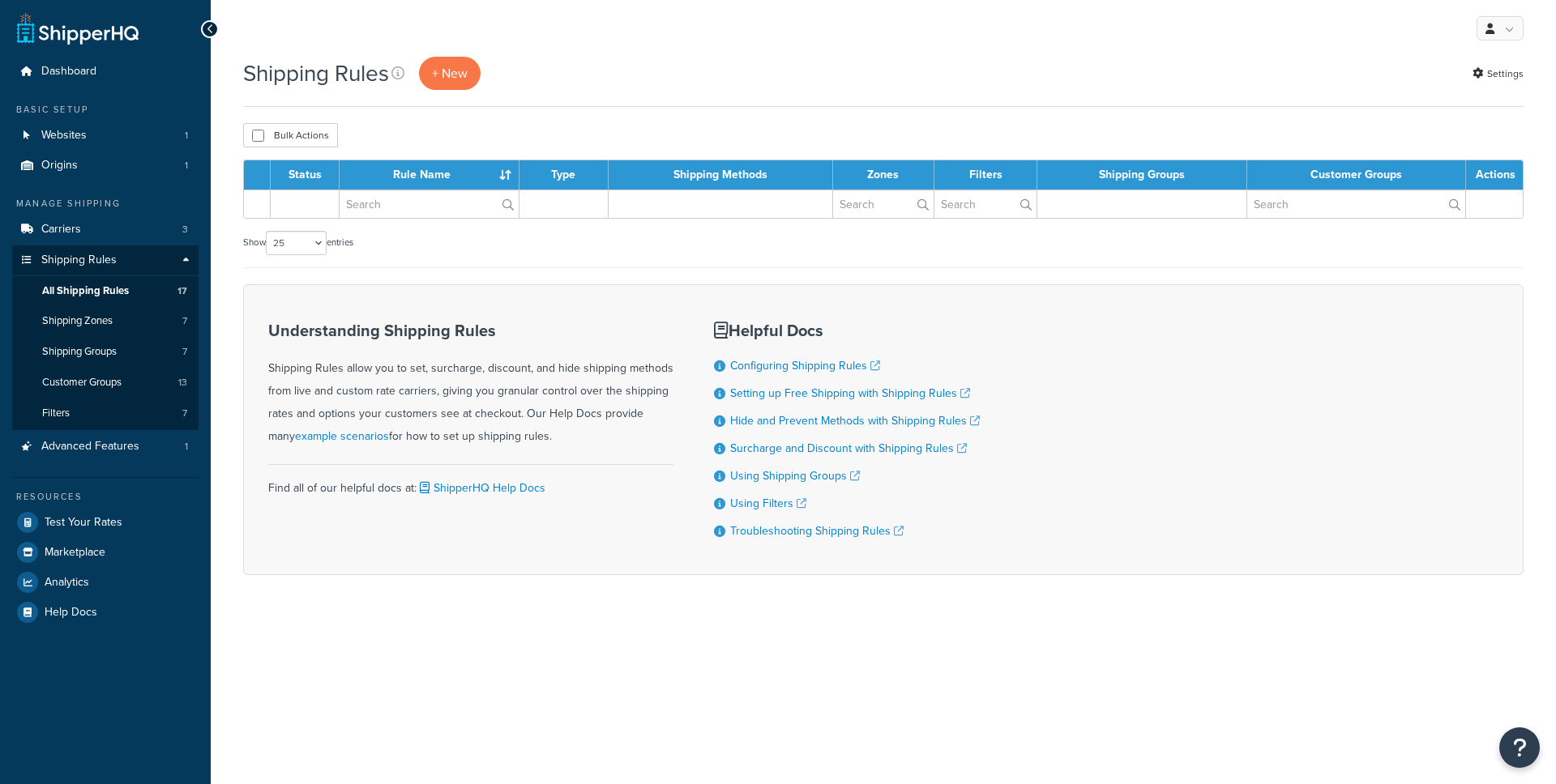
select select "25"
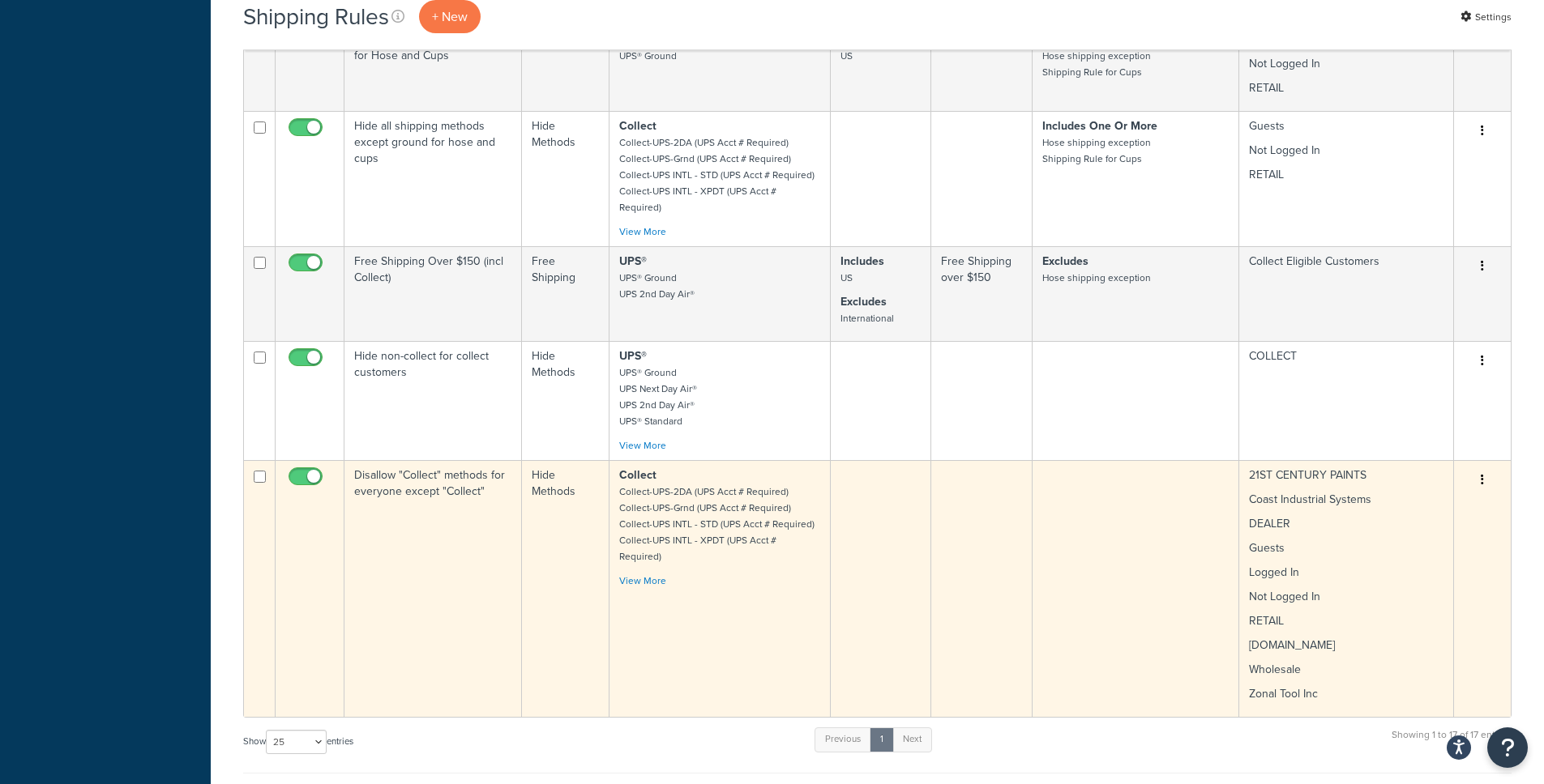
scroll to position [1468, 0]
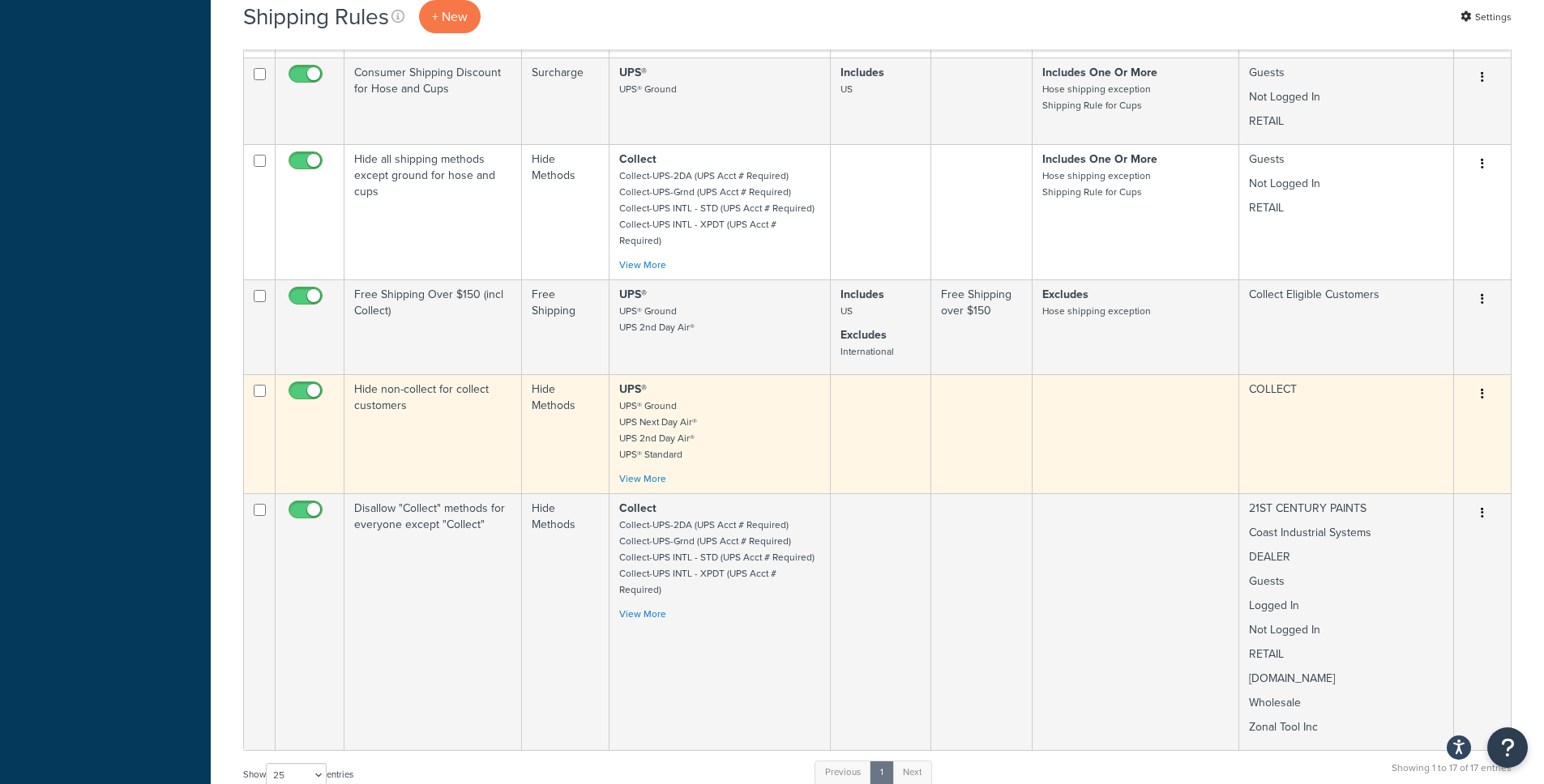
click at [305, 385] on input "checkbox" at bounding box center [308, 395] width 45 height 20
checkbox input "false"
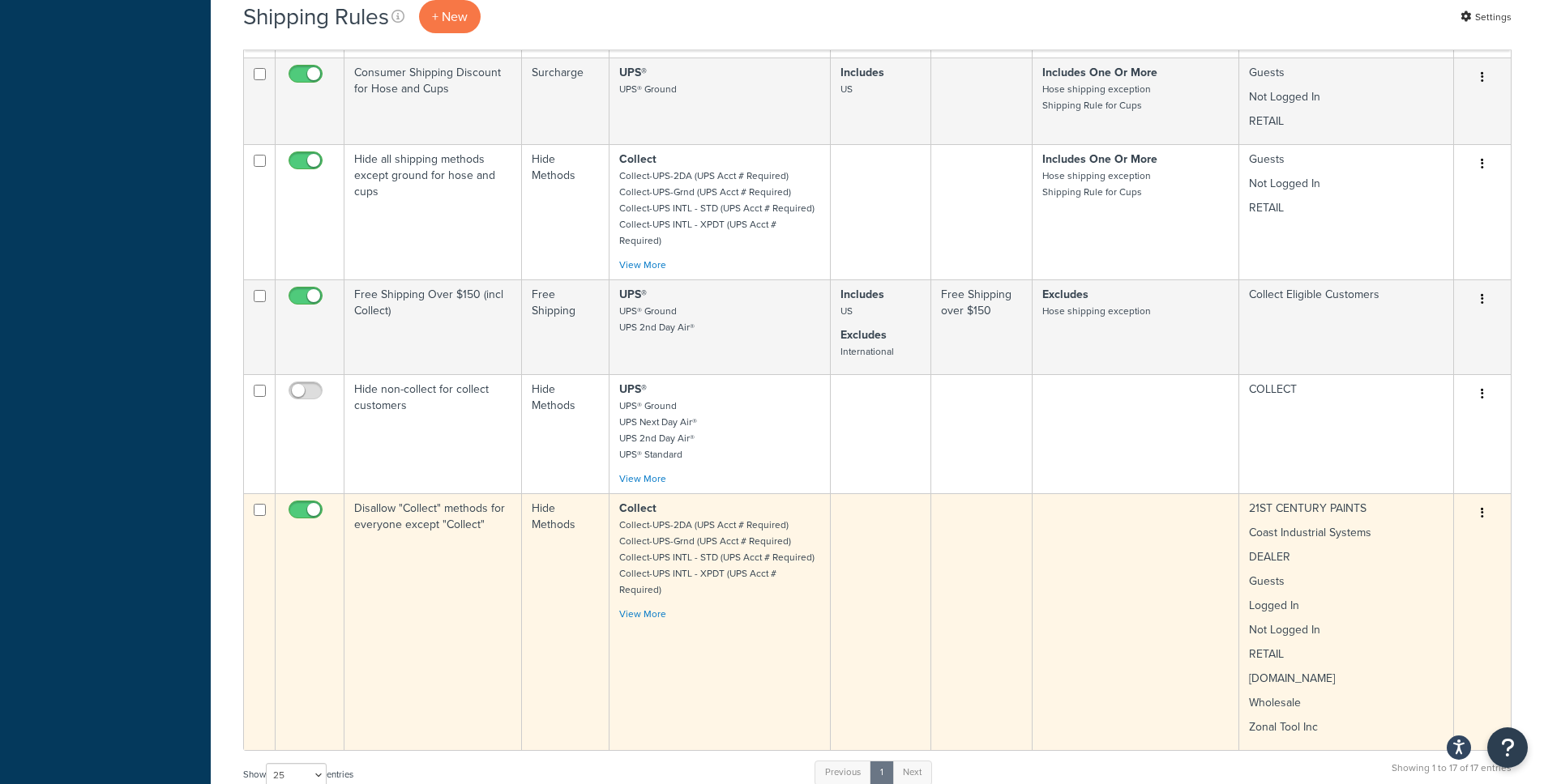
click at [317, 504] on input "checkbox" at bounding box center [308, 513] width 45 height 20
checkbox input "false"
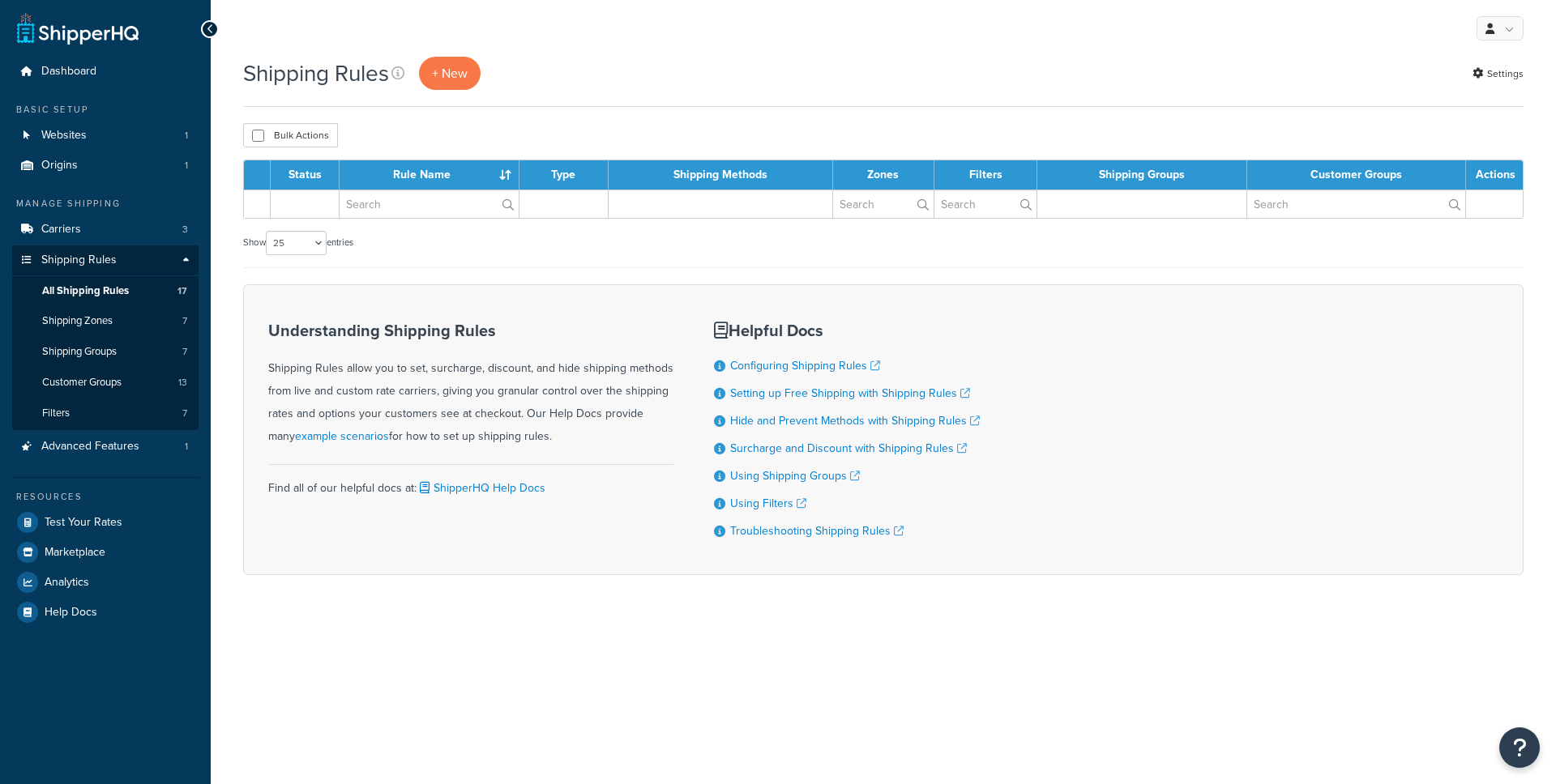
select select "25"
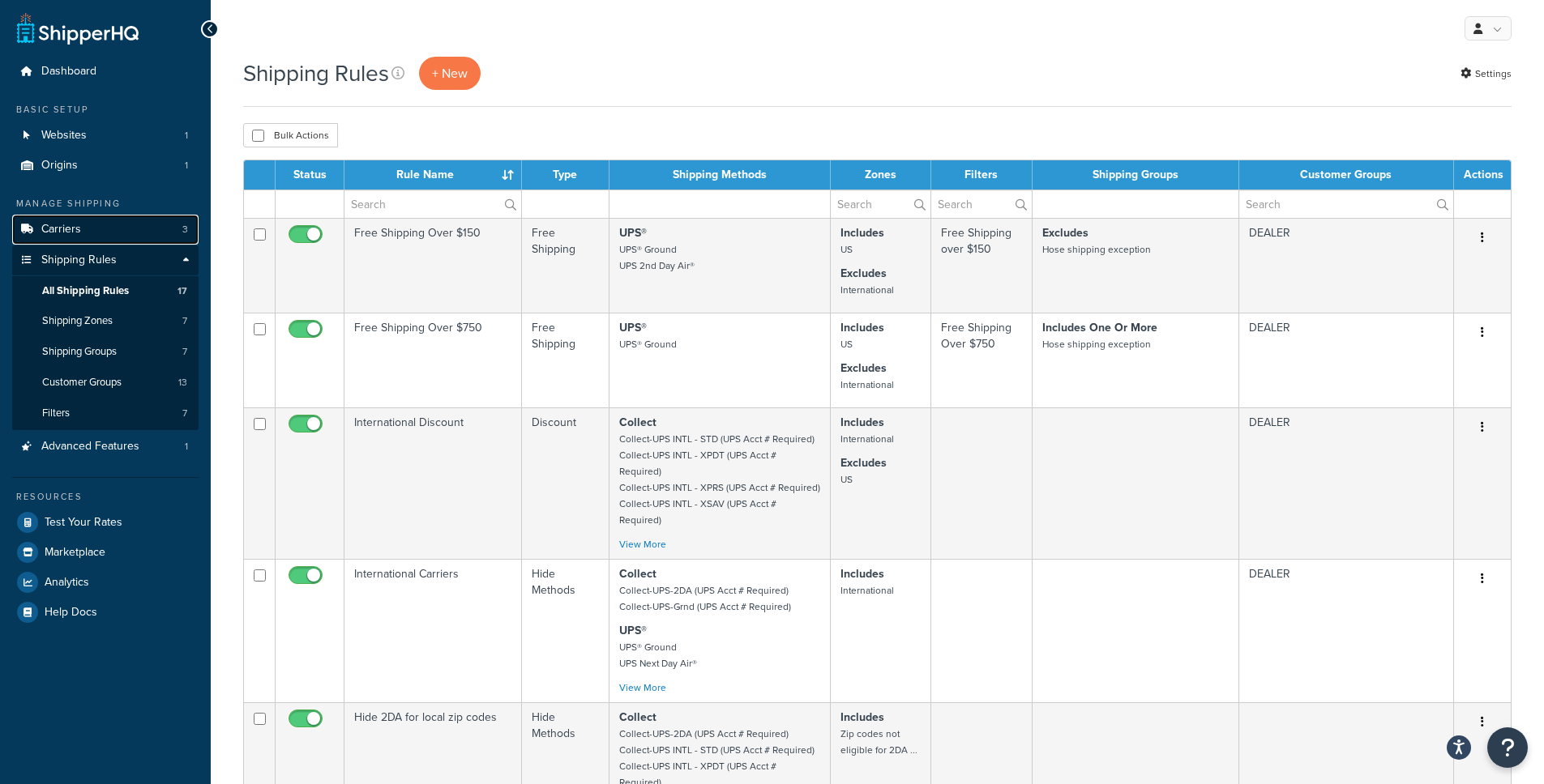
click at [91, 236] on link "Carriers 3" at bounding box center [106, 229] width 186 height 30
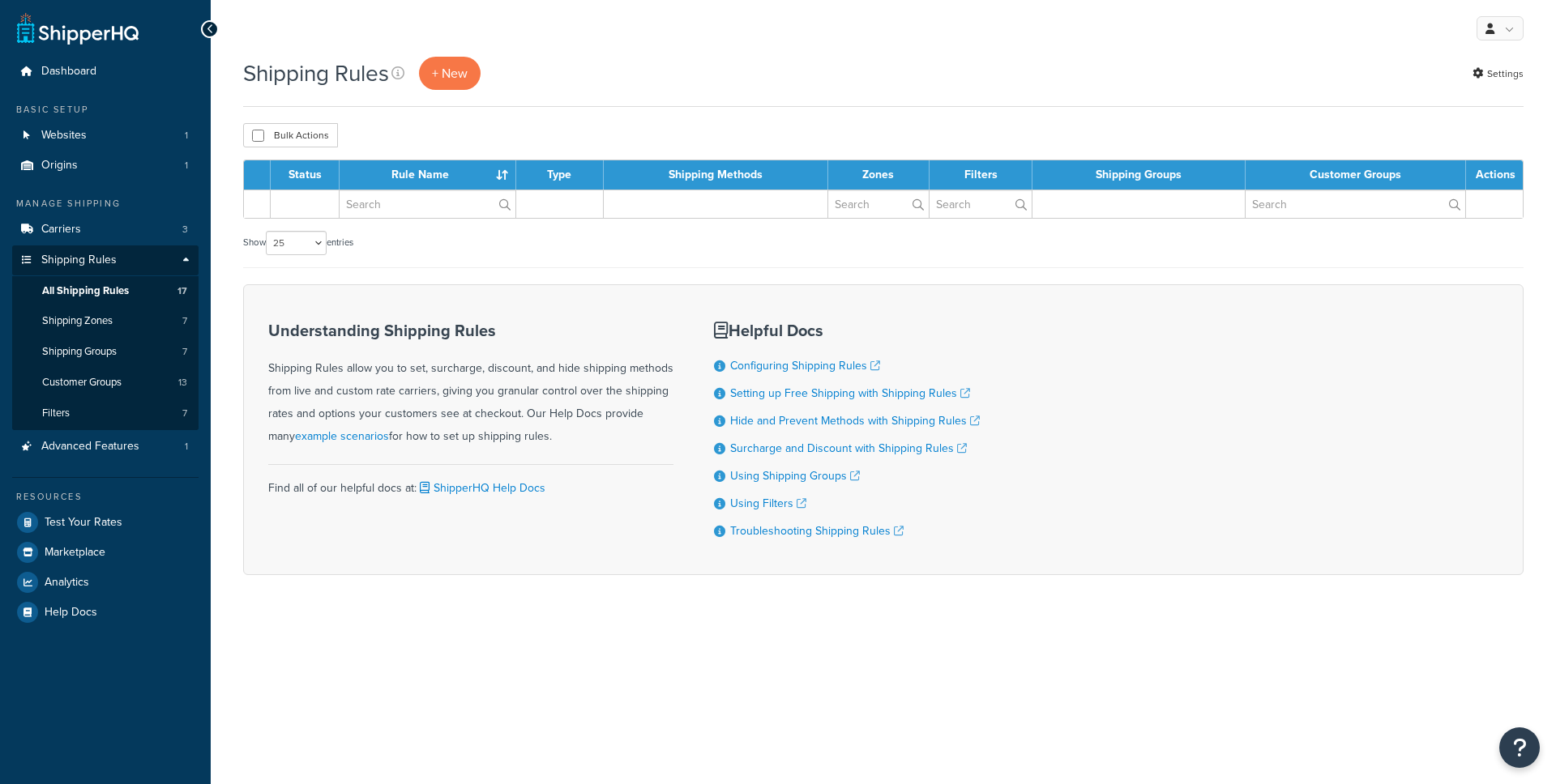
select select "25"
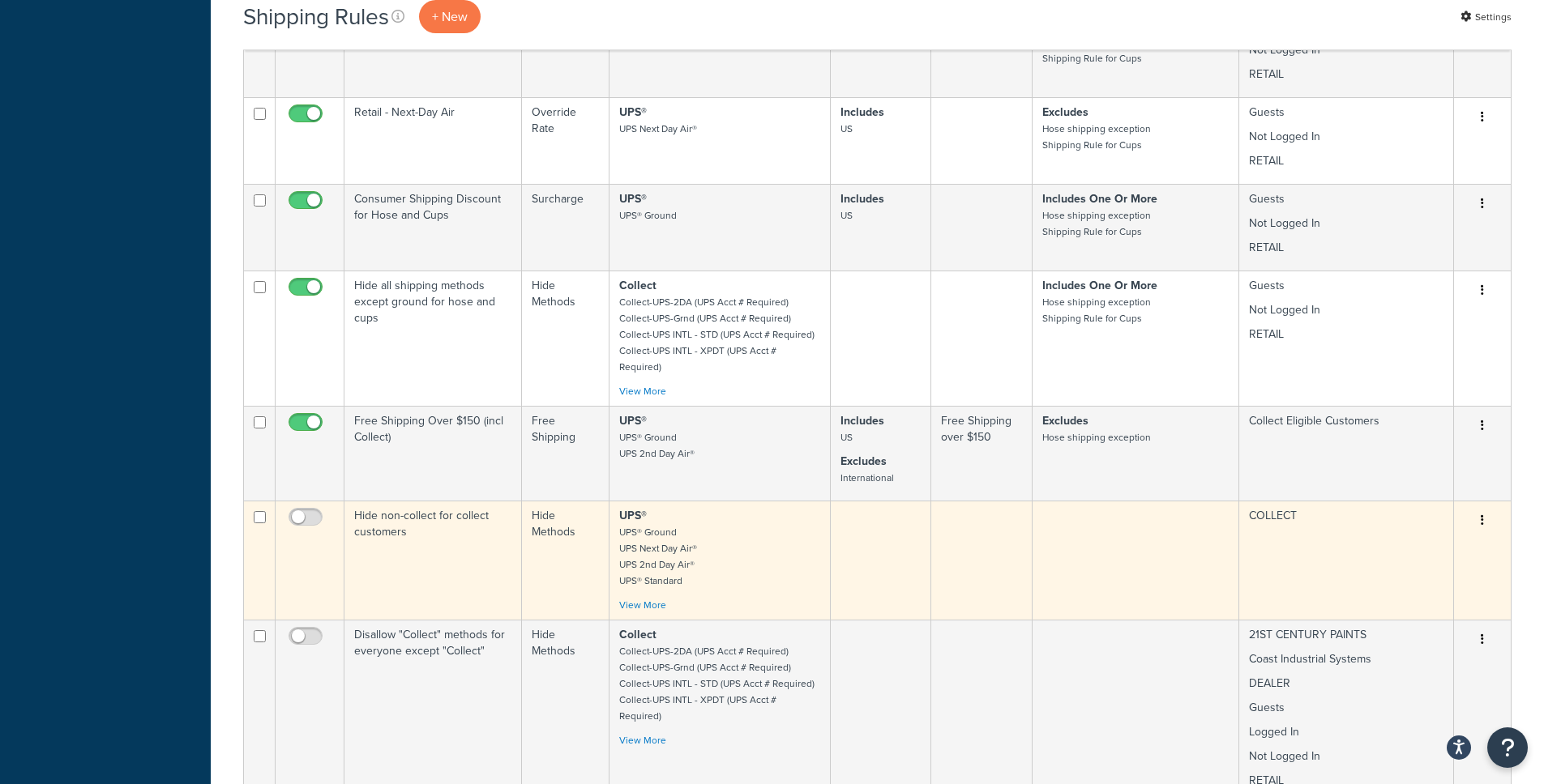
scroll to position [1353, 0]
